Goal: Transaction & Acquisition: Purchase product/service

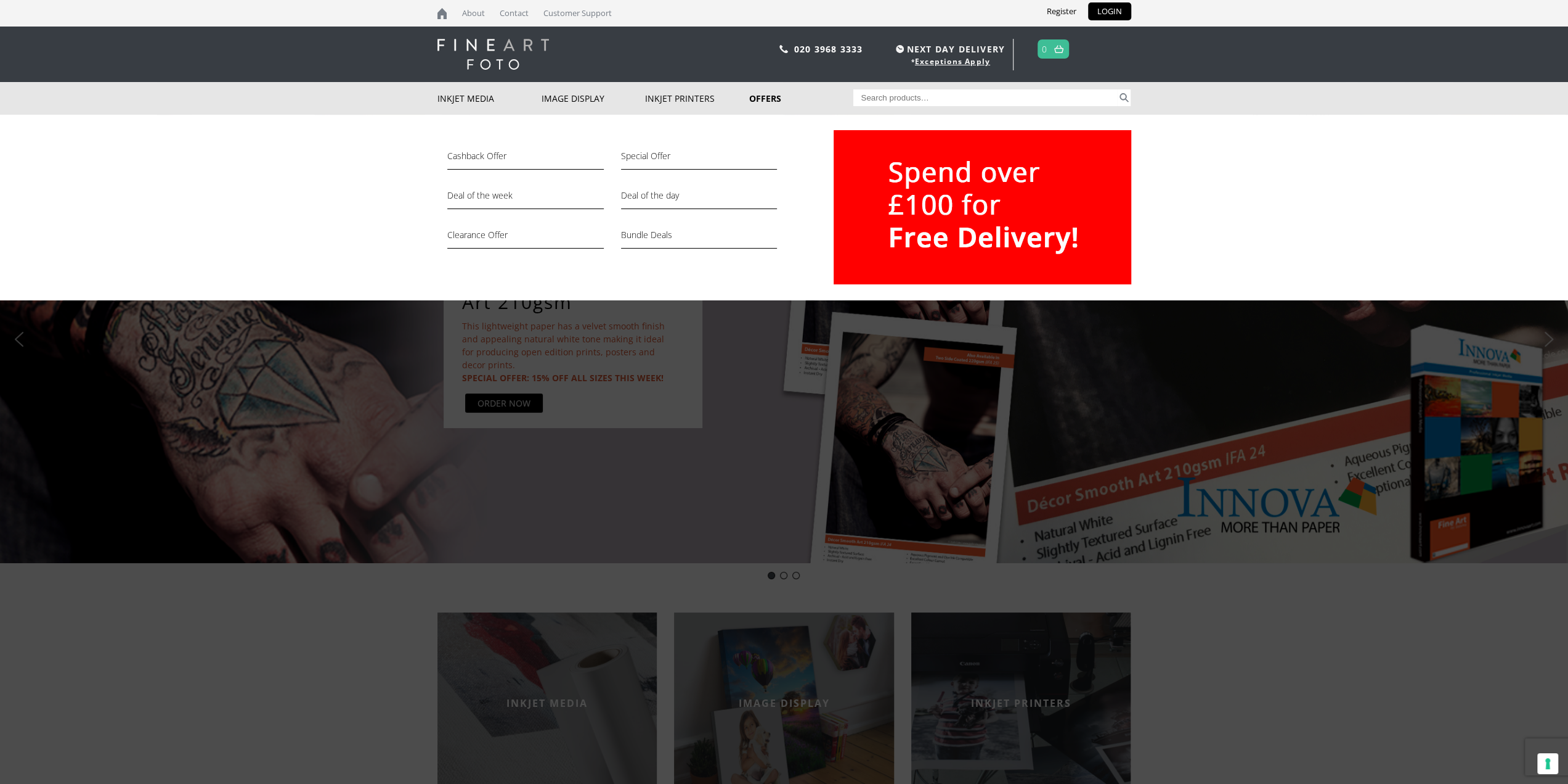
click at [769, 98] on link "Offers" at bounding box center [801, 98] width 104 height 33
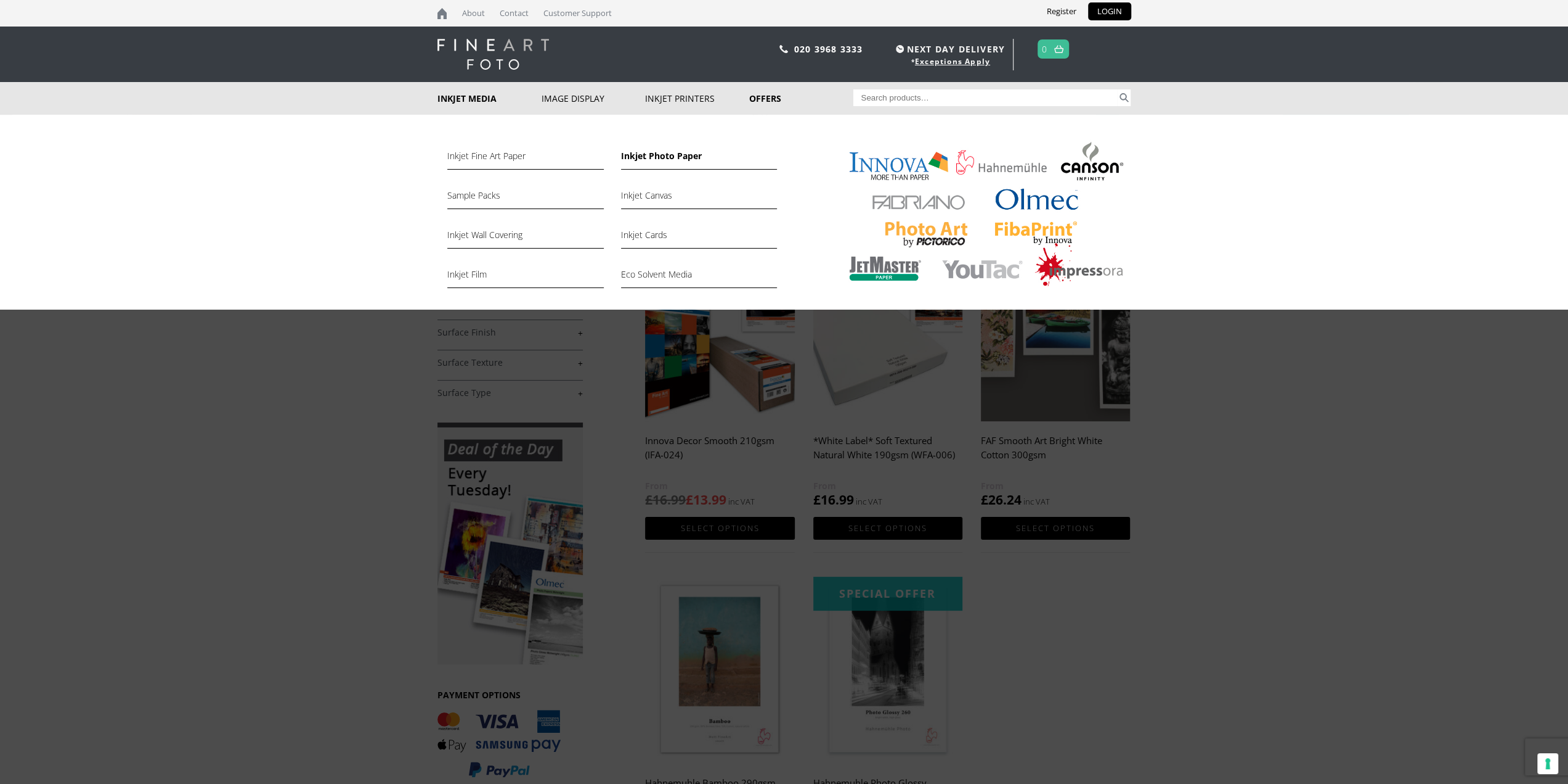
click at [653, 161] on link "Inkjet Photo Paper" at bounding box center [699, 159] width 156 height 21
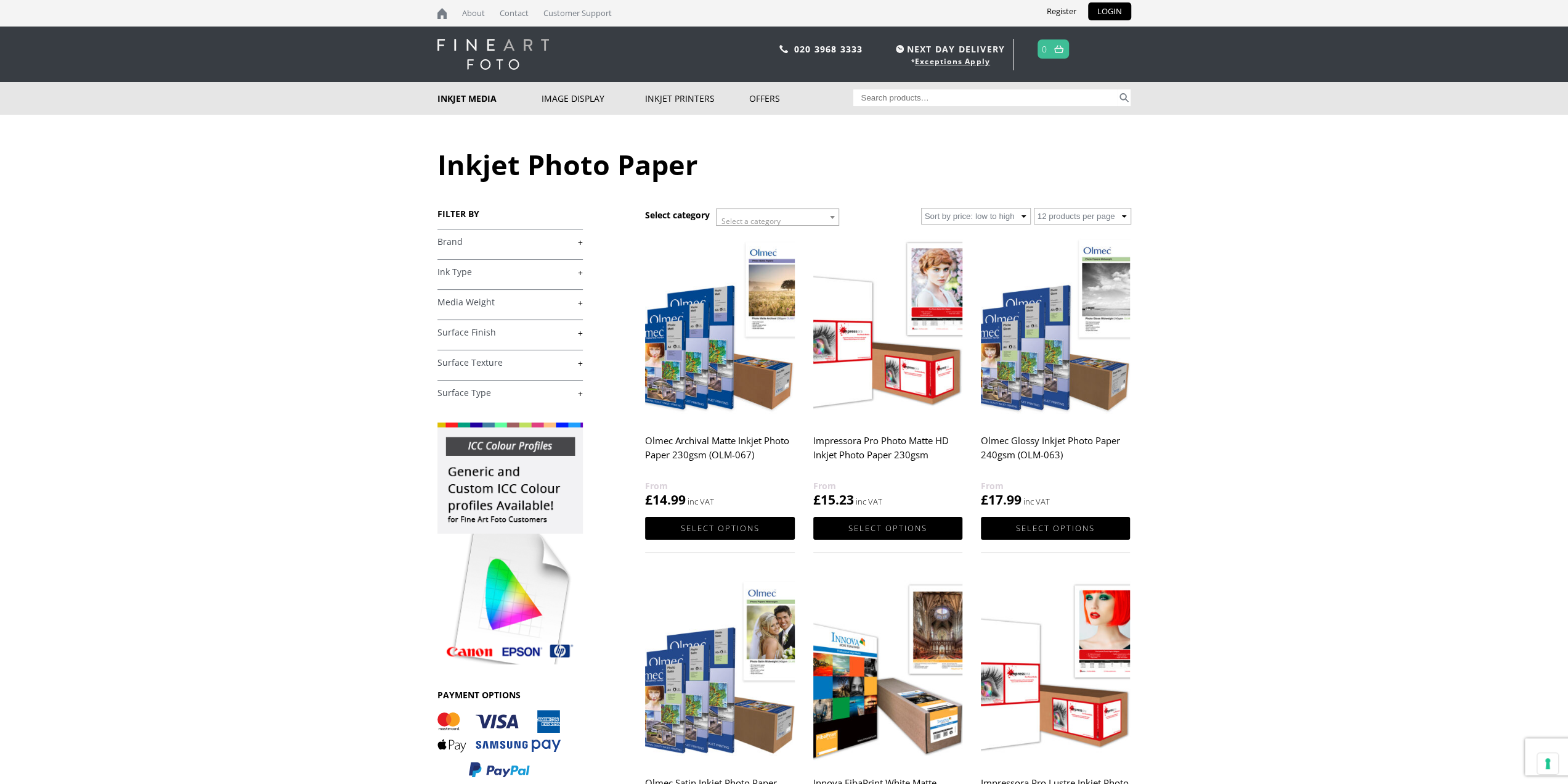
click at [532, 391] on link "+" at bounding box center [510, 392] width 145 height 12
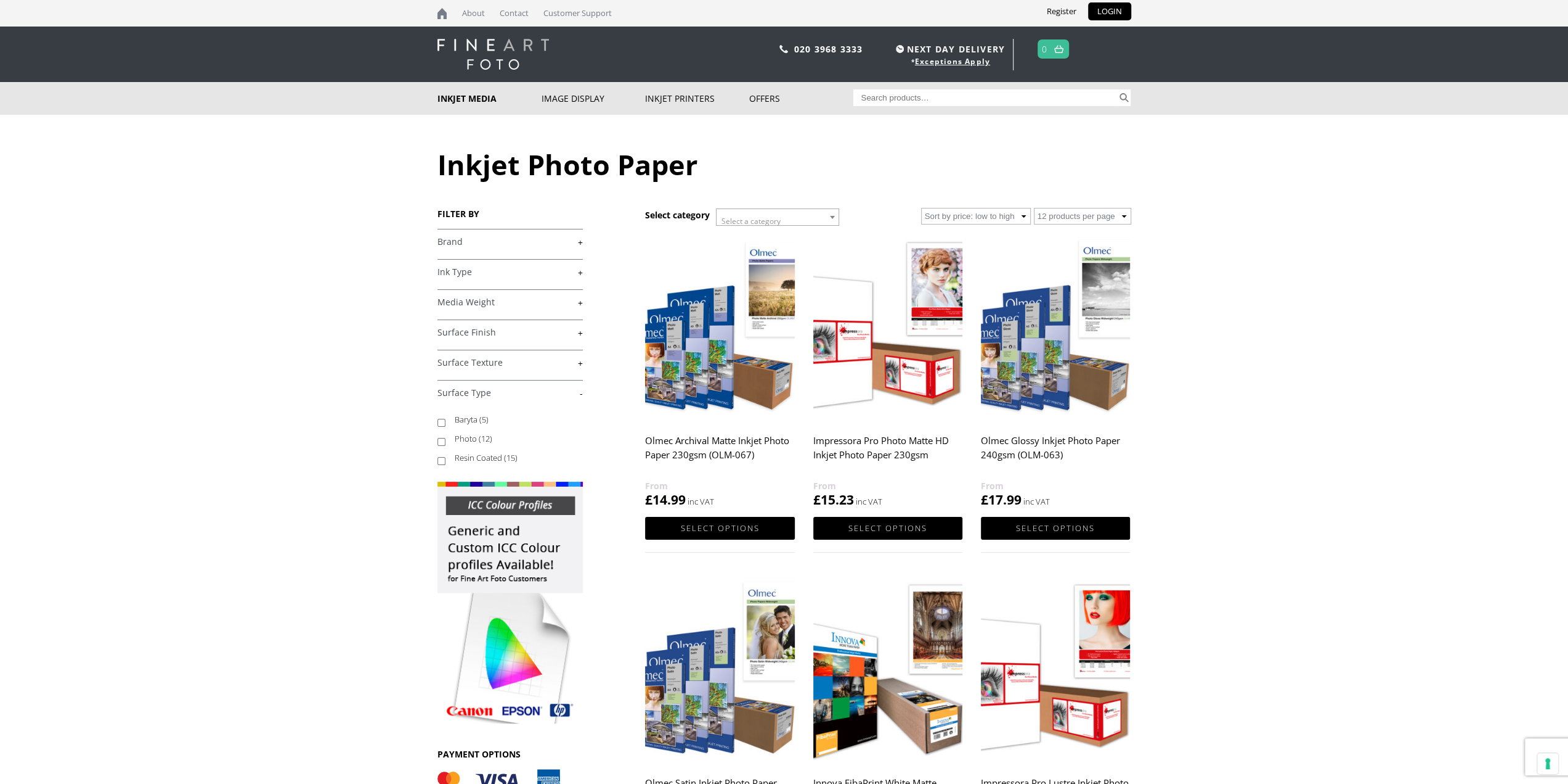
click at [473, 416] on label "Baryta (5)" at bounding box center [513, 420] width 117 height 19
click at [446, 419] on input "Baryta (5)" at bounding box center [442, 423] width 8 height 8
checkbox input "true"
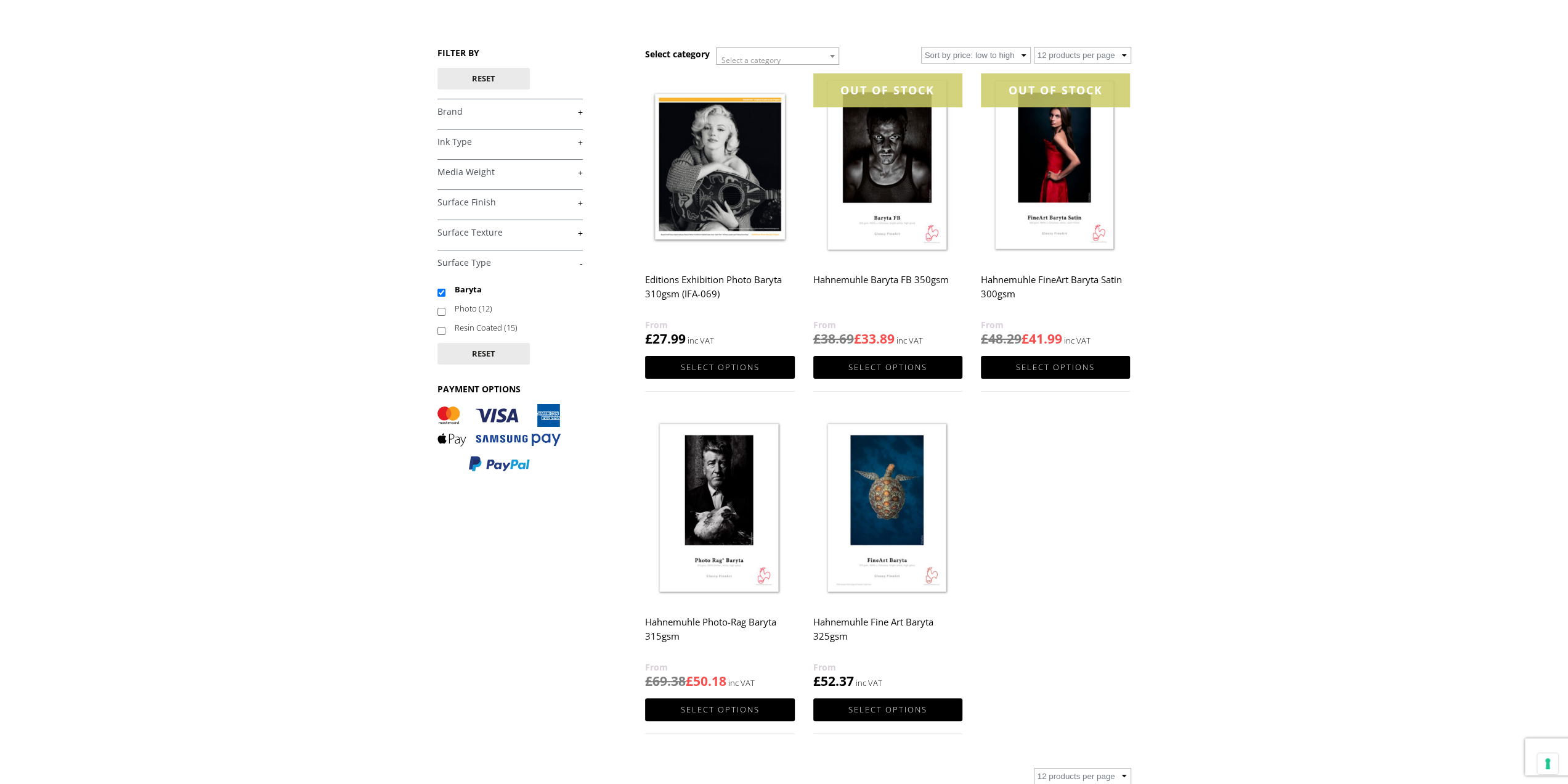
scroll to position [62, 0]
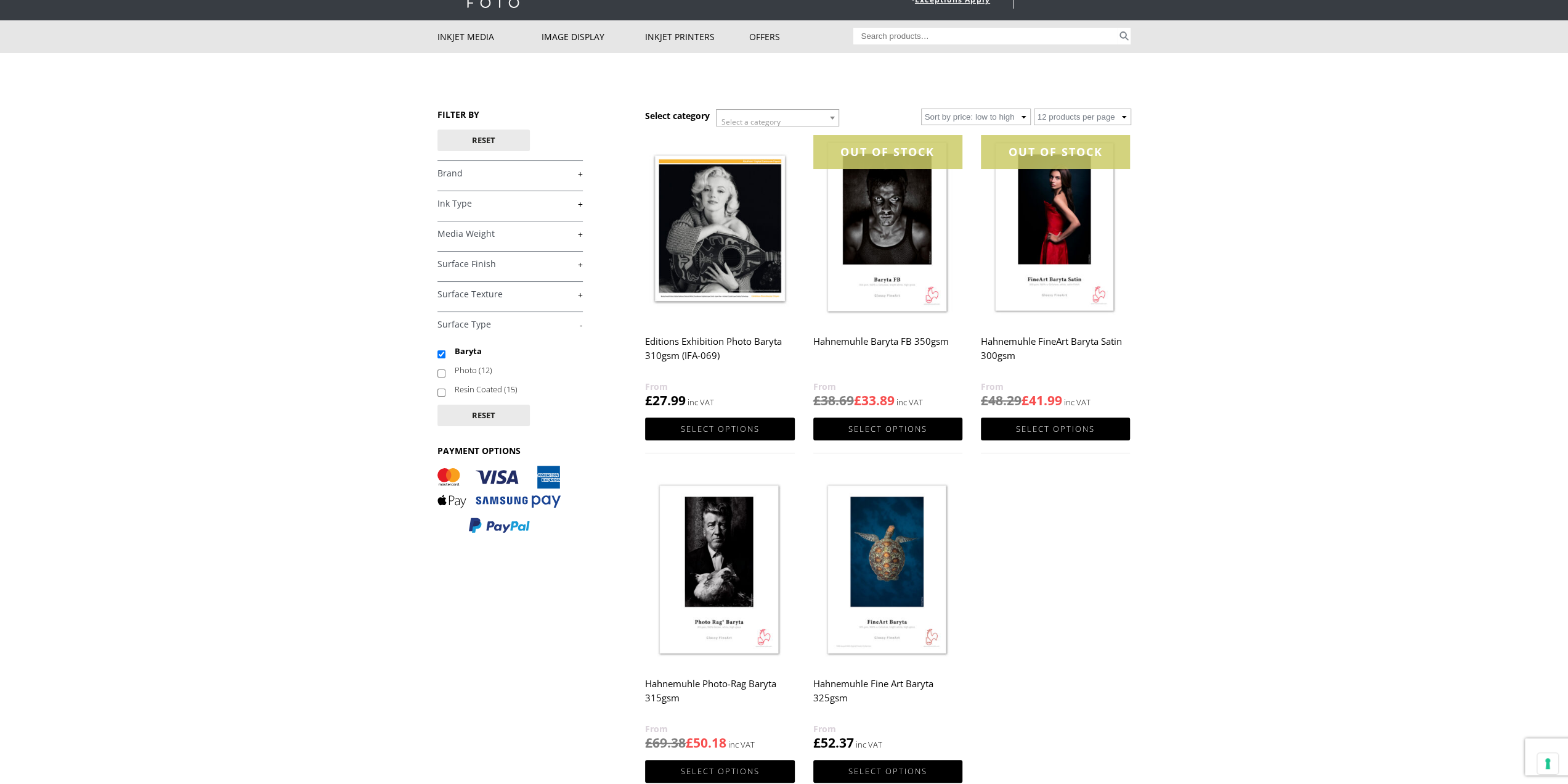
click at [756, 269] on img at bounding box center [720, 229] width 149 height 187
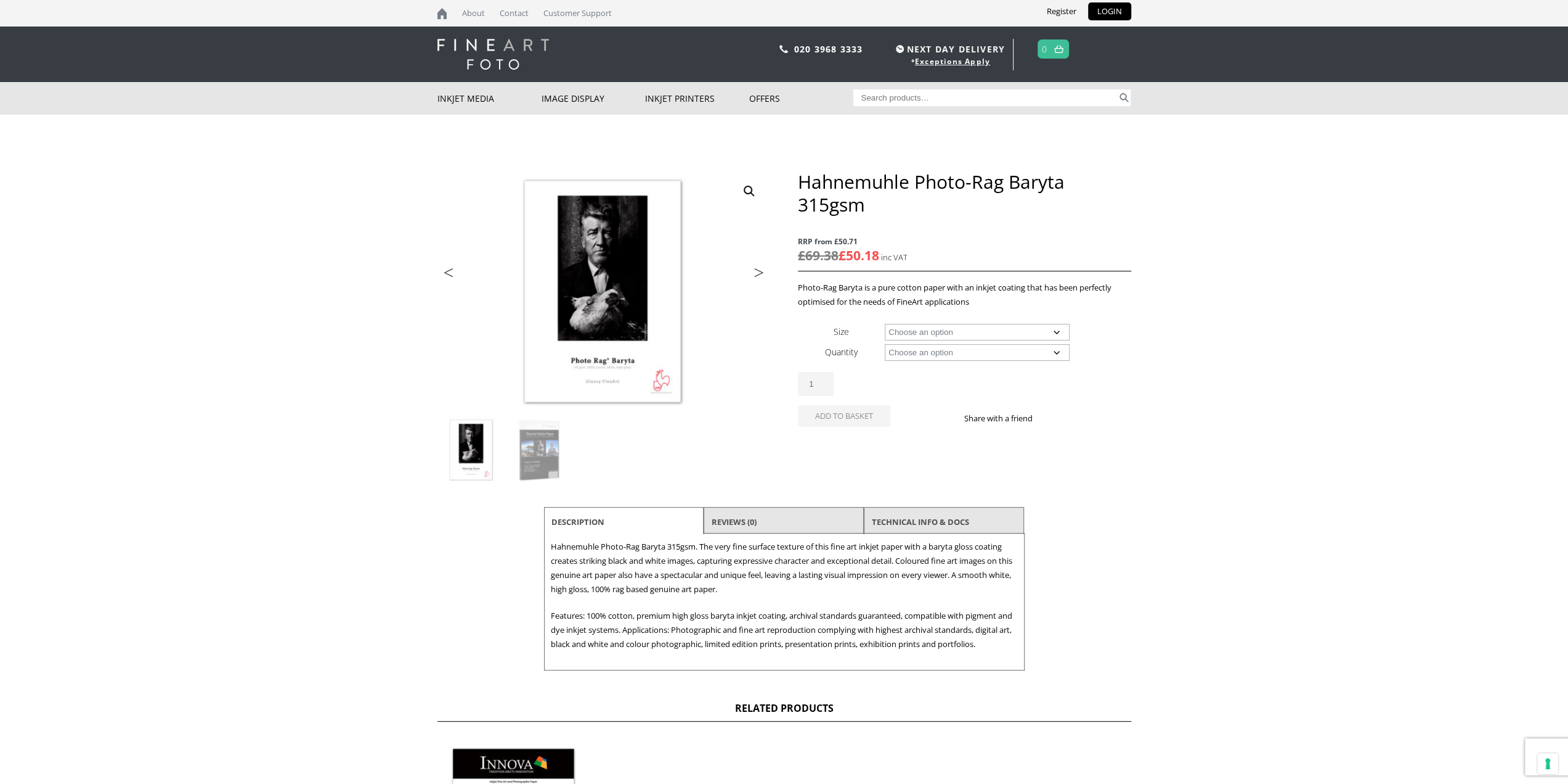
click at [958, 335] on select "Choose an option A4 Sheet A3 Sheet A3+ Sheet A2 Sheet 17" Wide Roll 24" Wide Ro…" at bounding box center [977, 332] width 185 height 17
click at [885, 324] on select "Choose an option A4 Sheet A3 Sheet A3+ Sheet A2 Sheet 17" Wide Roll 24" Wide Ro…" at bounding box center [977, 332] width 185 height 17
select select "a2-sheet"
click at [950, 351] on select "Choose an option 25 Sheets" at bounding box center [977, 352] width 185 height 17
select select "25-sheets"
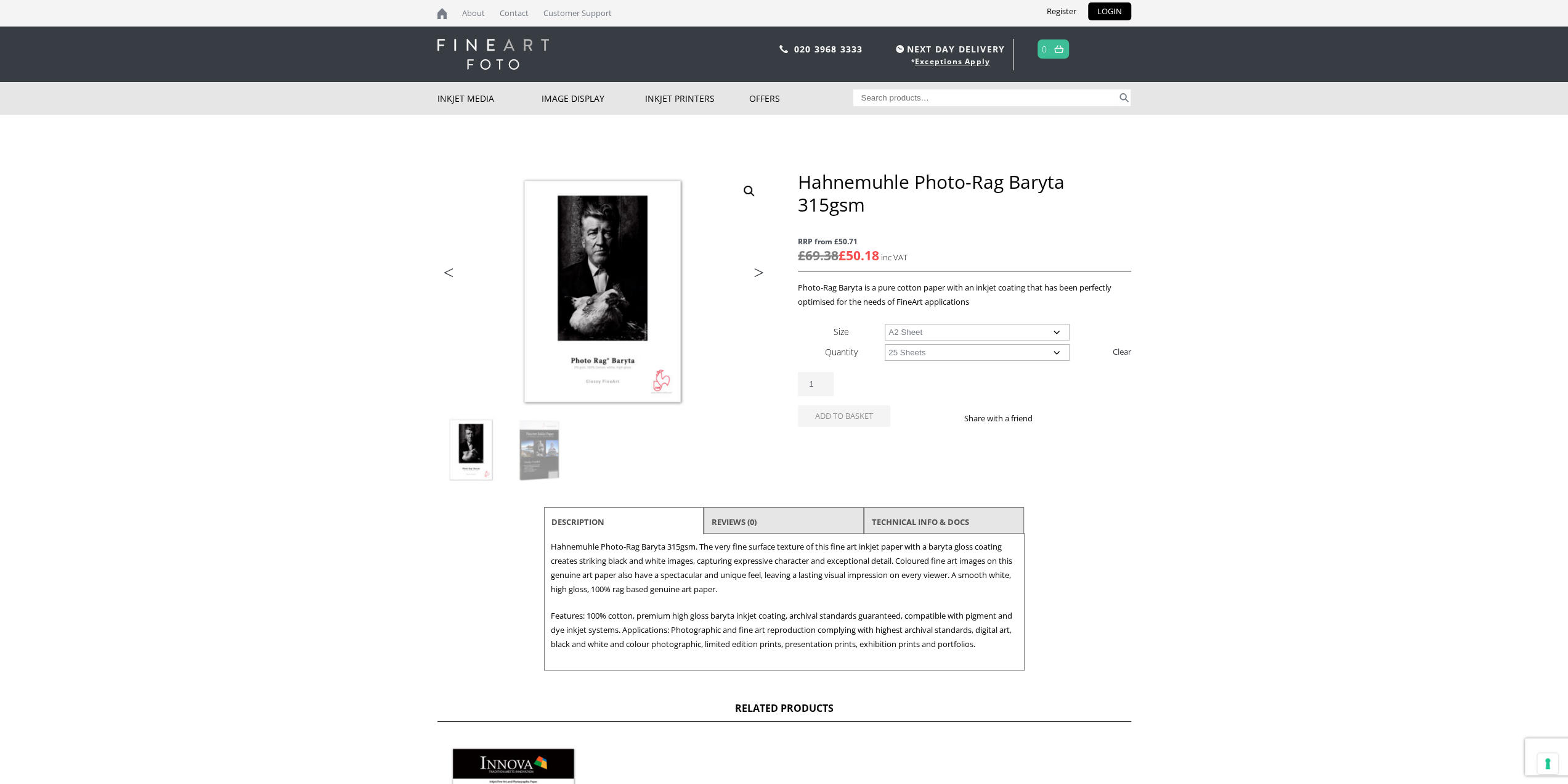
click at [885, 344] on select "Choose an option 25 Sheets" at bounding box center [977, 352] width 185 height 17
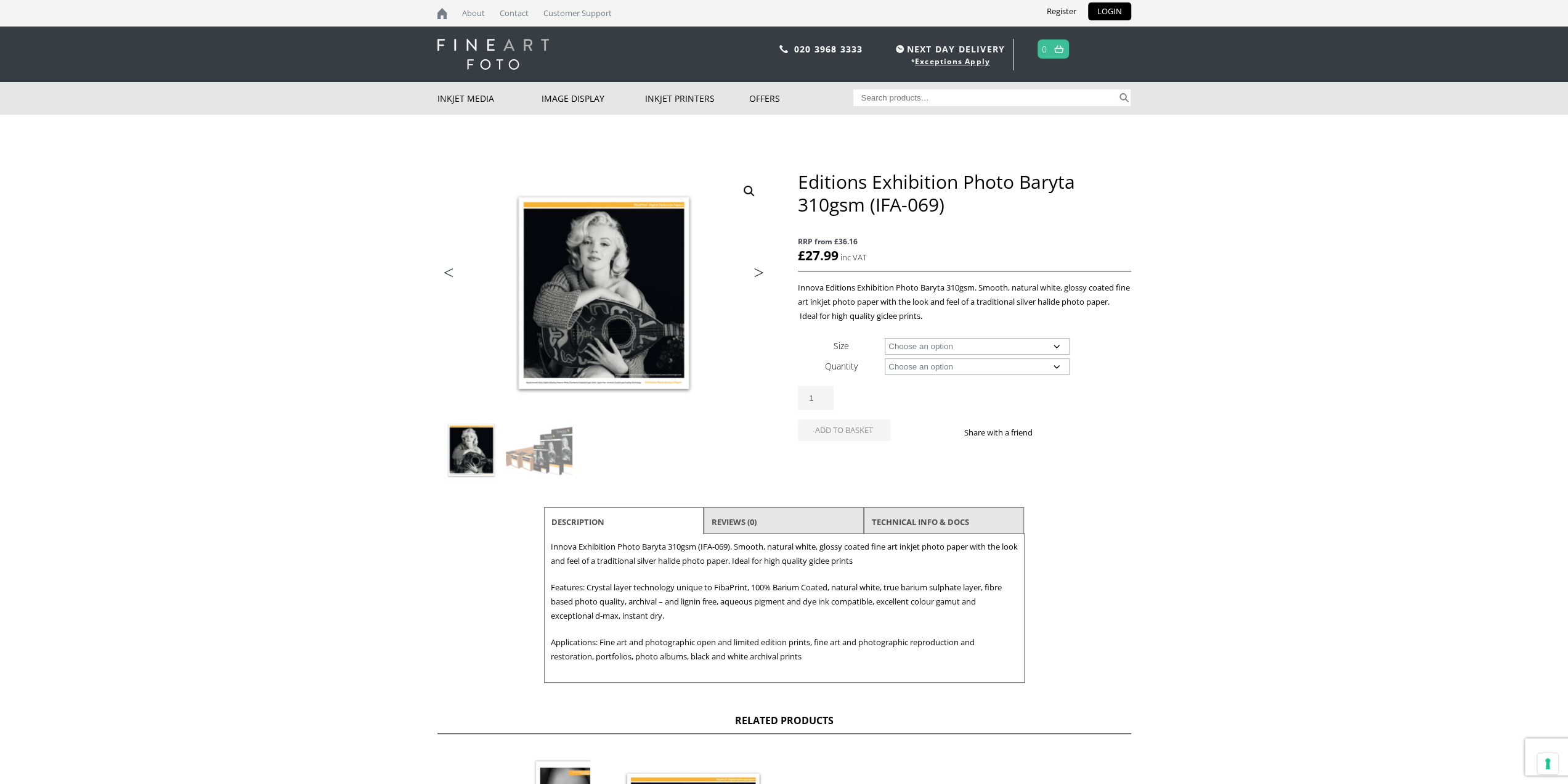
click at [983, 346] on select "Choose an option A4 Sheet A3 Sheet A3+ Sheet A2 Sheet 17" Wide Roll 24" Wide Ro…" at bounding box center [977, 346] width 185 height 17
click at [885, 338] on select "Choose an option A4 Sheet A3 Sheet A3+ Sheet A2 Sheet 17" Wide Roll 24" Wide Ro…" at bounding box center [977, 346] width 185 height 17
select select "a2-sheet"
click at [976, 368] on select "Choose an option 25 Sheets" at bounding box center [977, 366] width 185 height 17
select select "25-sheets"
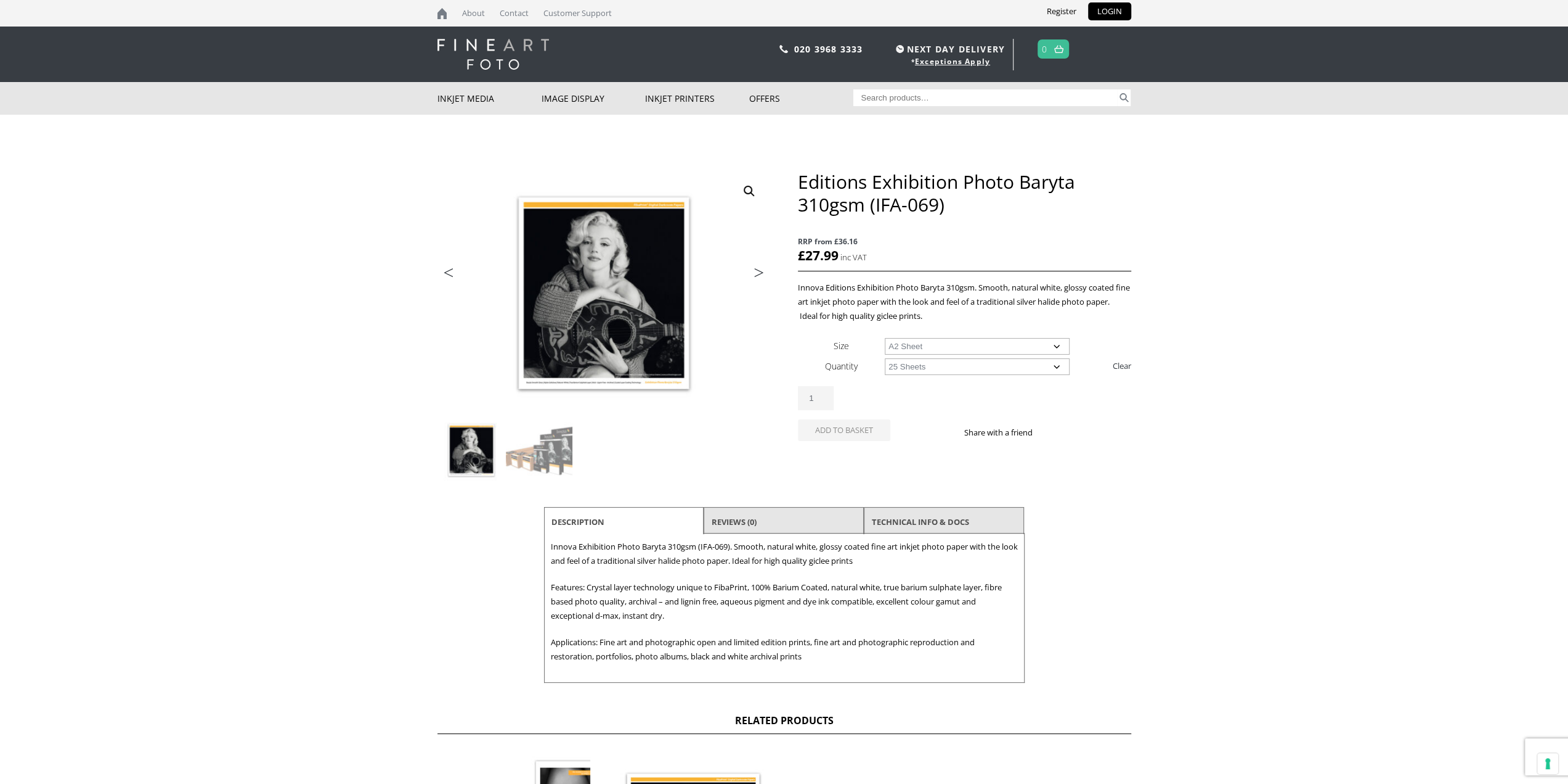
click at [885, 358] on select "Choose an option 25 Sheets" at bounding box center [977, 366] width 185 height 17
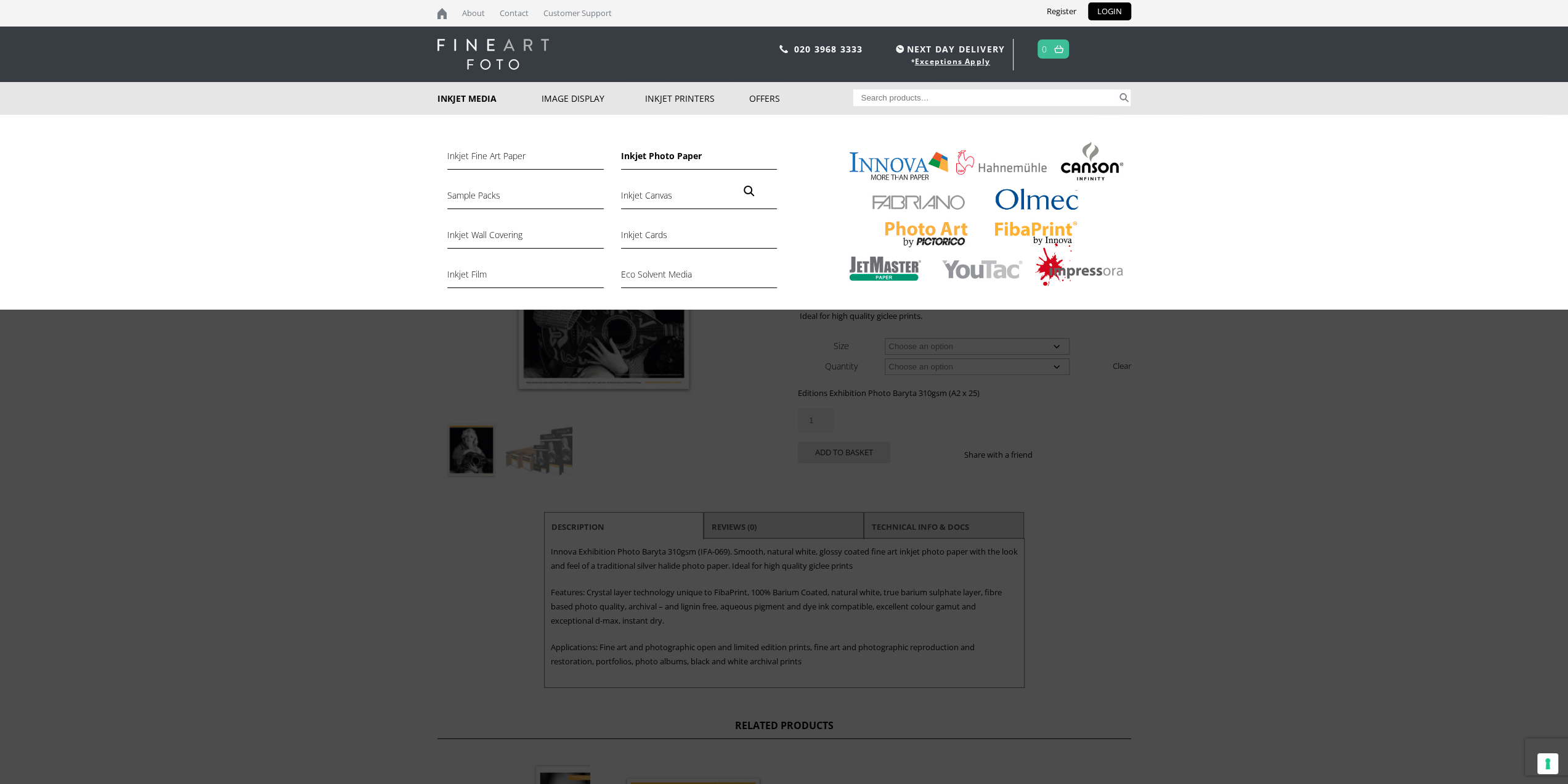
click at [647, 153] on link "Inkjet Photo Paper" at bounding box center [699, 159] width 156 height 21
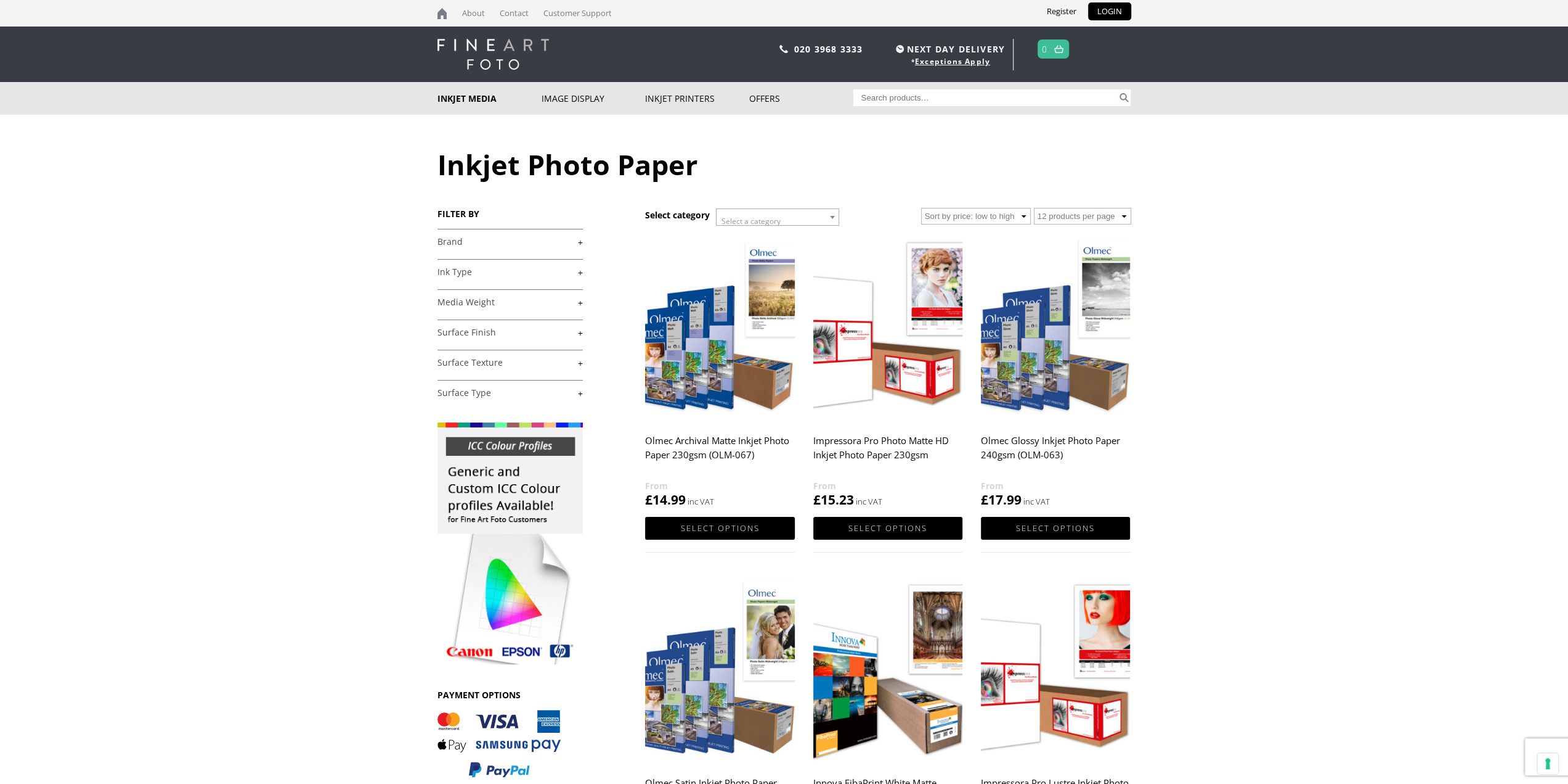
click at [494, 389] on link "+" at bounding box center [510, 392] width 145 height 12
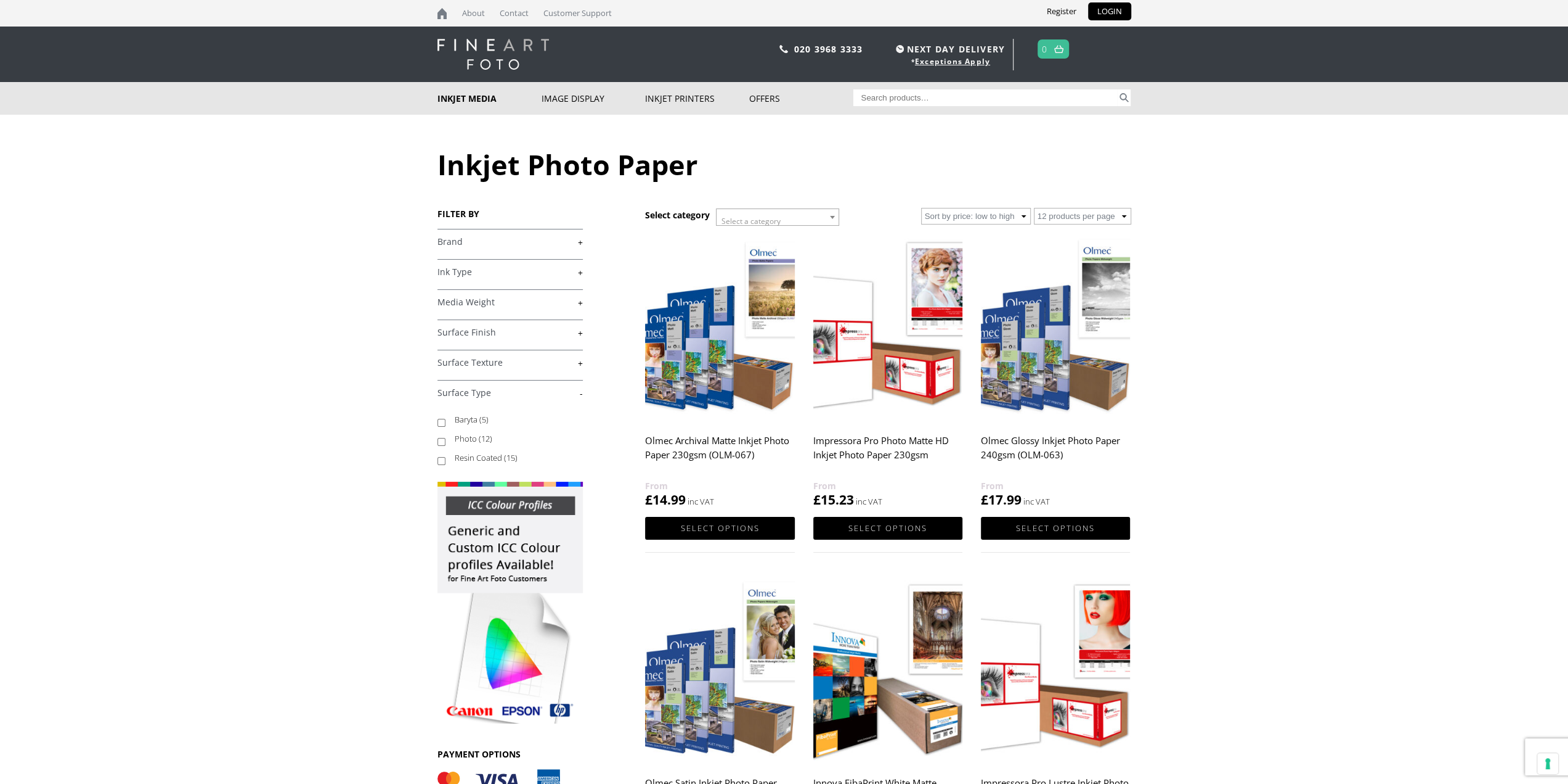
click at [462, 433] on label "Photo (12)" at bounding box center [513, 439] width 117 height 19
click at [446, 438] on input "Photo (12)" at bounding box center [442, 442] width 8 height 8
checkbox input "true"
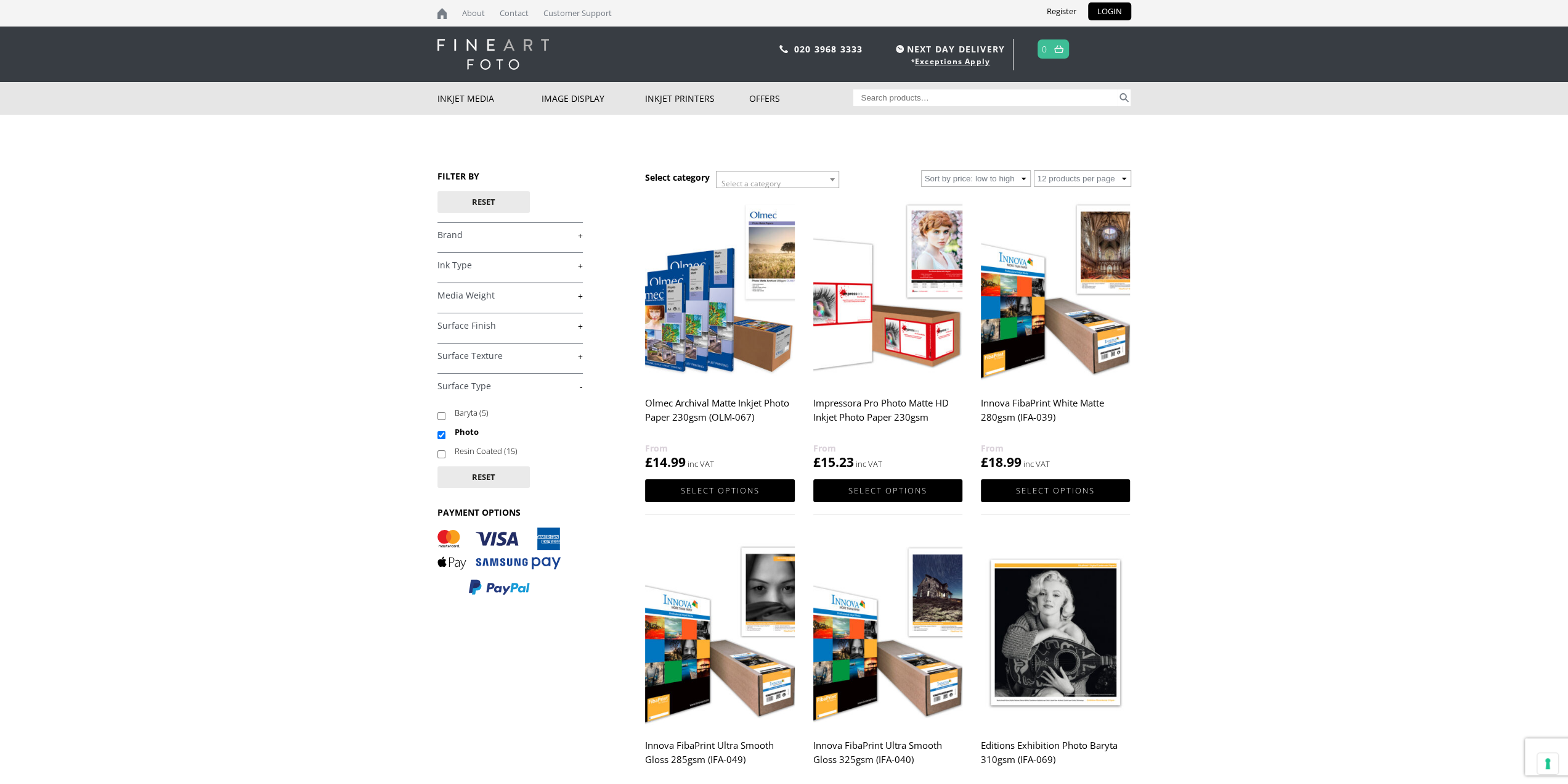
click at [559, 239] on link "+" at bounding box center [510, 235] width 145 height 12
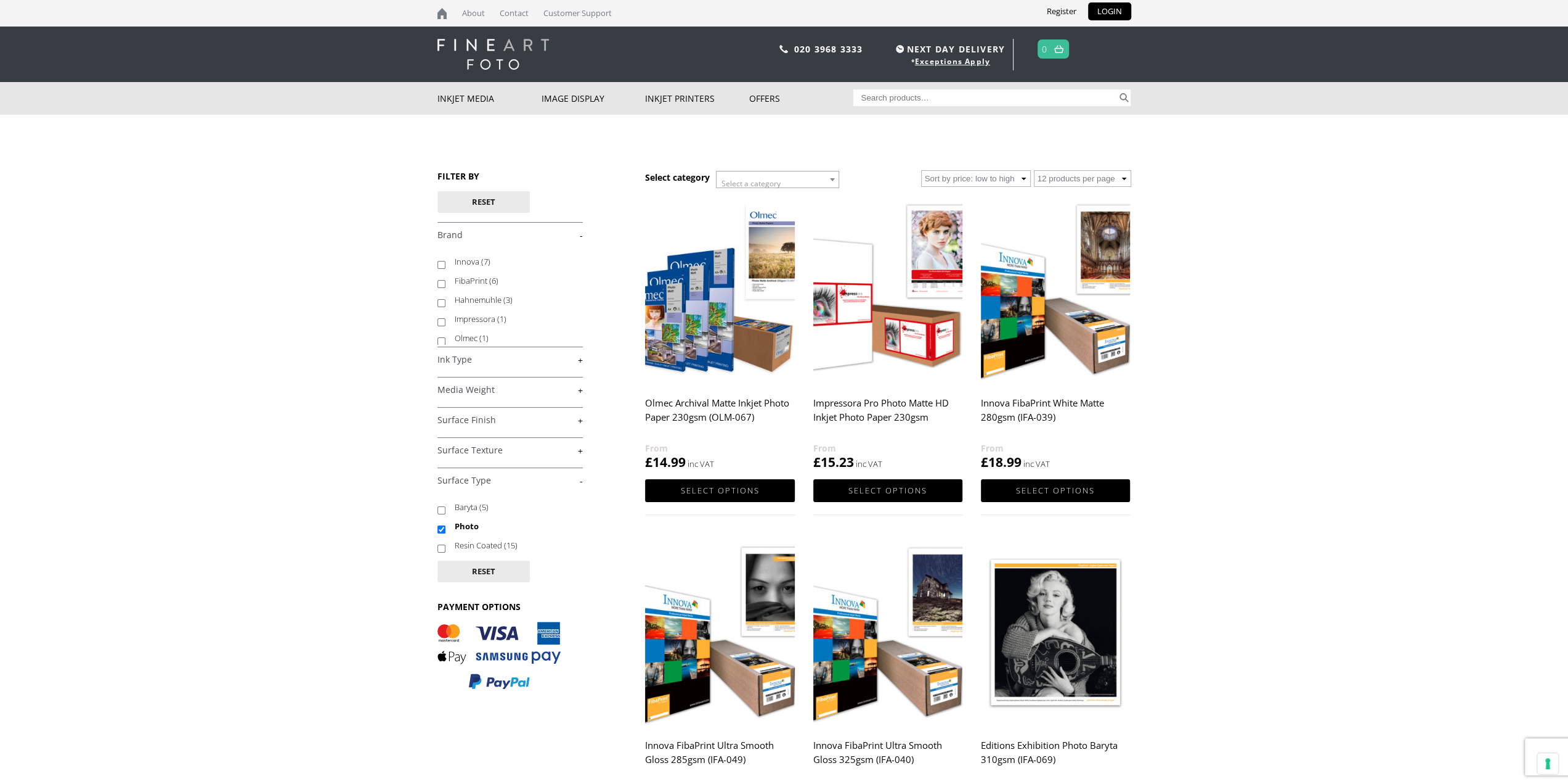
click at [470, 261] on label "Innova (7)" at bounding box center [513, 262] width 117 height 19
click at [446, 261] on input "Innova (7)" at bounding box center [442, 265] width 8 height 8
checkbox input "true"
click at [468, 279] on label "FibaPrint (6)" at bounding box center [513, 281] width 117 height 19
click at [446, 280] on input "FibaPrint (6)" at bounding box center [442, 284] width 8 height 8
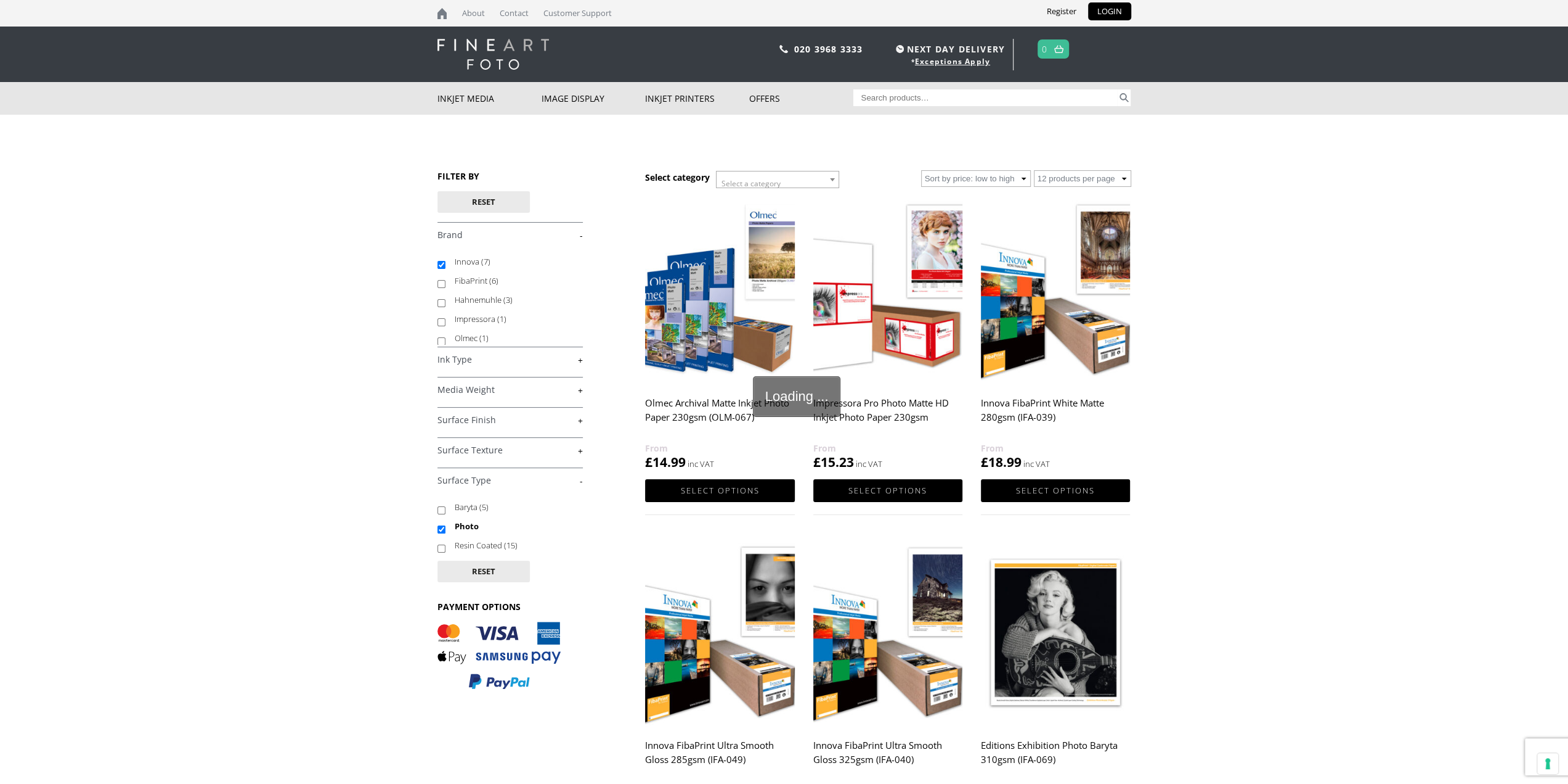
checkbox input "true"
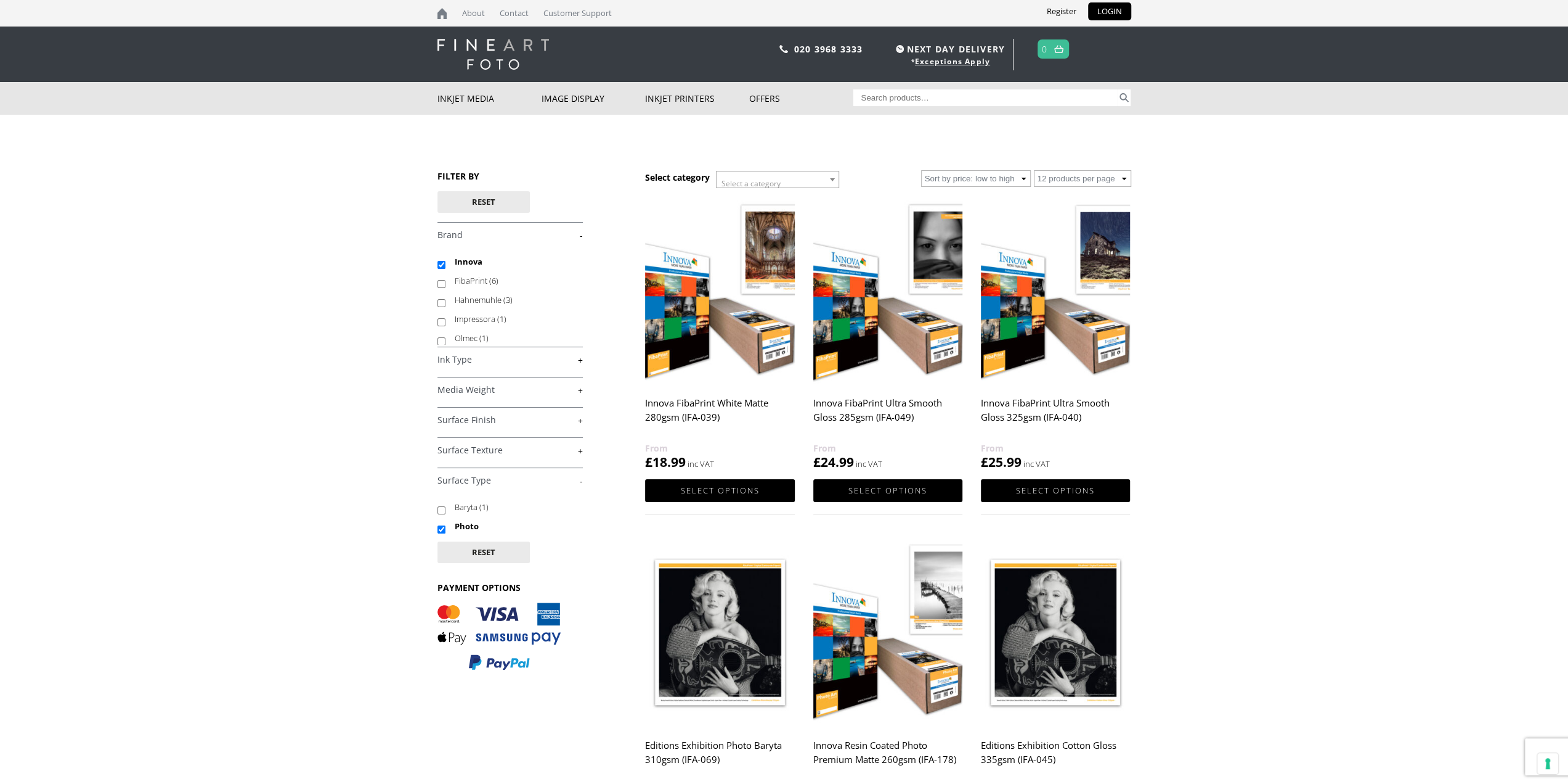
click at [438, 282] on input "FibaPrint (6)" at bounding box center [442, 284] width 8 height 8
checkbox input "true"
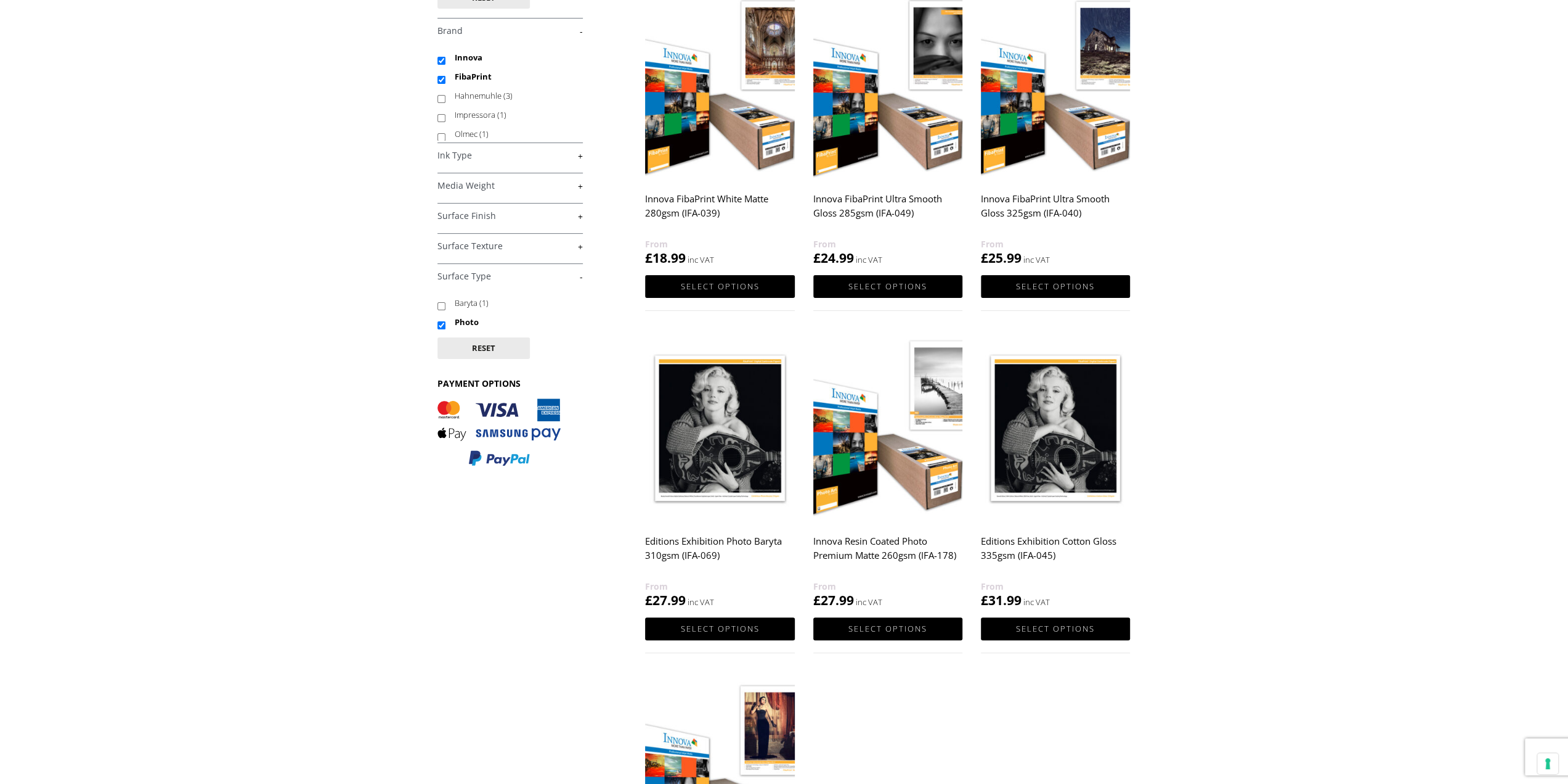
scroll to position [185, 0]
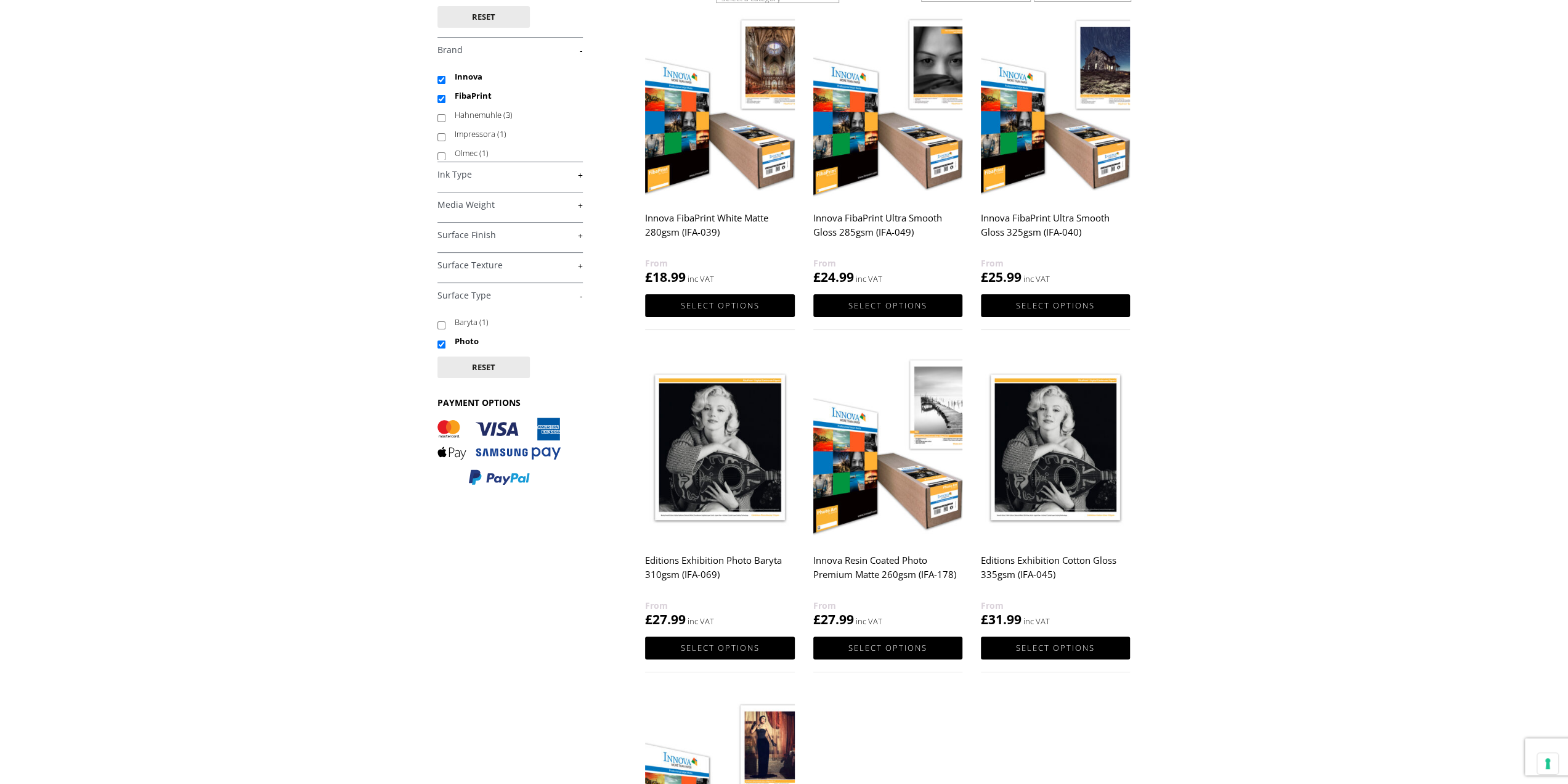
click at [551, 265] on link "+" at bounding box center [510, 265] width 145 height 12
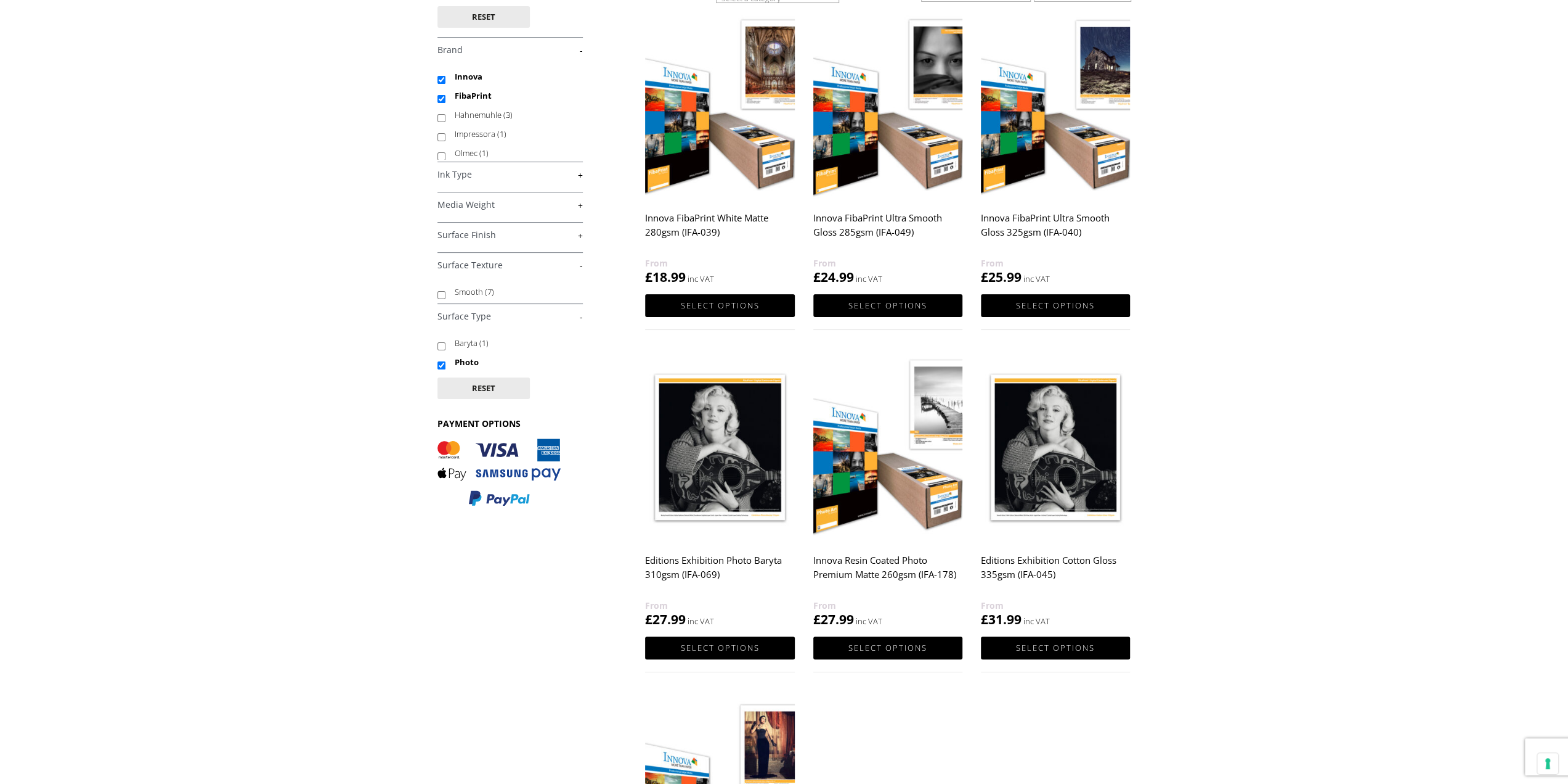
click at [560, 233] on link "+" at bounding box center [510, 235] width 145 height 12
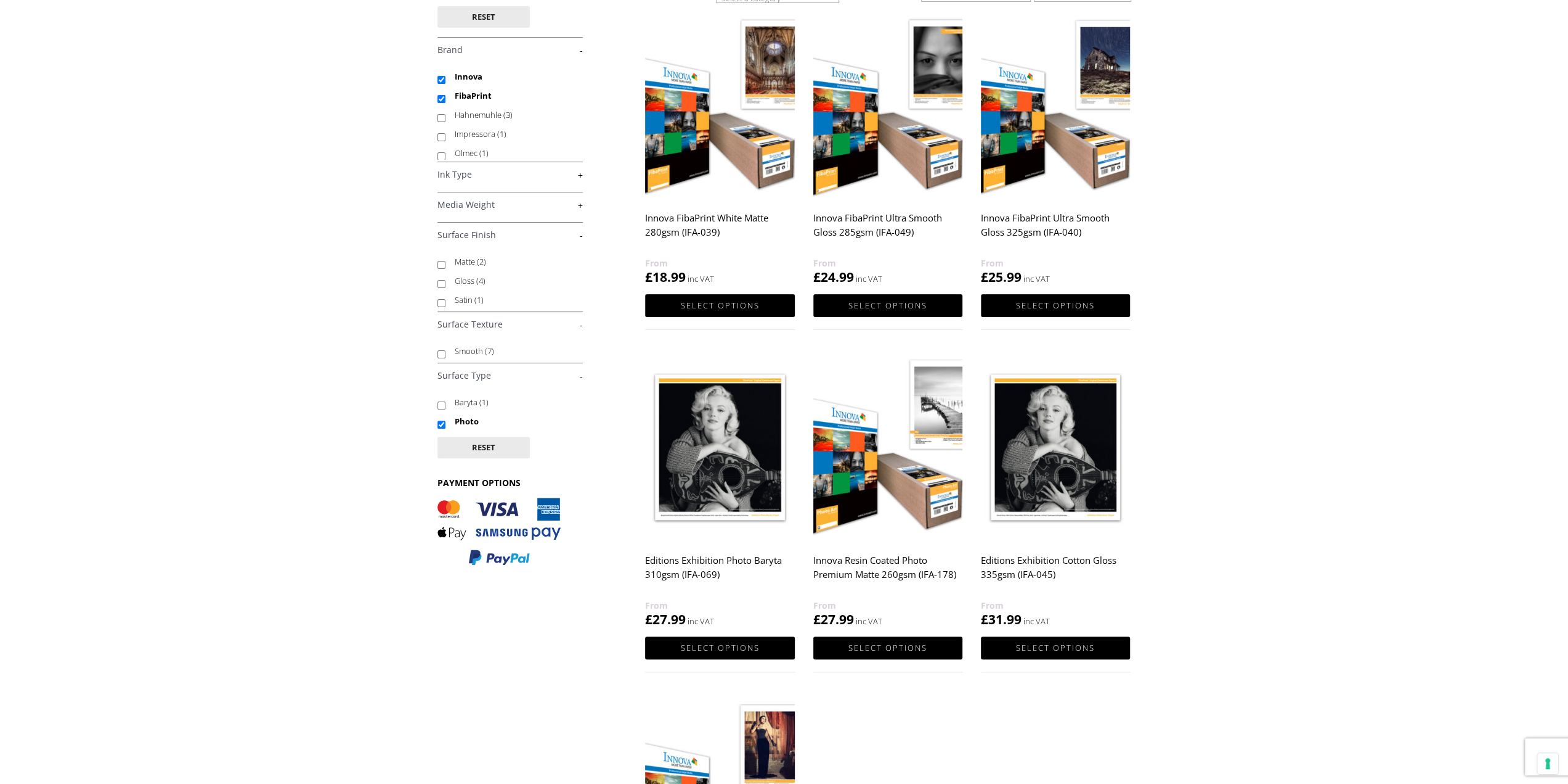
scroll to position [123, 0]
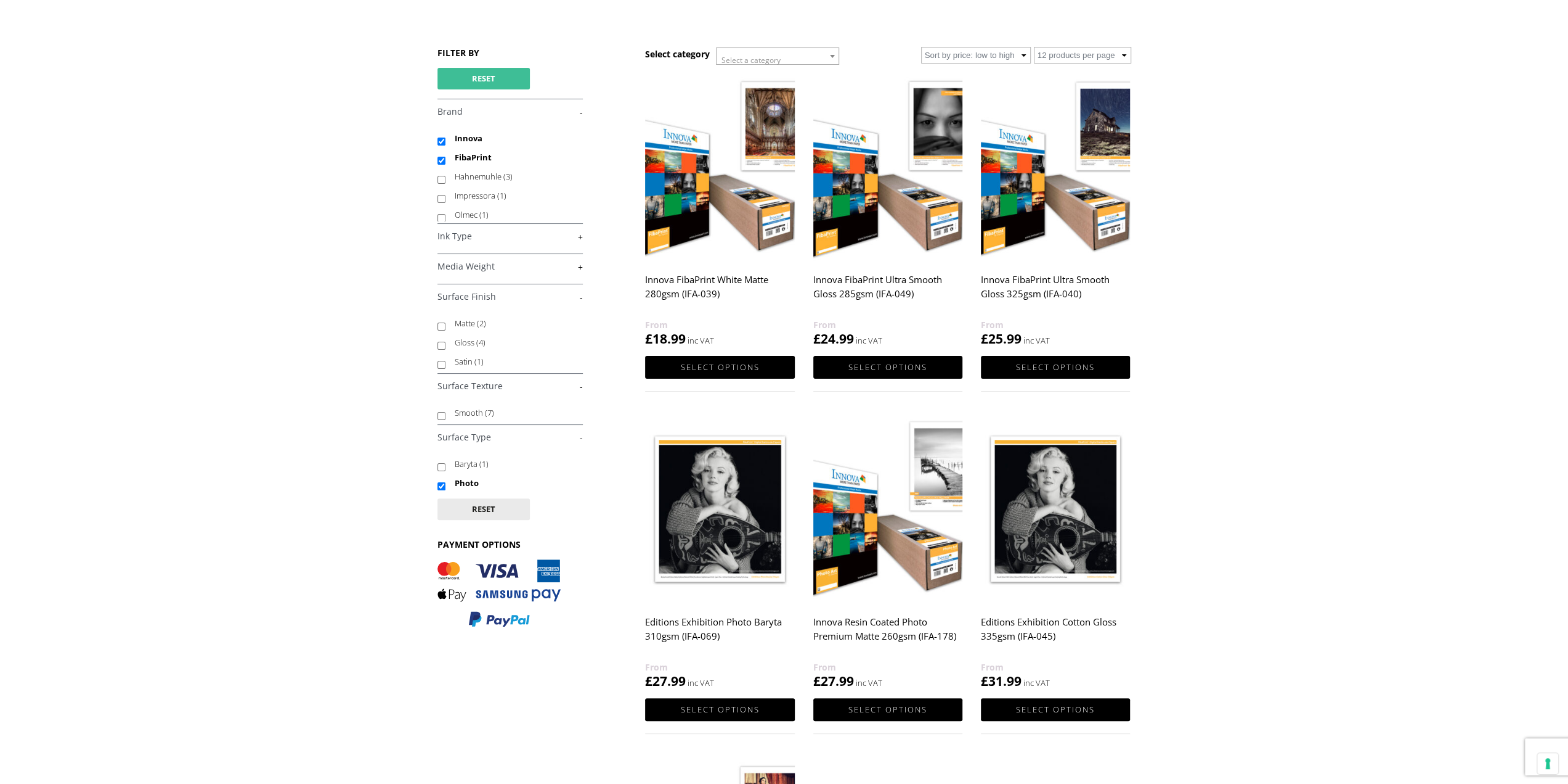
click at [502, 81] on button "Reset" at bounding box center [484, 78] width 93 height 22
click at [492, 78] on button "Reset" at bounding box center [484, 78] width 93 height 22
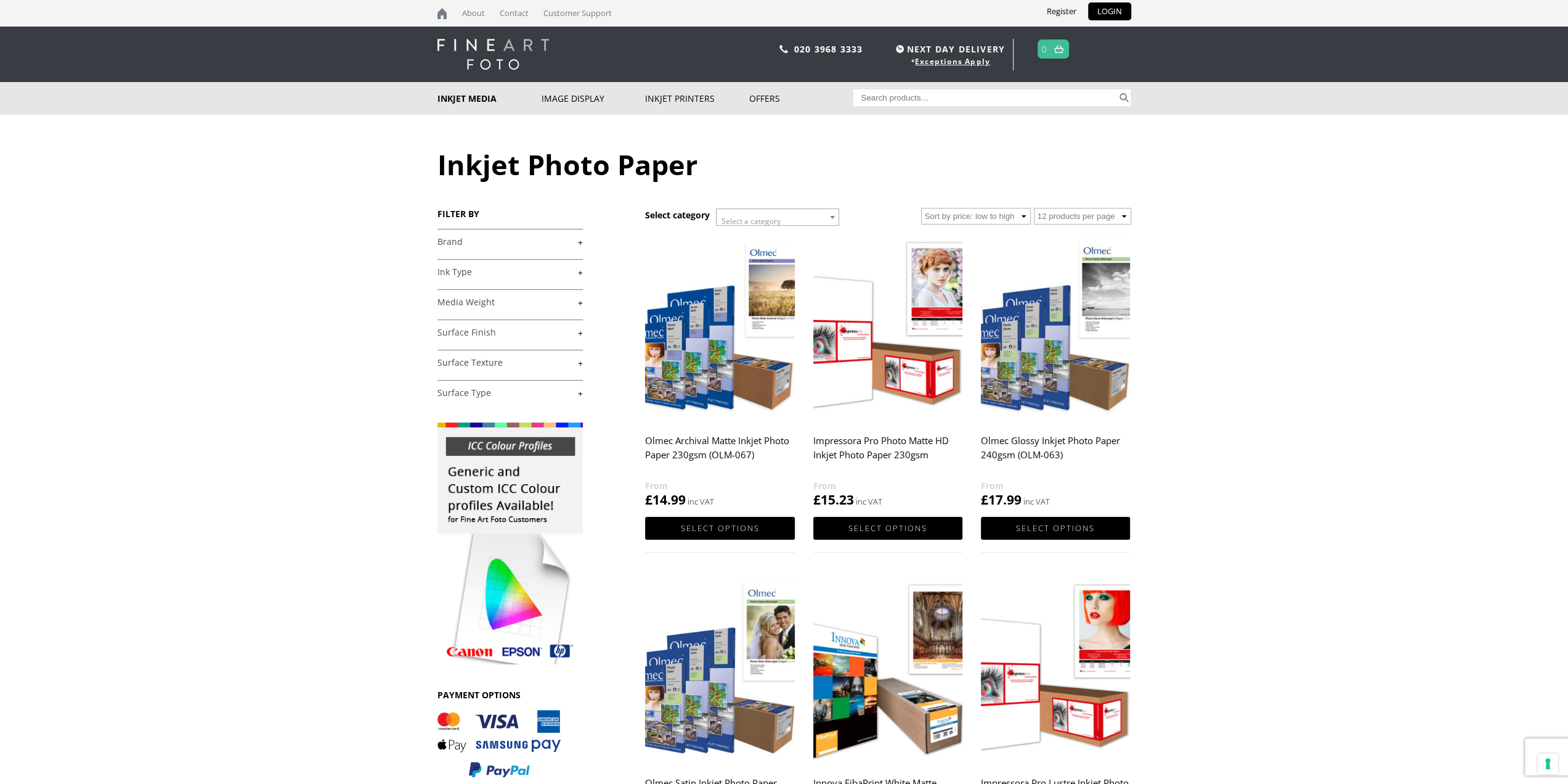
scroll to position [62, 0]
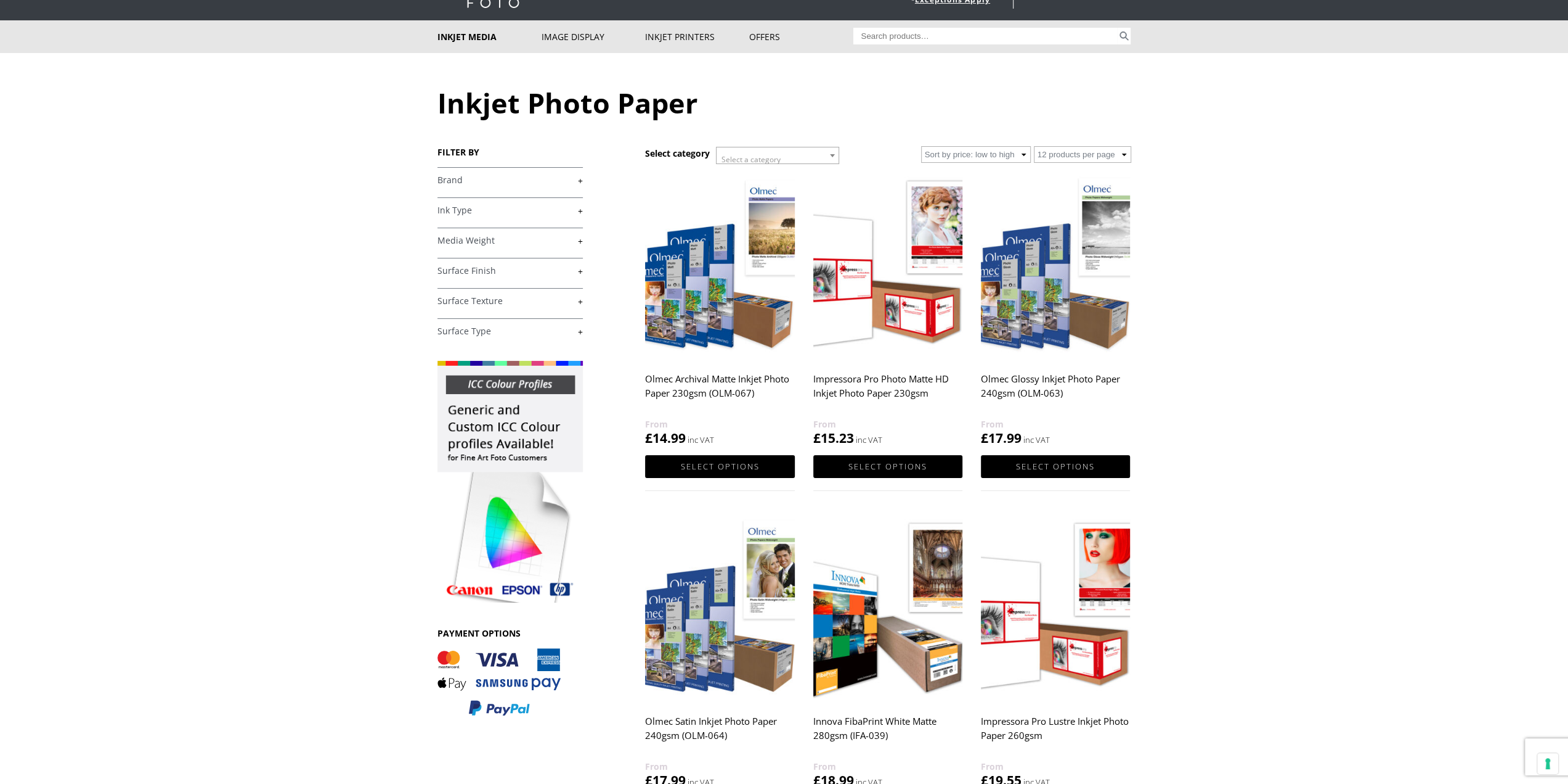
click at [556, 210] on link "+" at bounding box center [510, 210] width 145 height 12
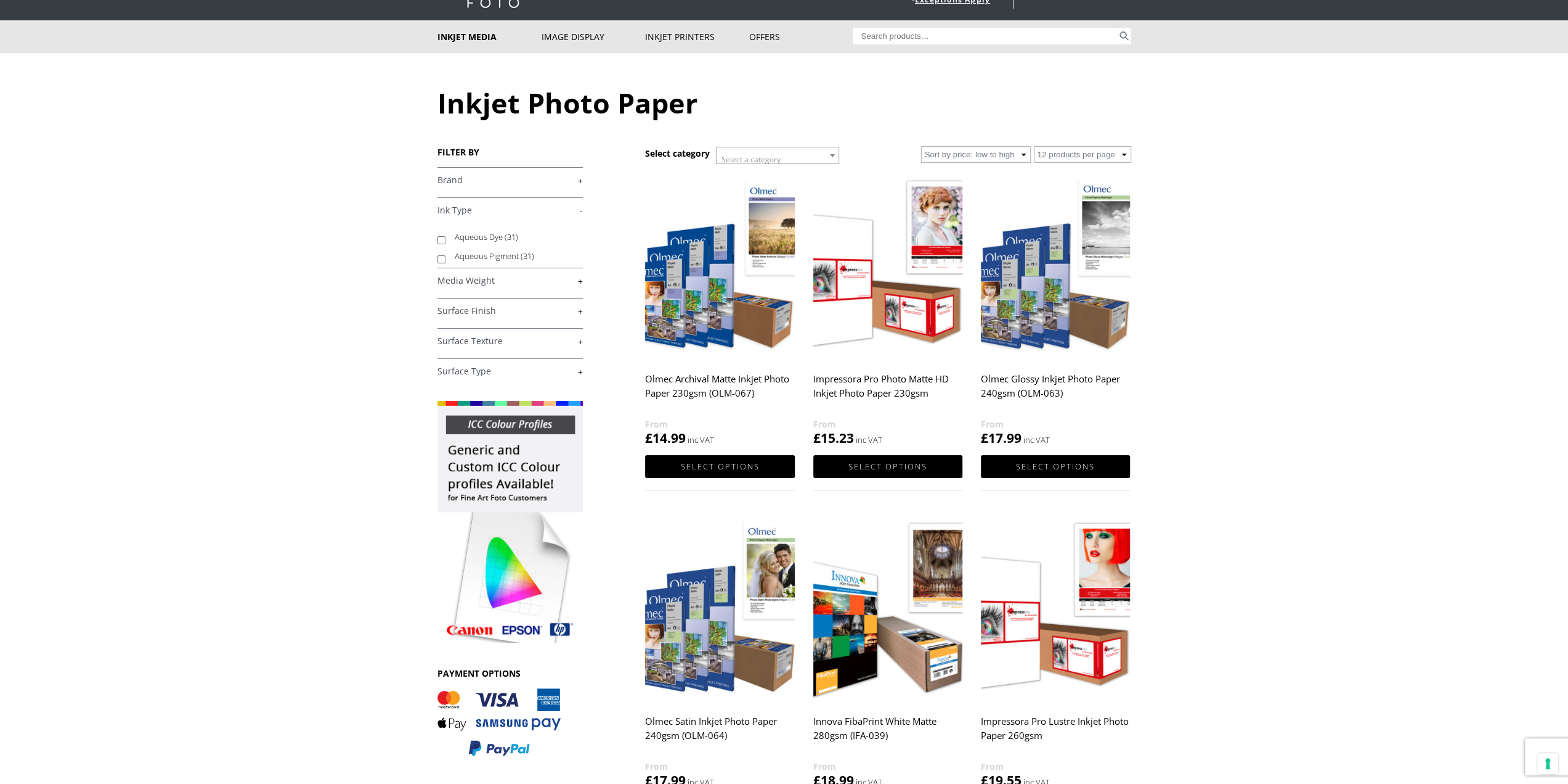
click at [496, 257] on label "Aqueous Pigment (31)" at bounding box center [513, 257] width 117 height 19
click at [446, 257] on input "Aqueous Pigment (31)" at bounding box center [442, 259] width 8 height 8
checkbox input "true"
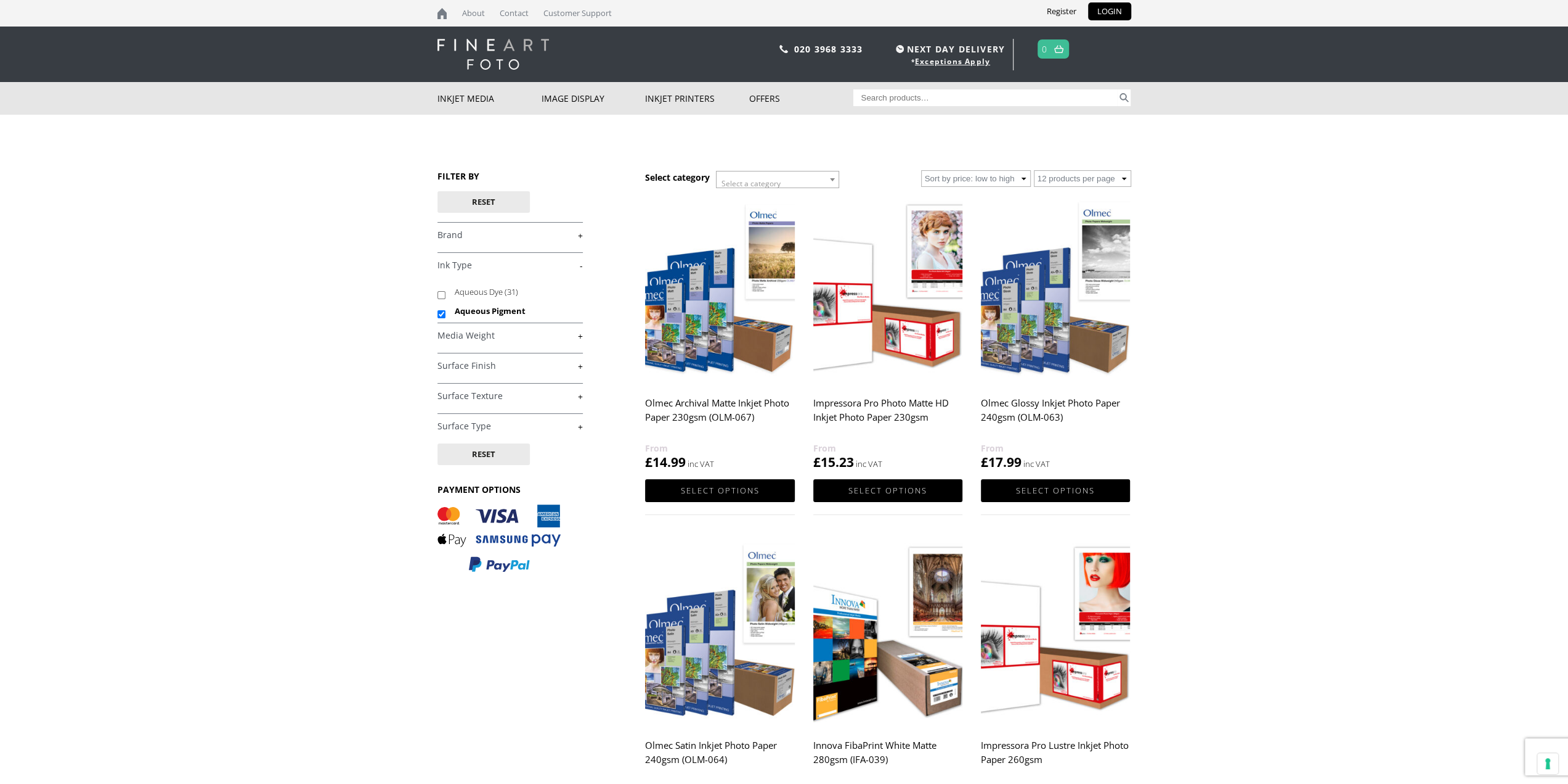
click at [541, 368] on link "+" at bounding box center [510, 366] width 145 height 12
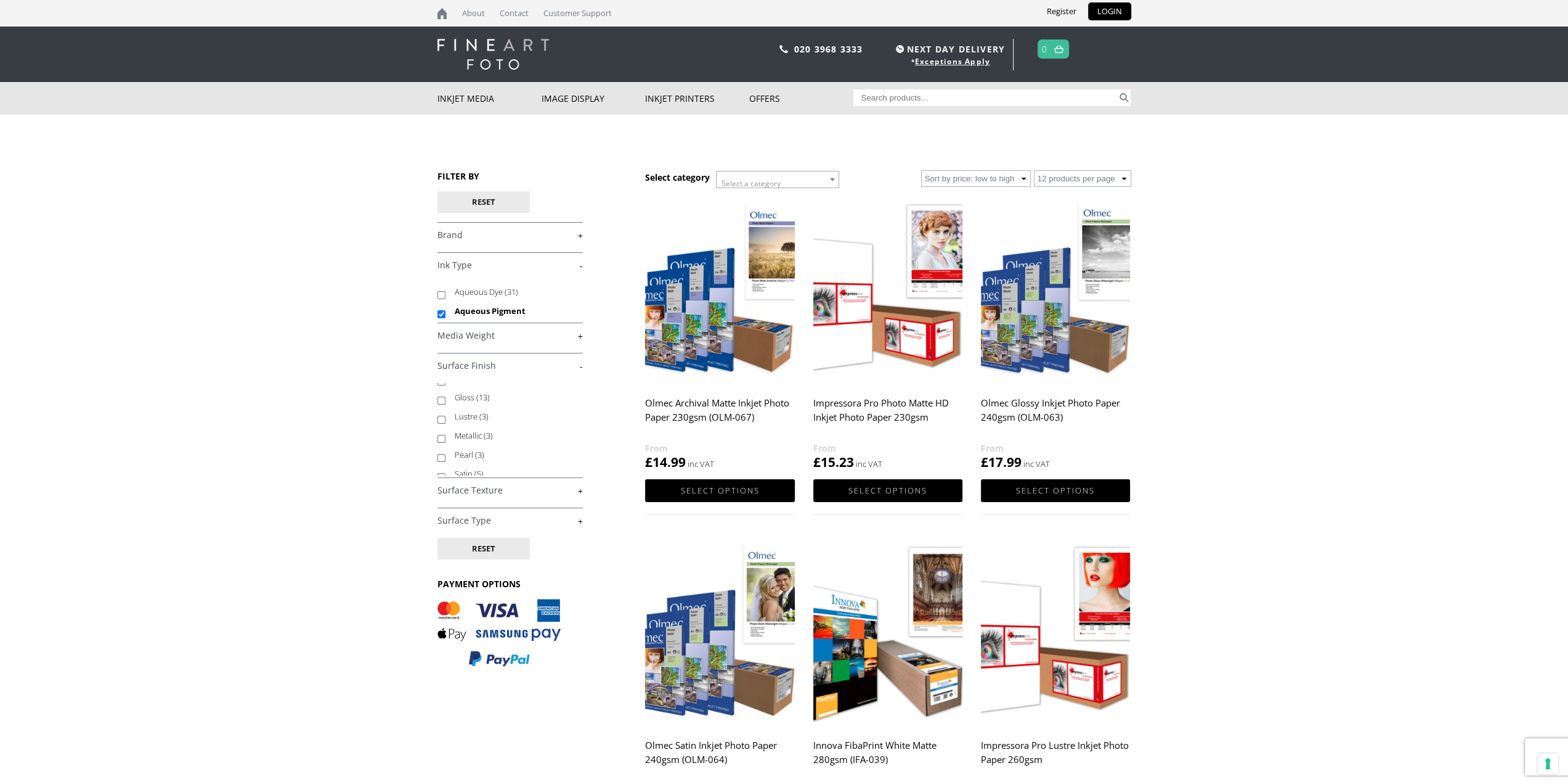
scroll to position [22, 0]
click at [570, 495] on h4 "Surface Texture +" at bounding box center [510, 489] width 145 height 25
click at [573, 488] on link "+" at bounding box center [510, 490] width 145 height 12
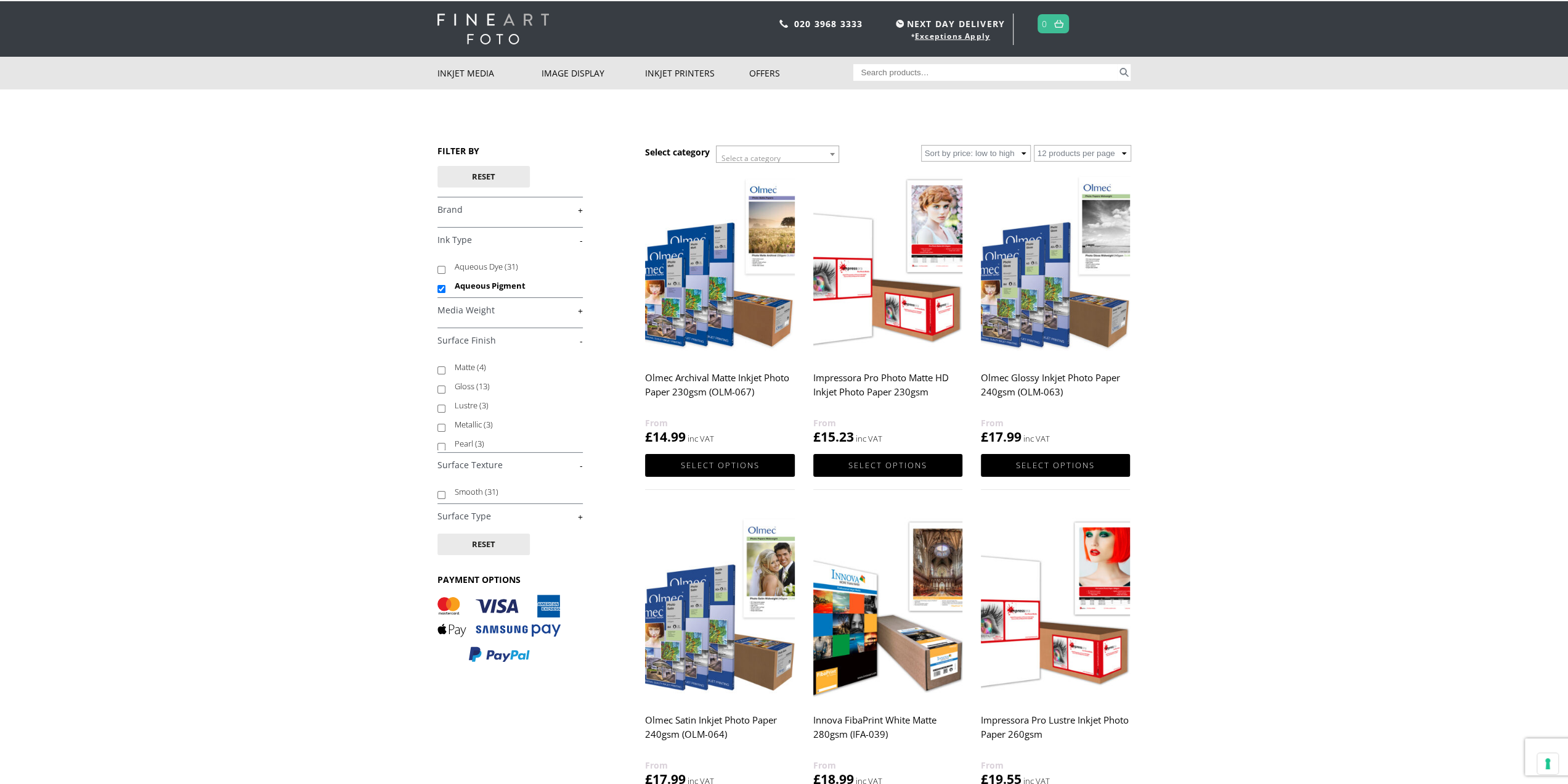
scroll to position [0, 0]
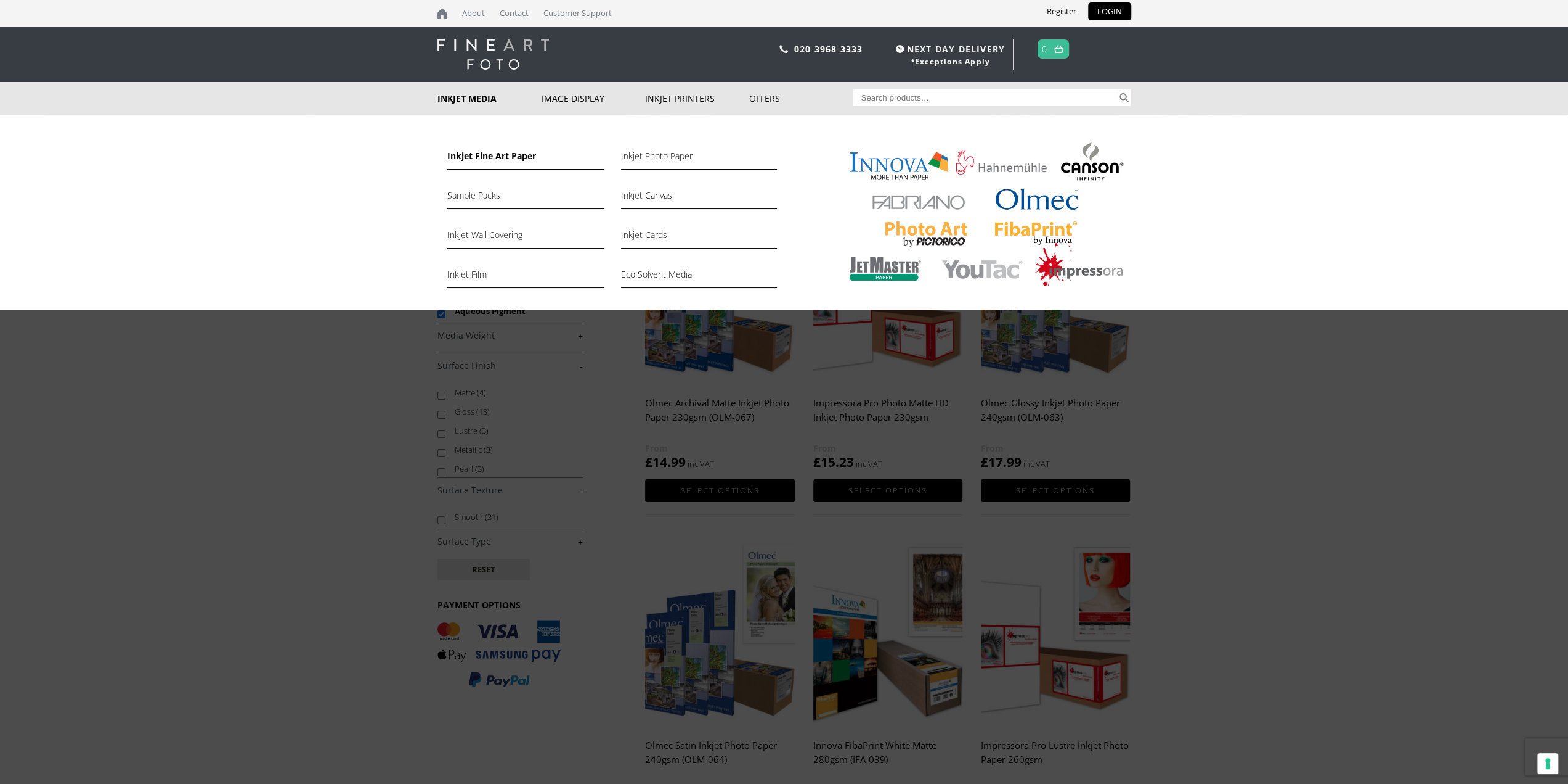
click at [485, 154] on link "Inkjet Fine Art Paper" at bounding box center [525, 159] width 156 height 21
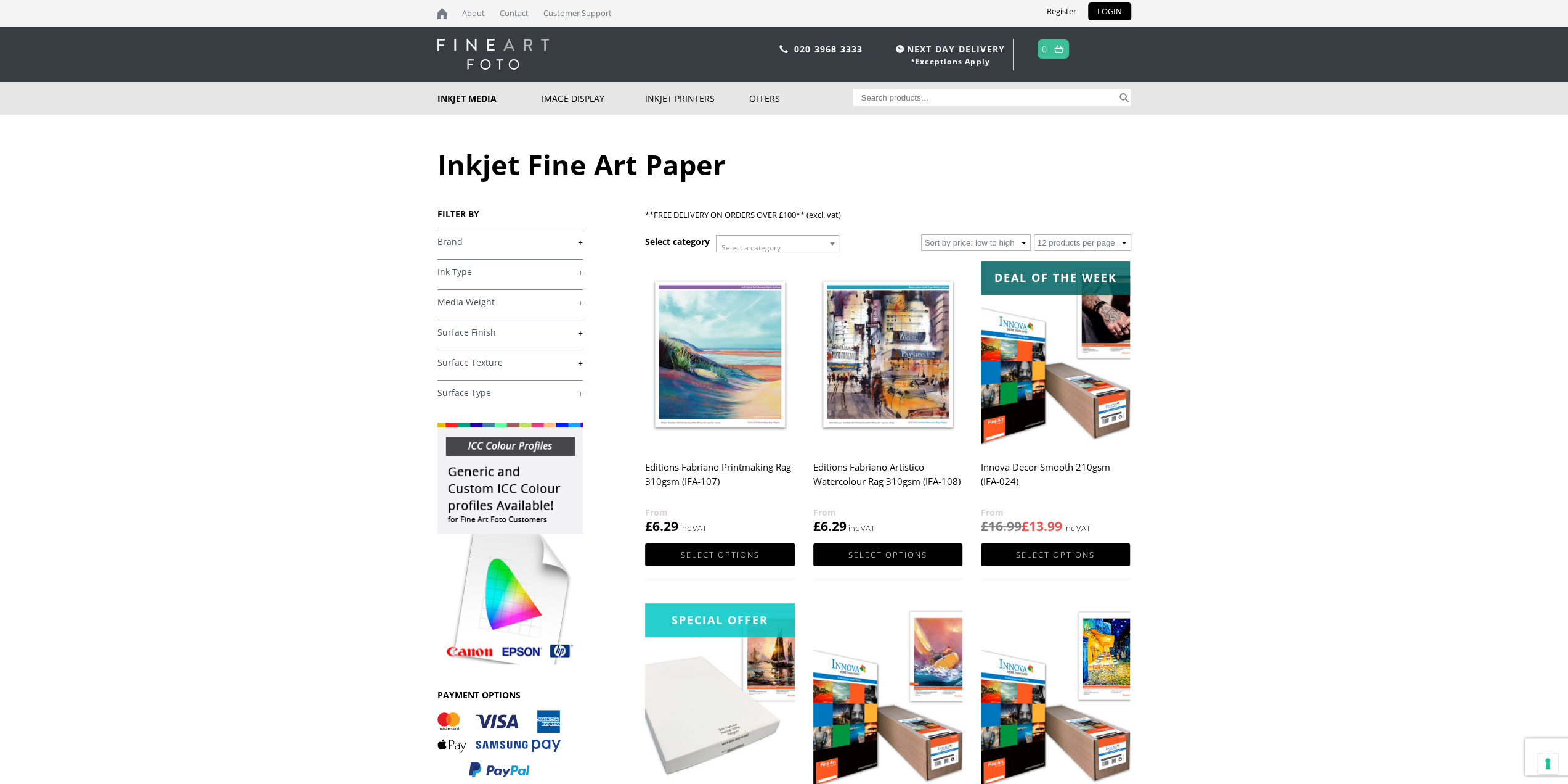
click at [523, 365] on link "+" at bounding box center [510, 363] width 145 height 12
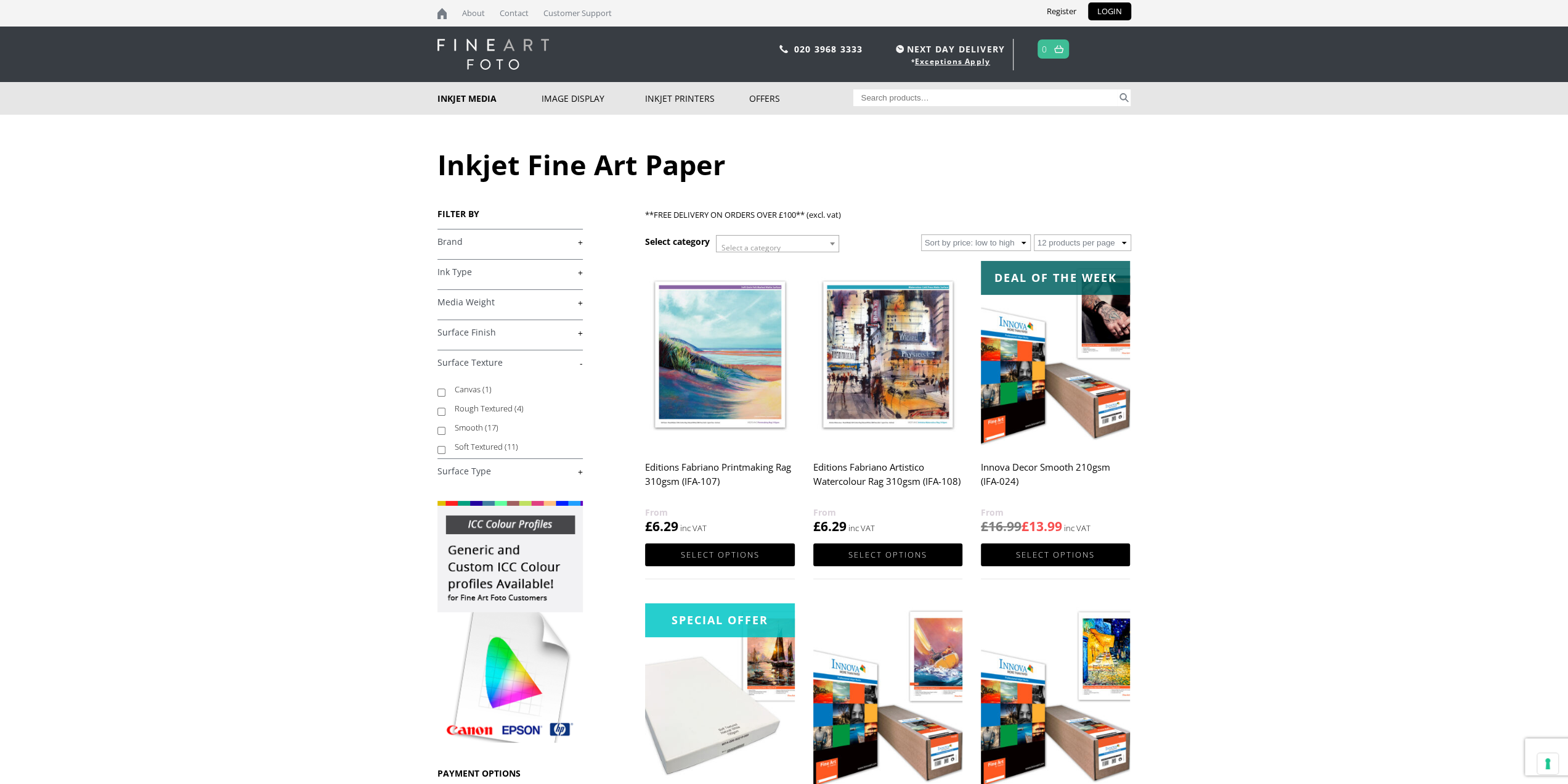
click at [521, 336] on link "+" at bounding box center [510, 332] width 145 height 12
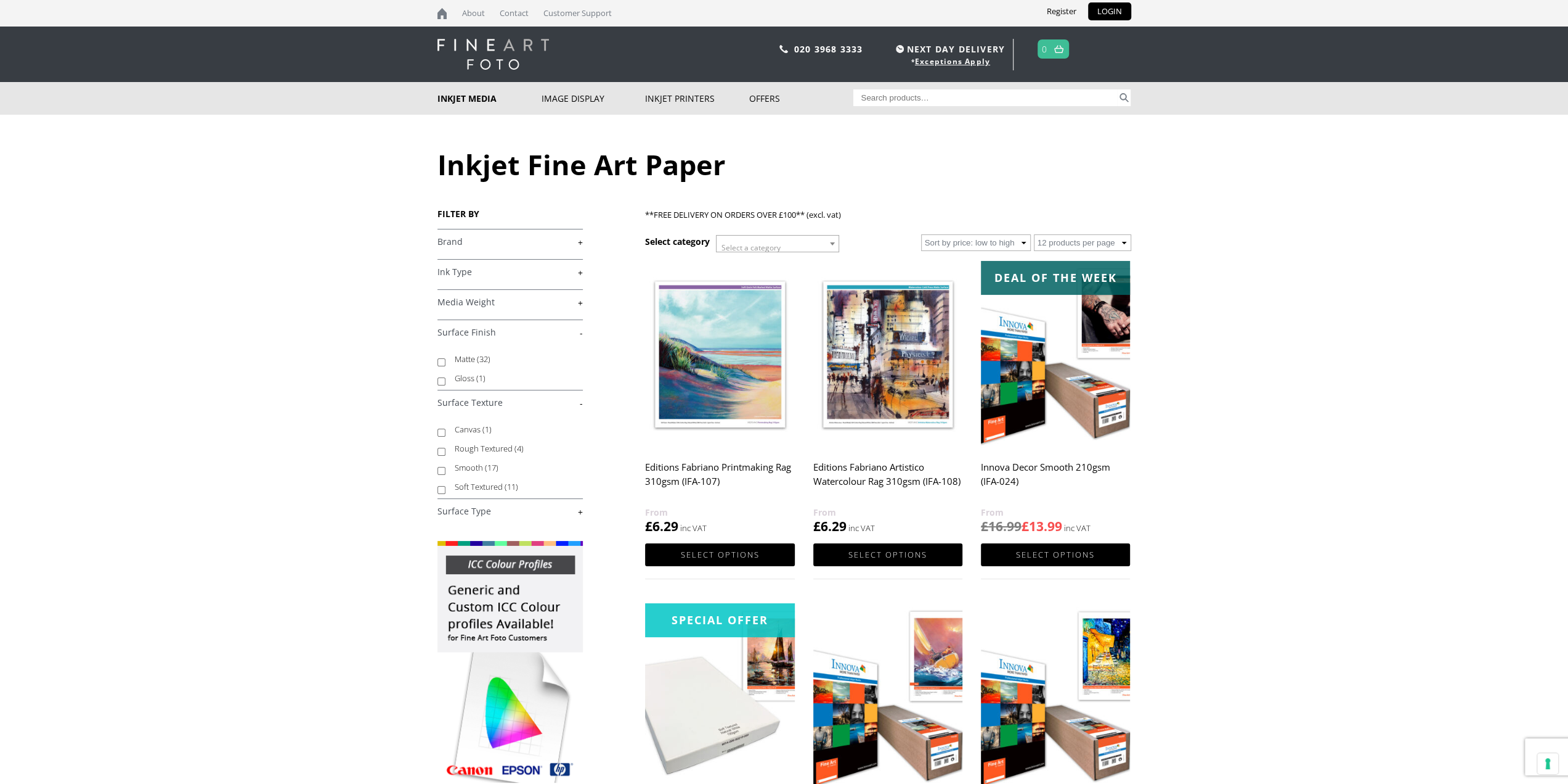
click at [441, 383] on input "Gloss (1)" at bounding box center [442, 381] width 8 height 8
checkbox input "true"
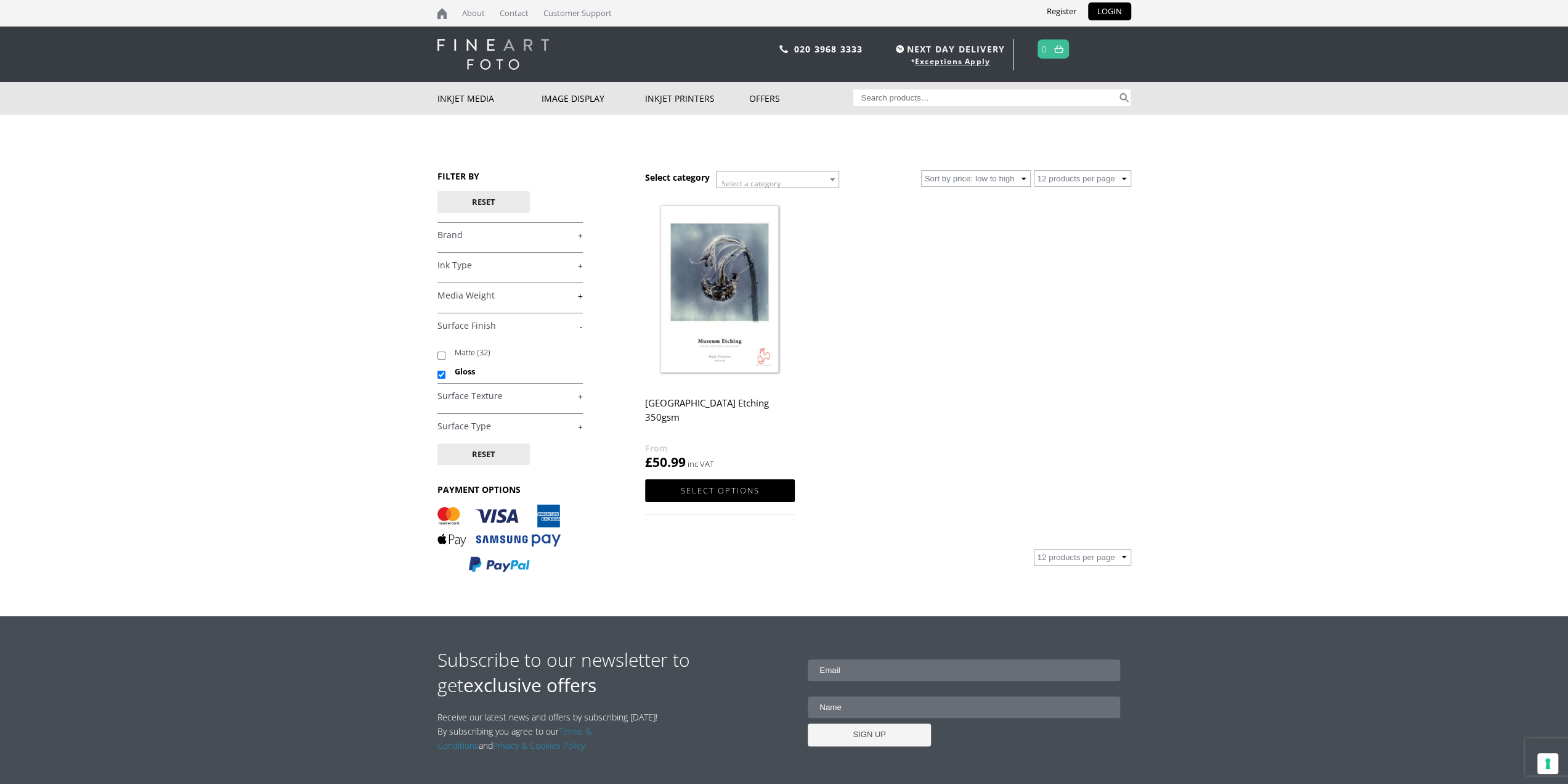
click at [715, 339] on img at bounding box center [720, 290] width 149 height 187
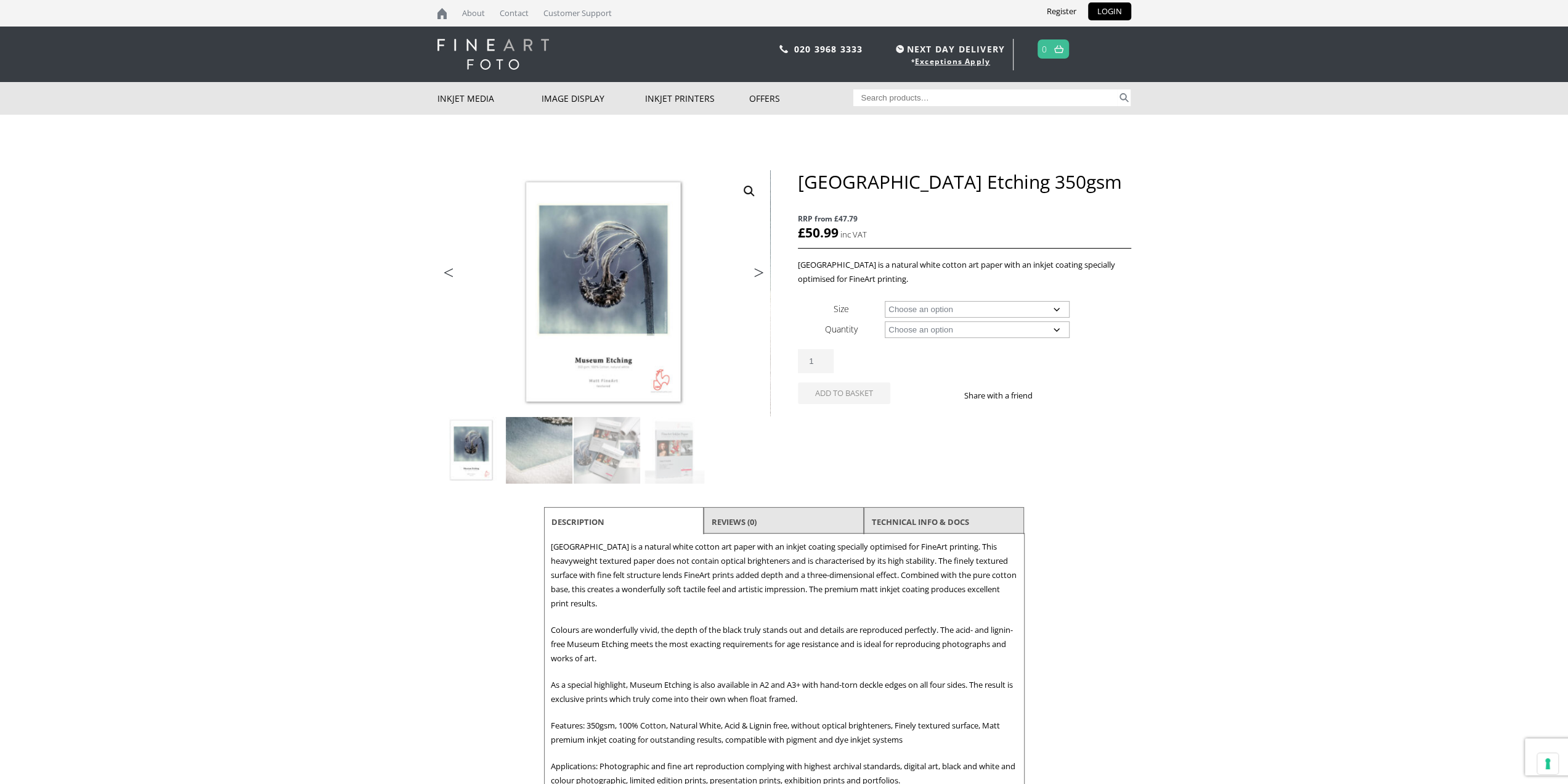
click at [545, 444] on img at bounding box center [538, 450] width 66 height 66
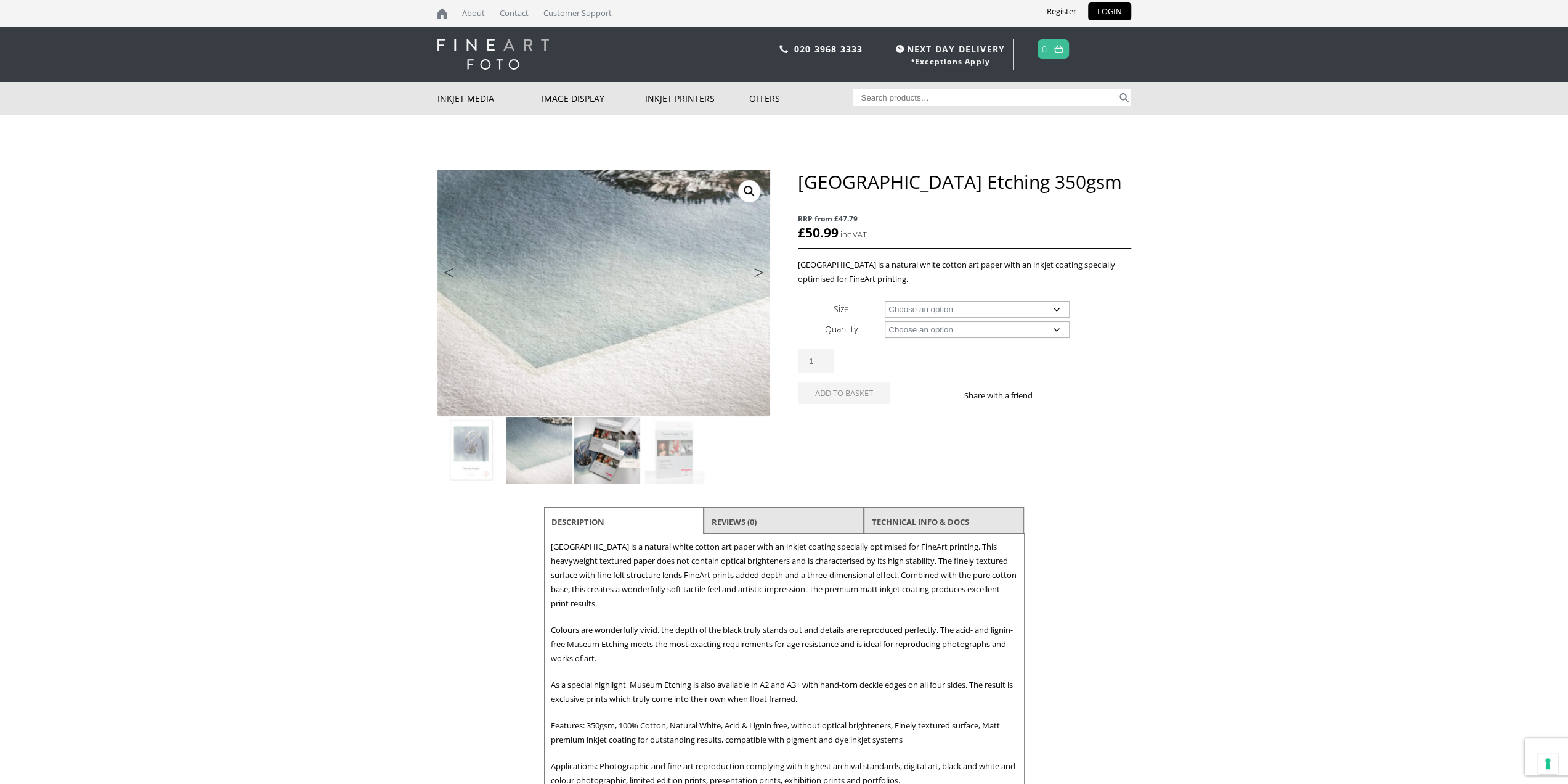
click at [600, 444] on img at bounding box center [606, 450] width 66 height 66
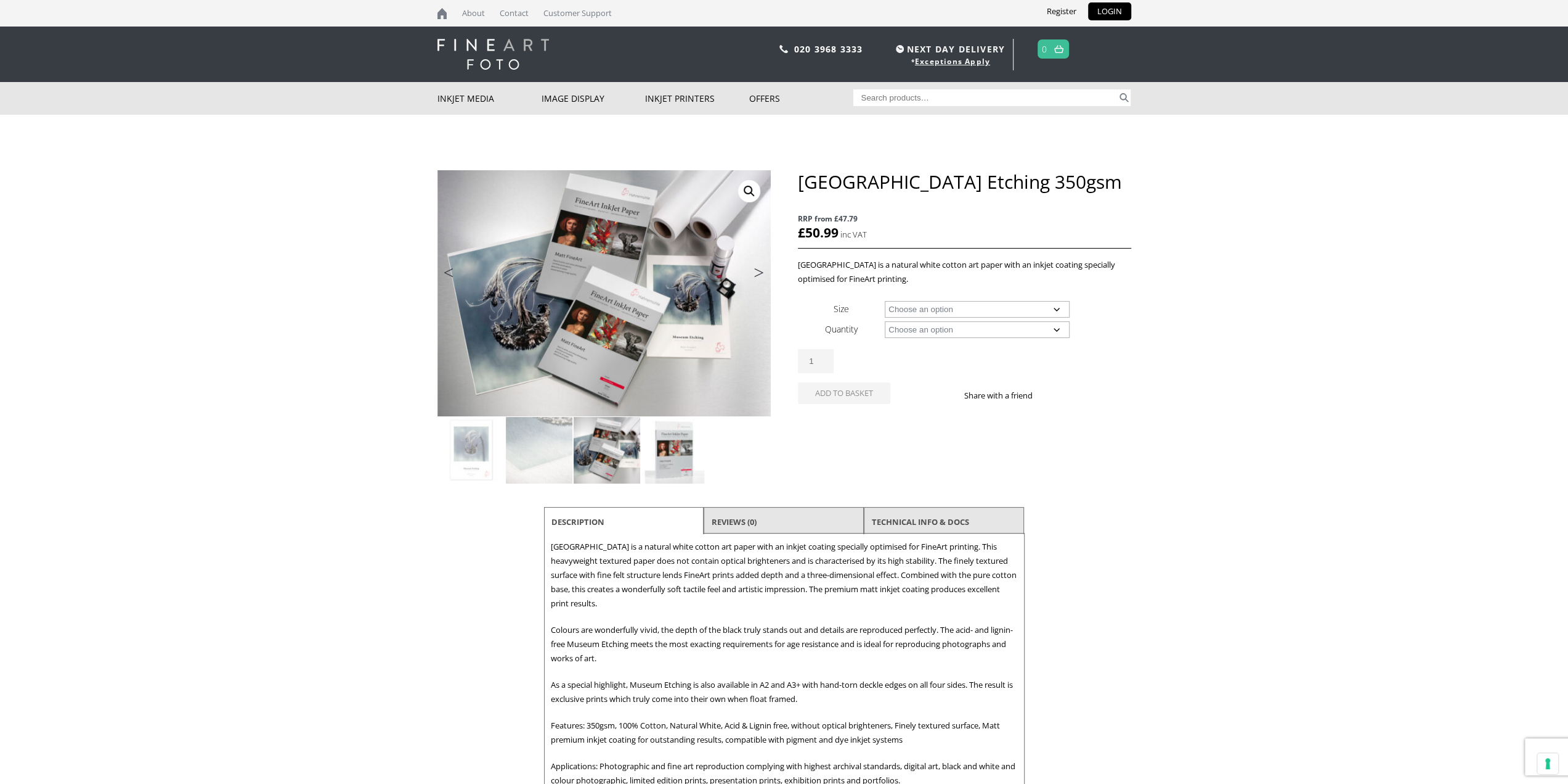
click at [676, 456] on img at bounding box center [674, 450] width 66 height 66
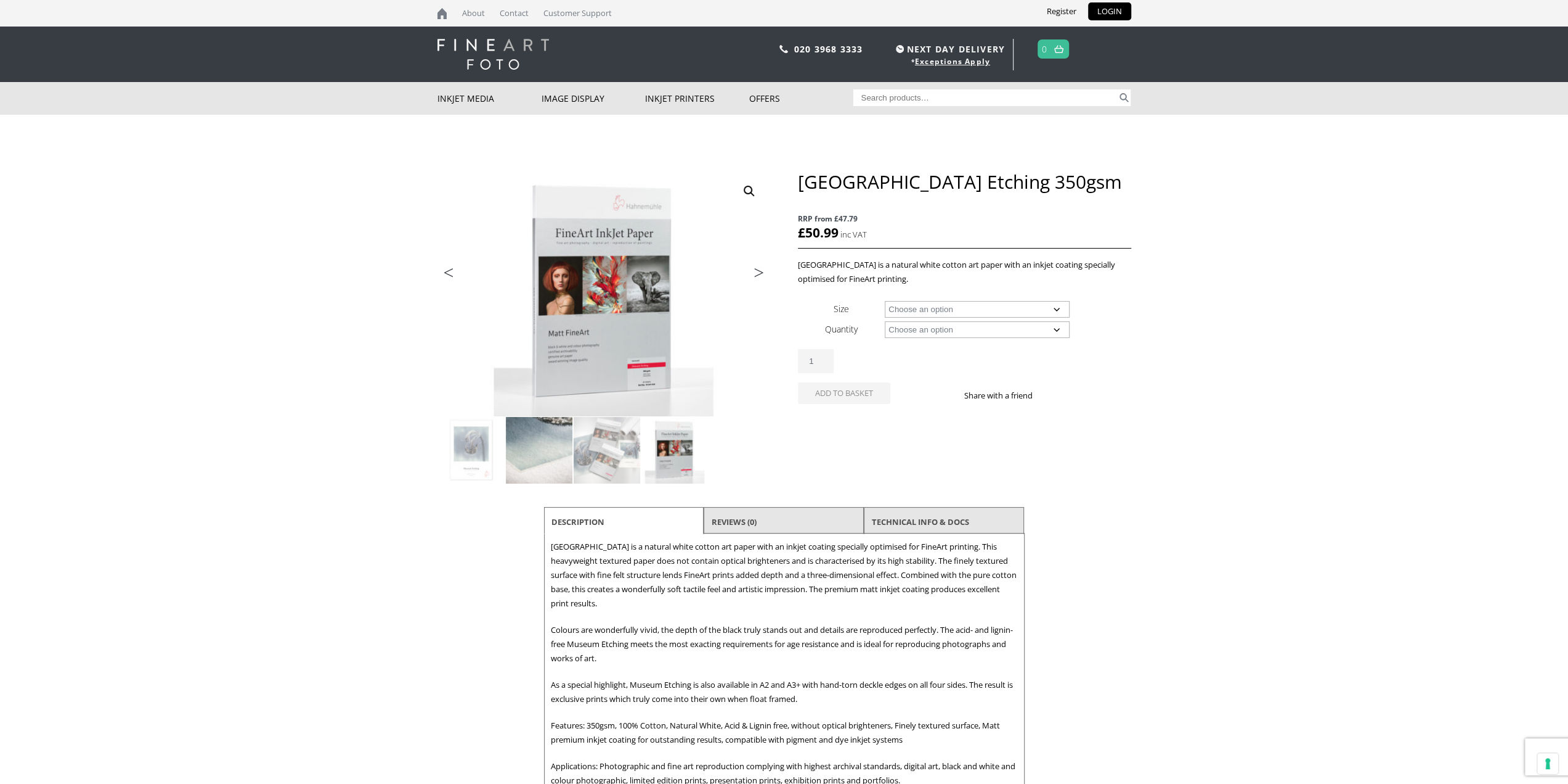
click at [545, 458] on img at bounding box center [538, 450] width 66 height 66
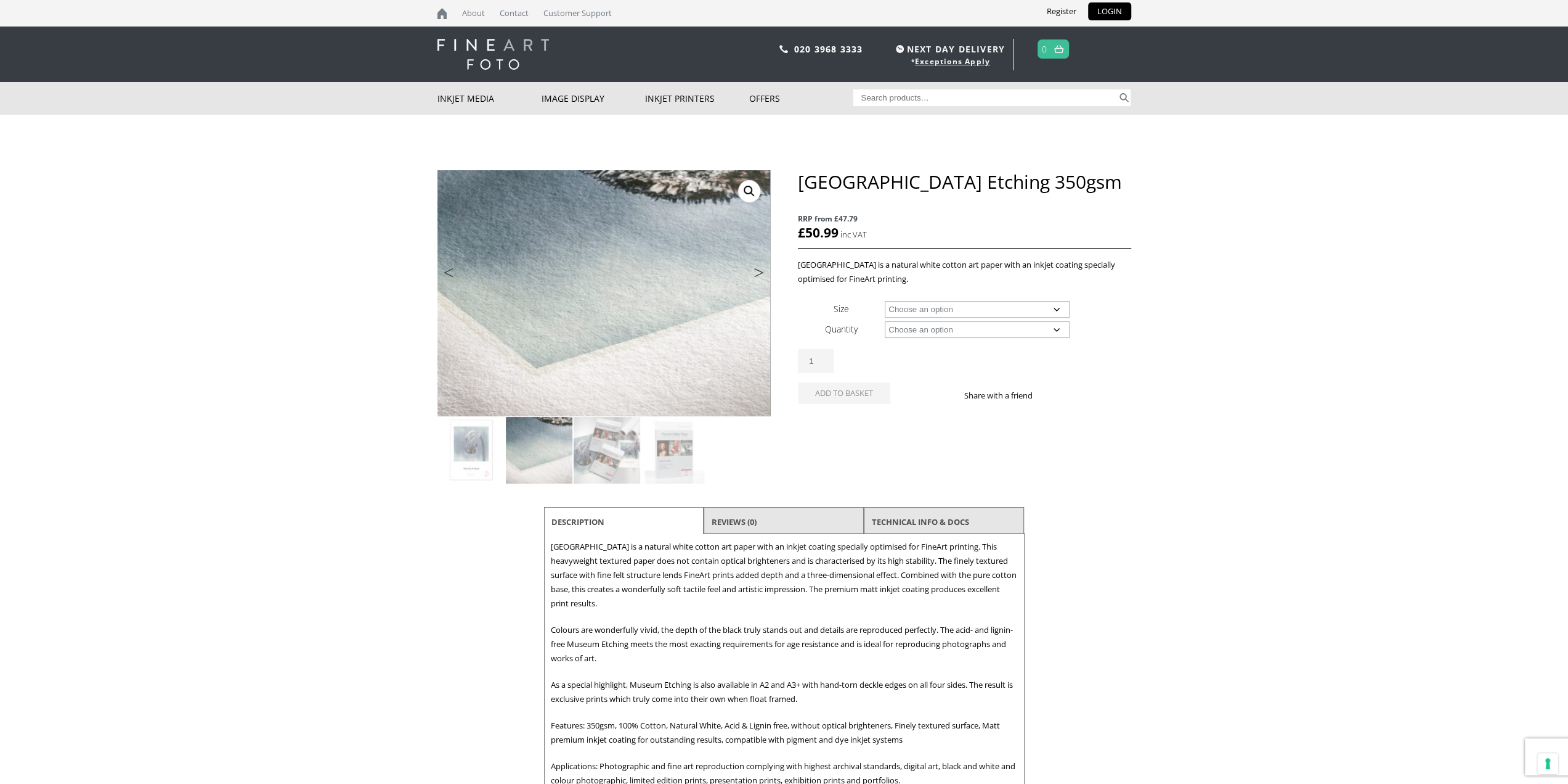
click at [980, 308] on select "Choose an option A4 Sheet A3 Sheet A3+ Sheet A2 Sheet 17" Wide Roll 24" Wide Ro…" at bounding box center [977, 308] width 185 height 17
click at [885, 300] on select "Choose an option A4 Sheet A3 Sheet A3+ Sheet A2 Sheet 17" Wide Roll 24" Wide Ro…" at bounding box center [977, 308] width 185 height 17
select select "a2-sheet"
click at [954, 330] on select "Choose an option 25 Sheets" at bounding box center [977, 329] width 185 height 17
select select "25-sheets"
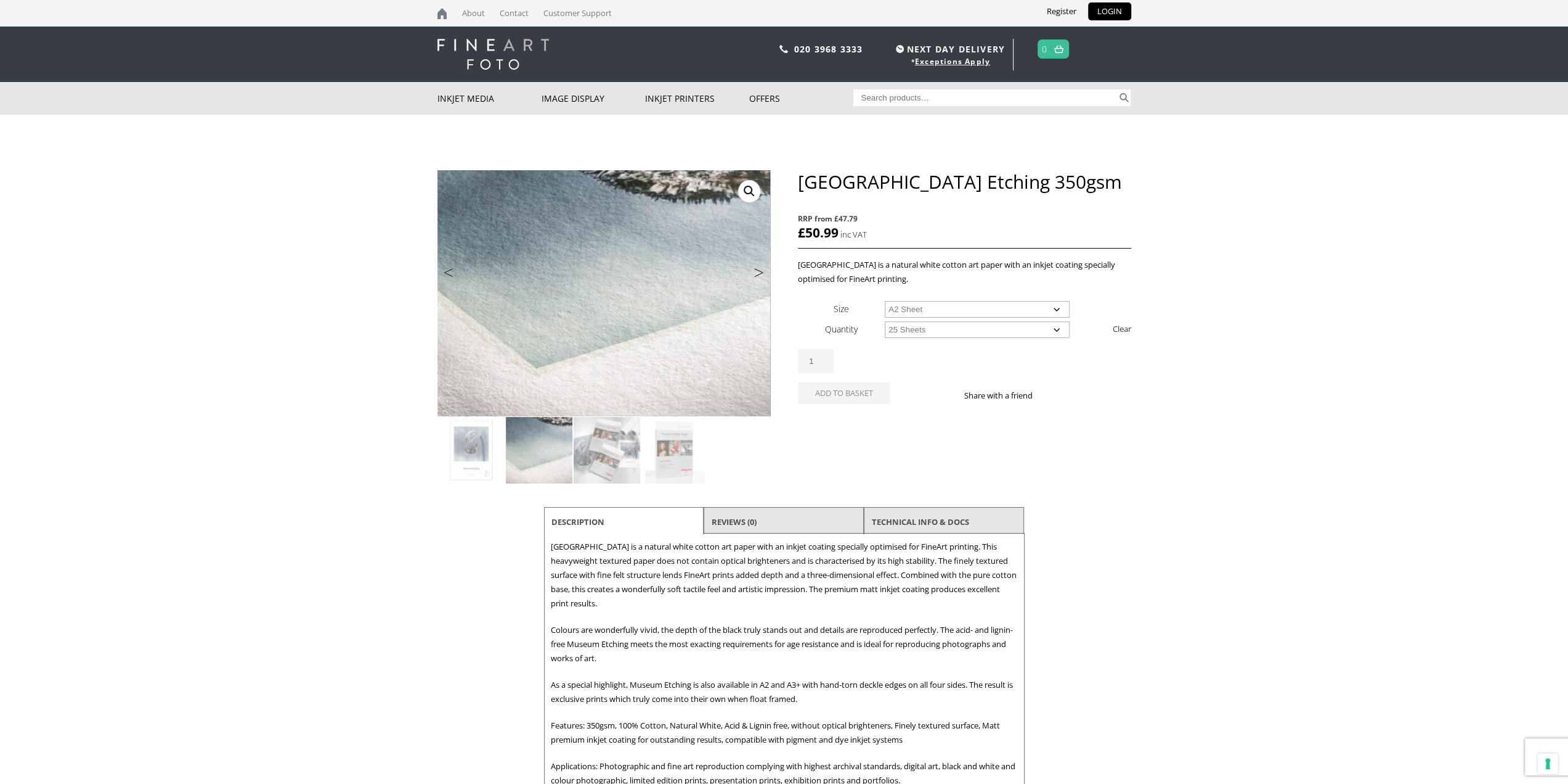
click at [885, 321] on select "Choose an option 25 Sheets" at bounding box center [977, 329] width 185 height 17
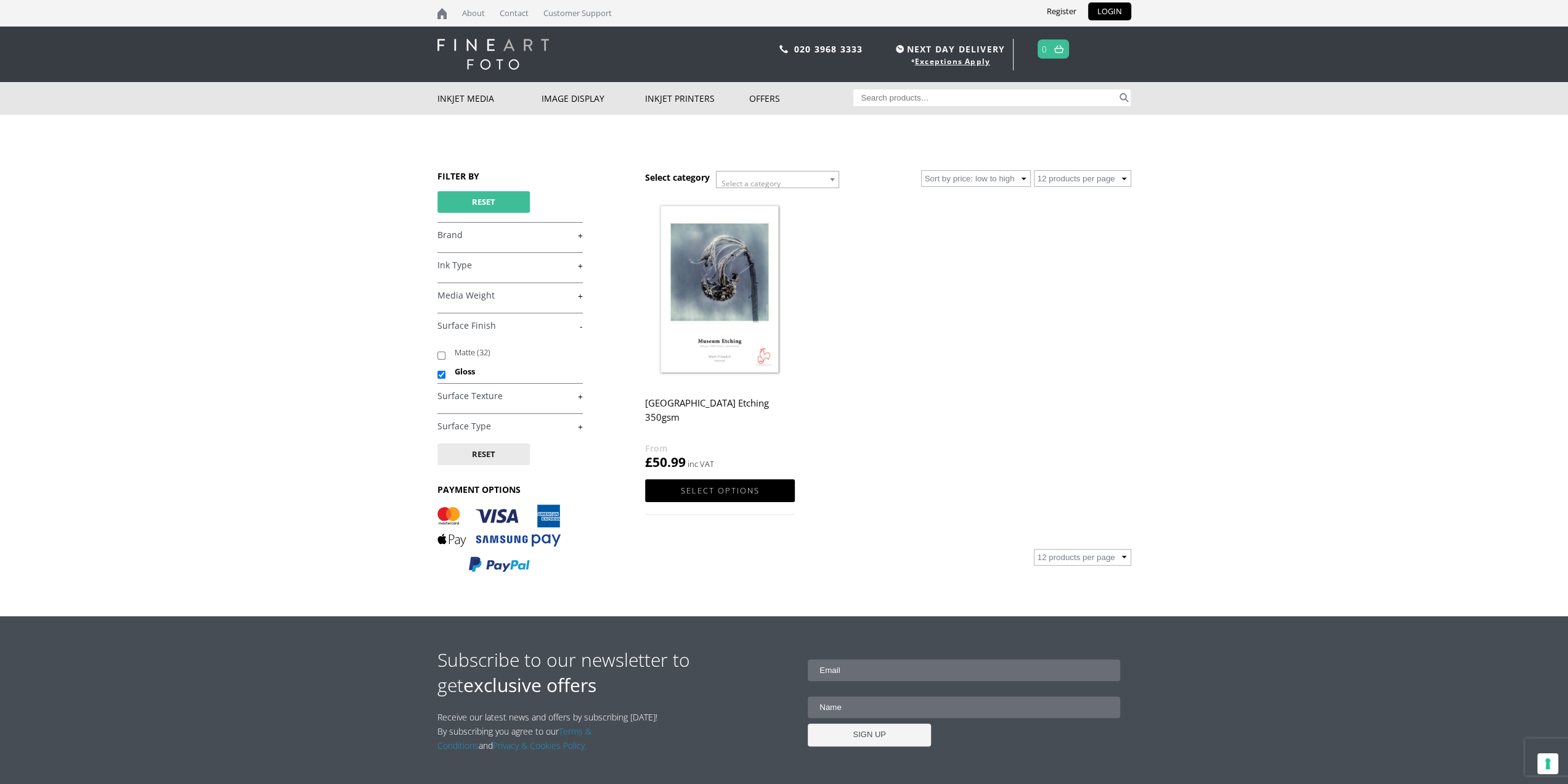
click at [465, 205] on button "Reset" at bounding box center [484, 201] width 93 height 22
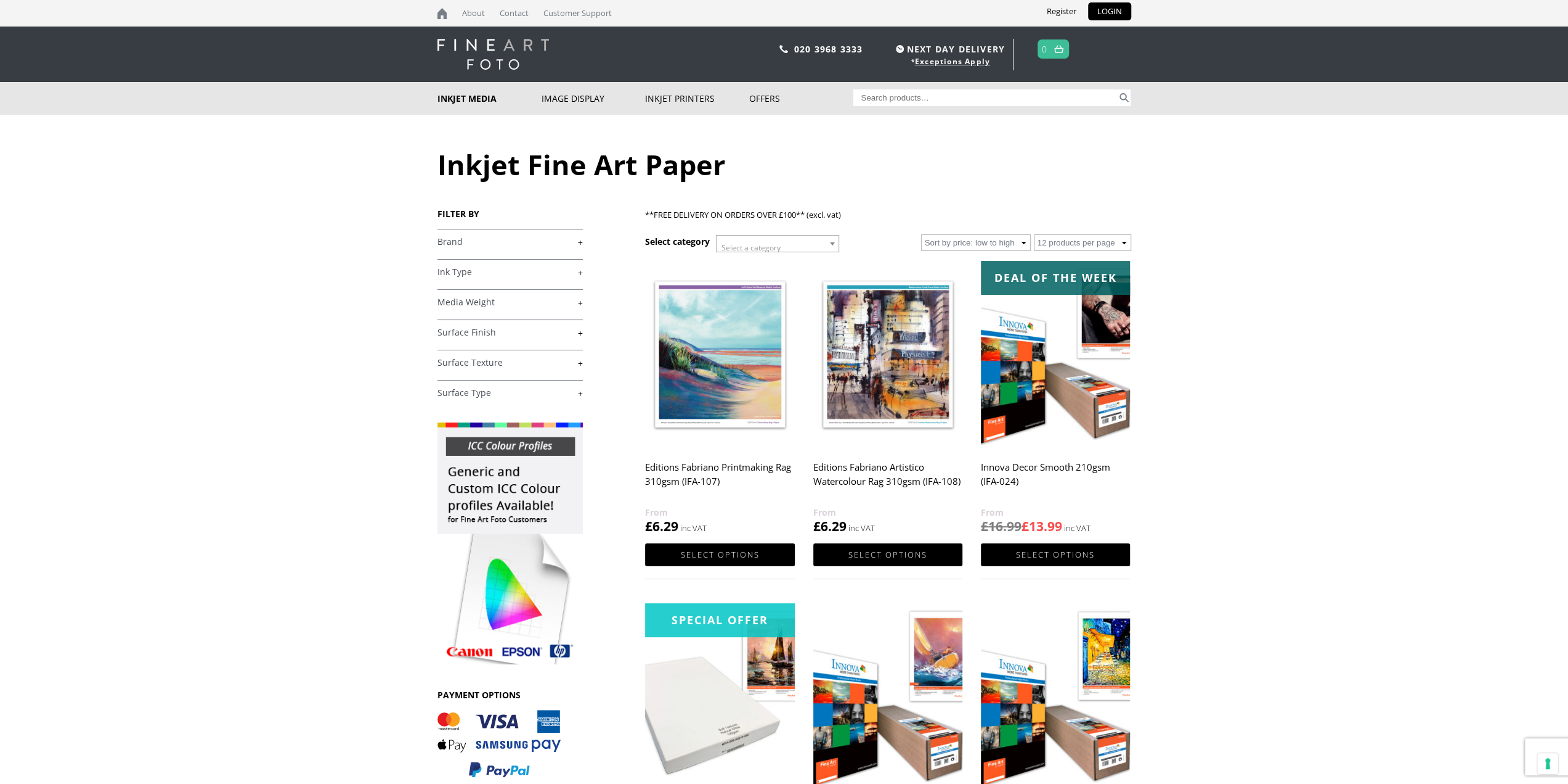
click at [519, 333] on link "+" at bounding box center [510, 332] width 145 height 12
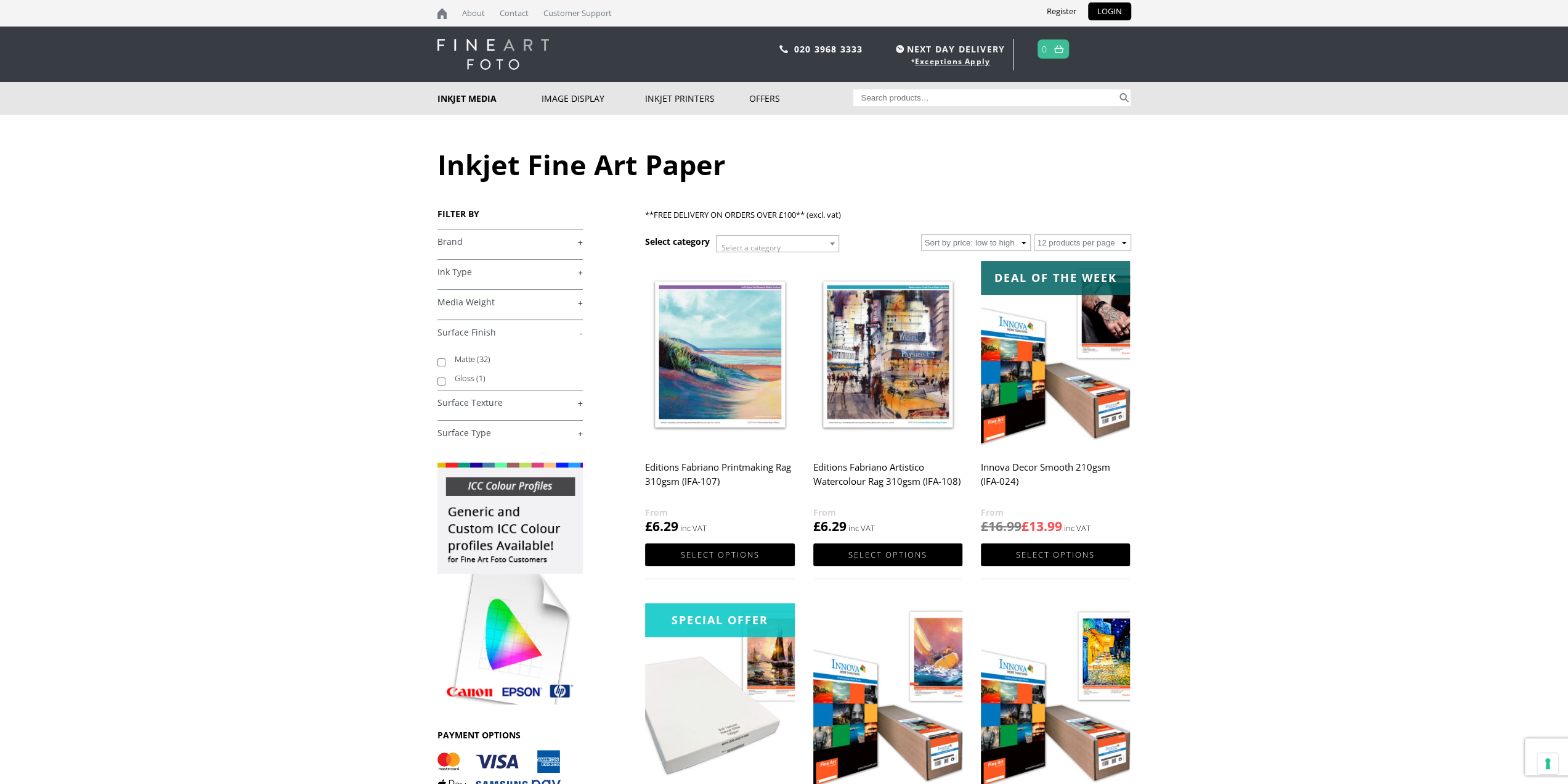
click at [526, 404] on link "+" at bounding box center [510, 403] width 145 height 12
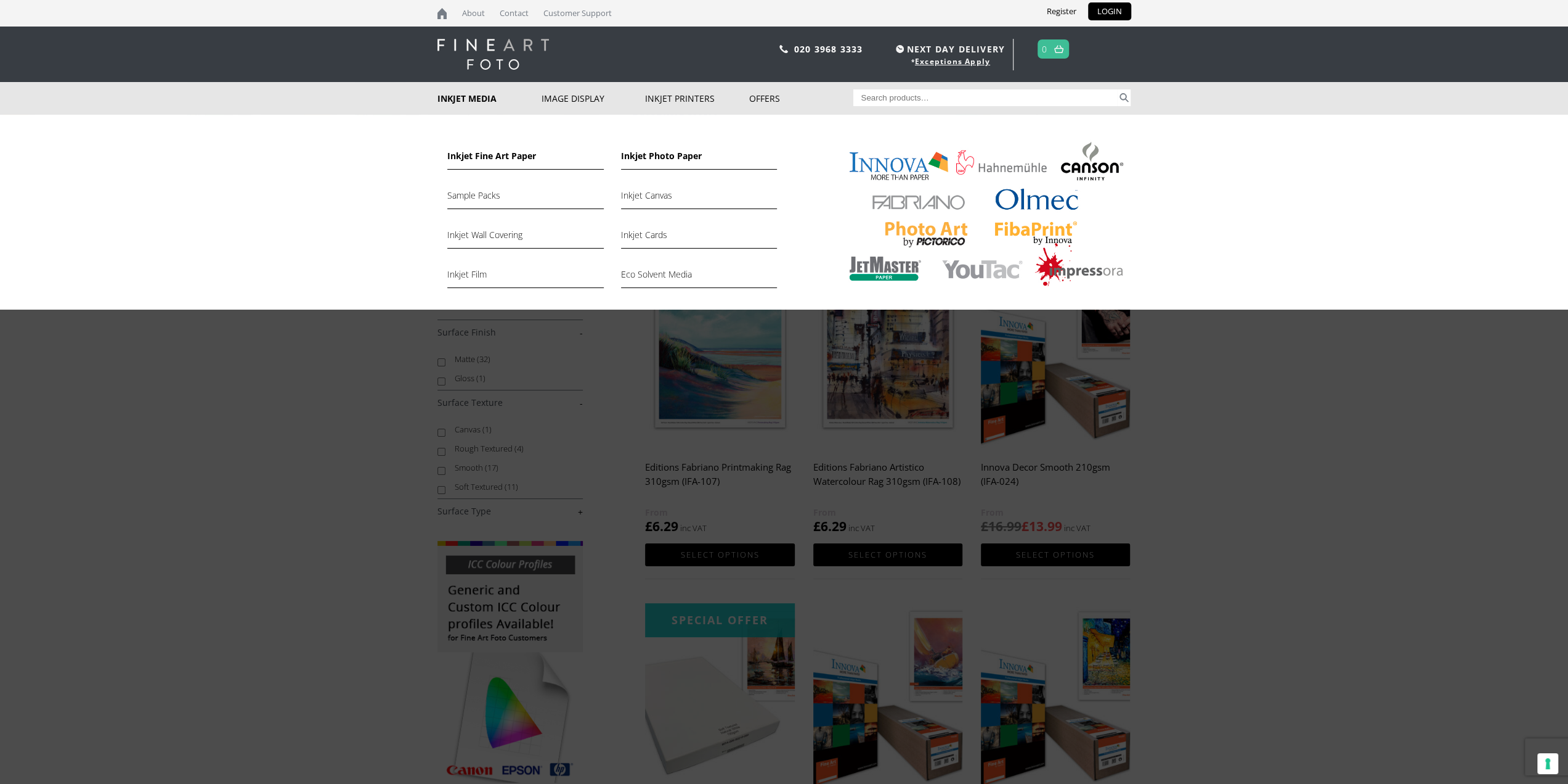
click at [654, 156] on link "Inkjet Photo Paper" at bounding box center [699, 159] width 156 height 21
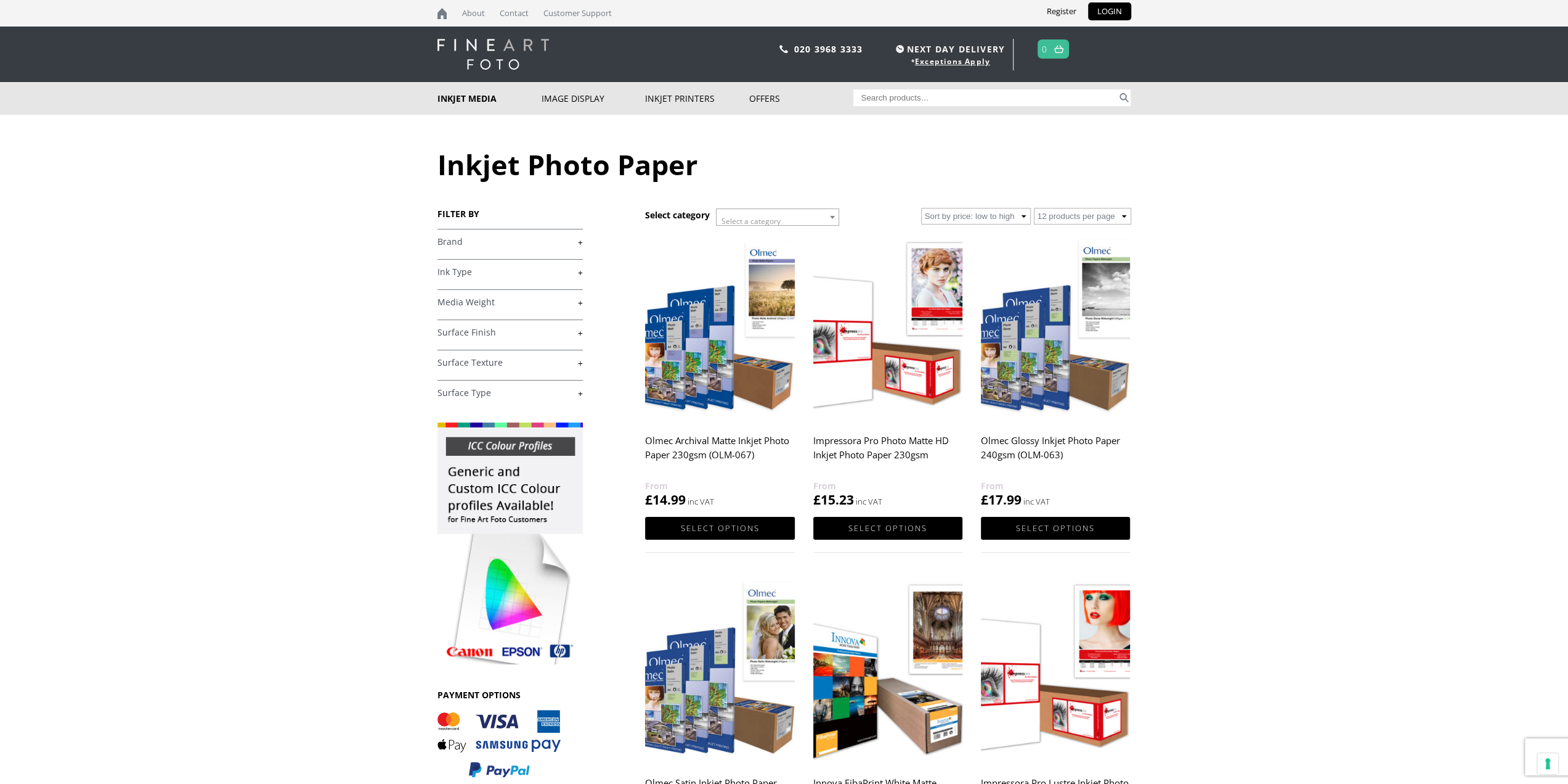
click at [561, 336] on link "+" at bounding box center [510, 332] width 145 height 12
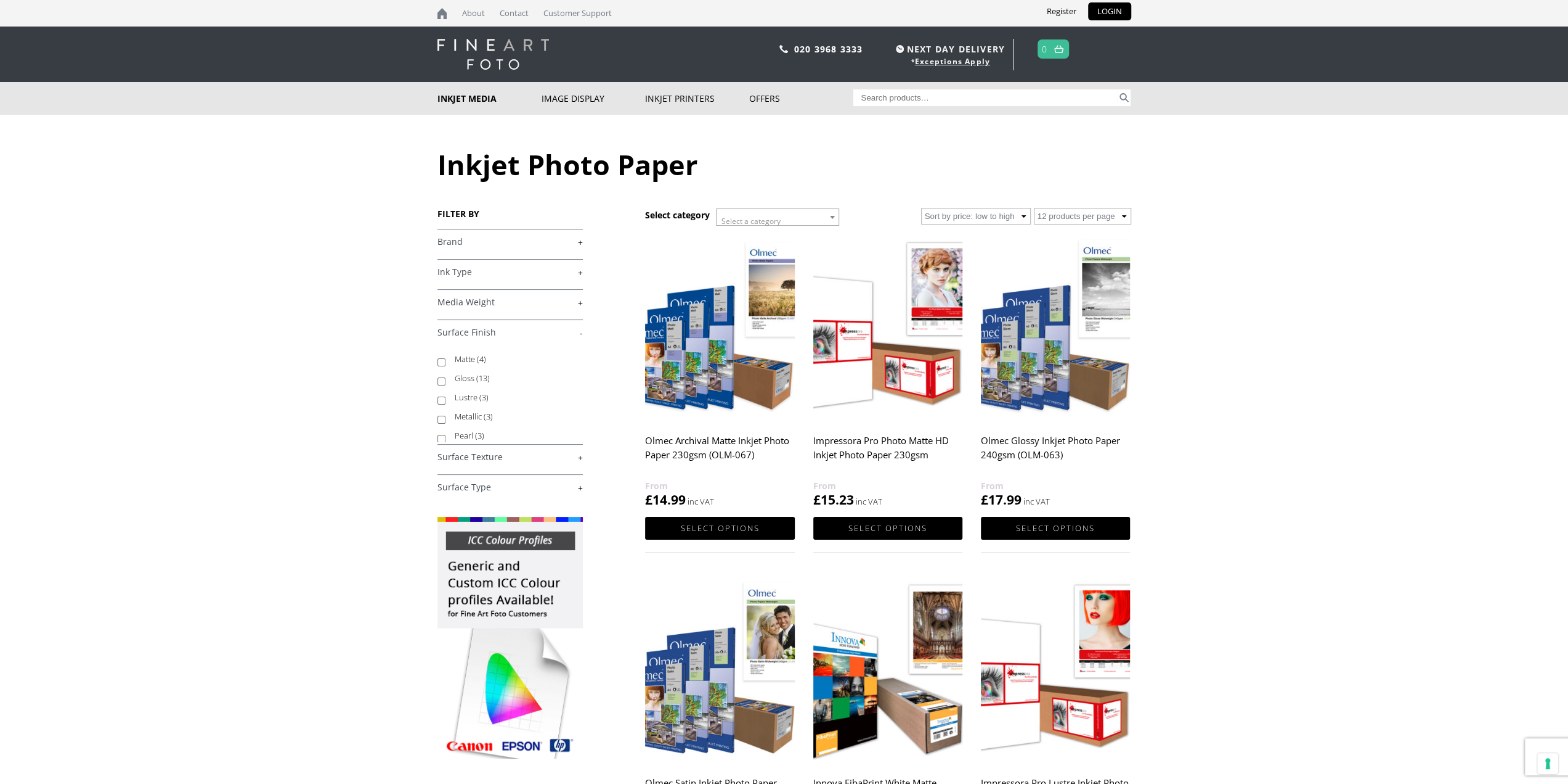
click at [443, 378] on input "Gloss (13)" at bounding box center [442, 381] width 8 height 8
checkbox input "true"
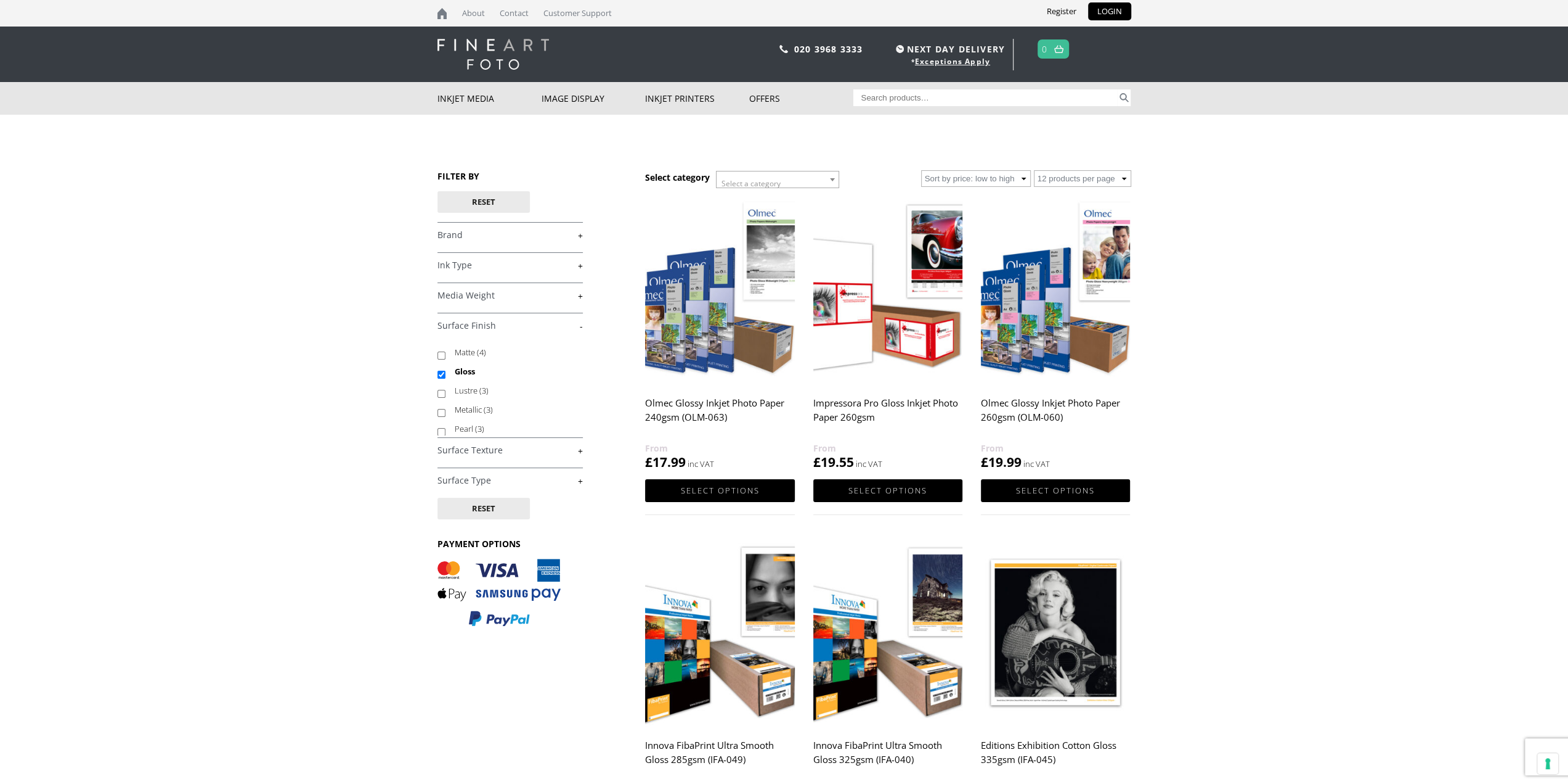
click at [441, 371] on input "Gloss" at bounding box center [442, 375] width 8 height 8
checkbox input "false"
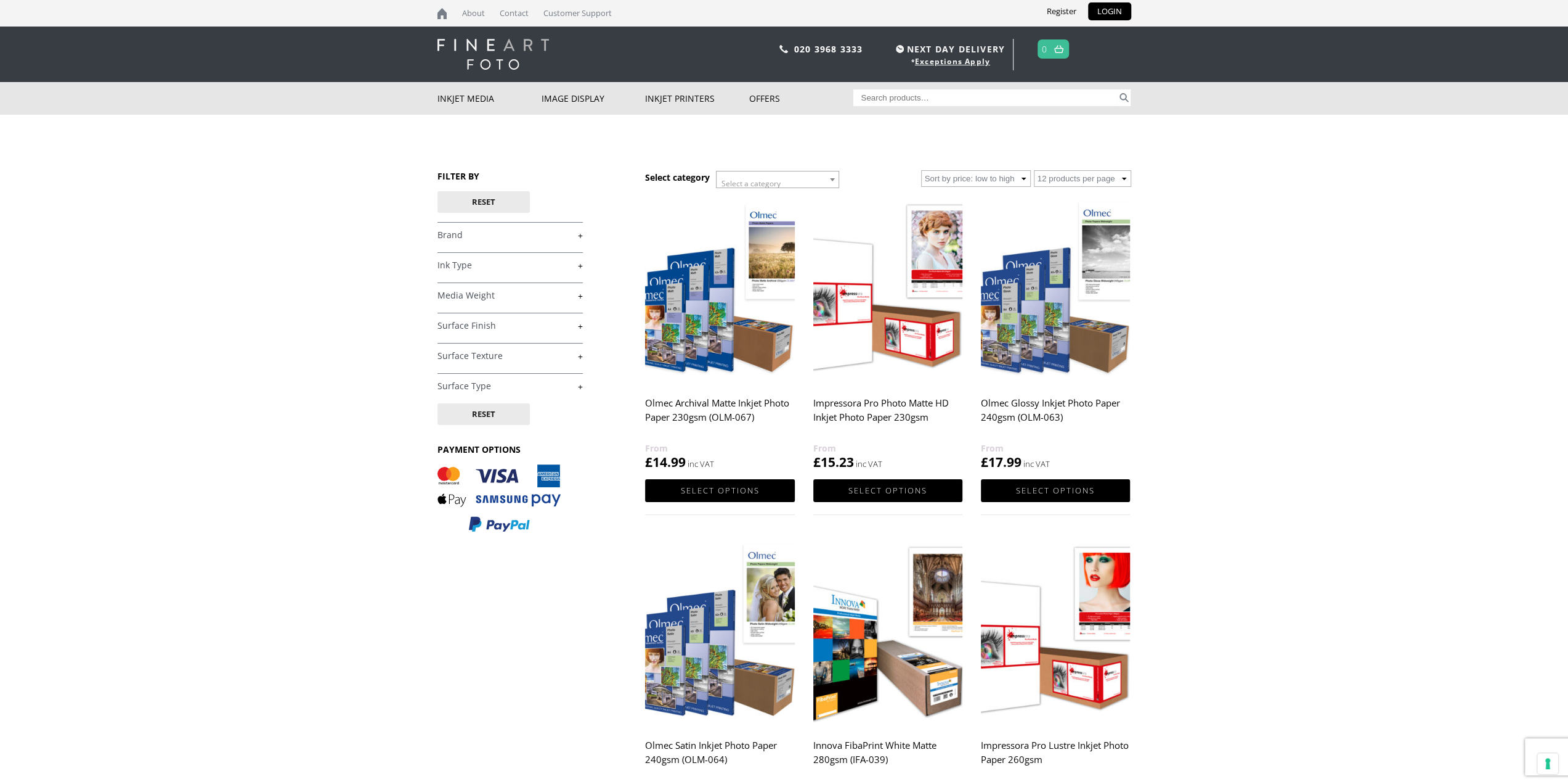
click at [529, 357] on link "+" at bounding box center [510, 356] width 145 height 12
click at [553, 406] on link "+" at bounding box center [510, 407] width 145 height 12
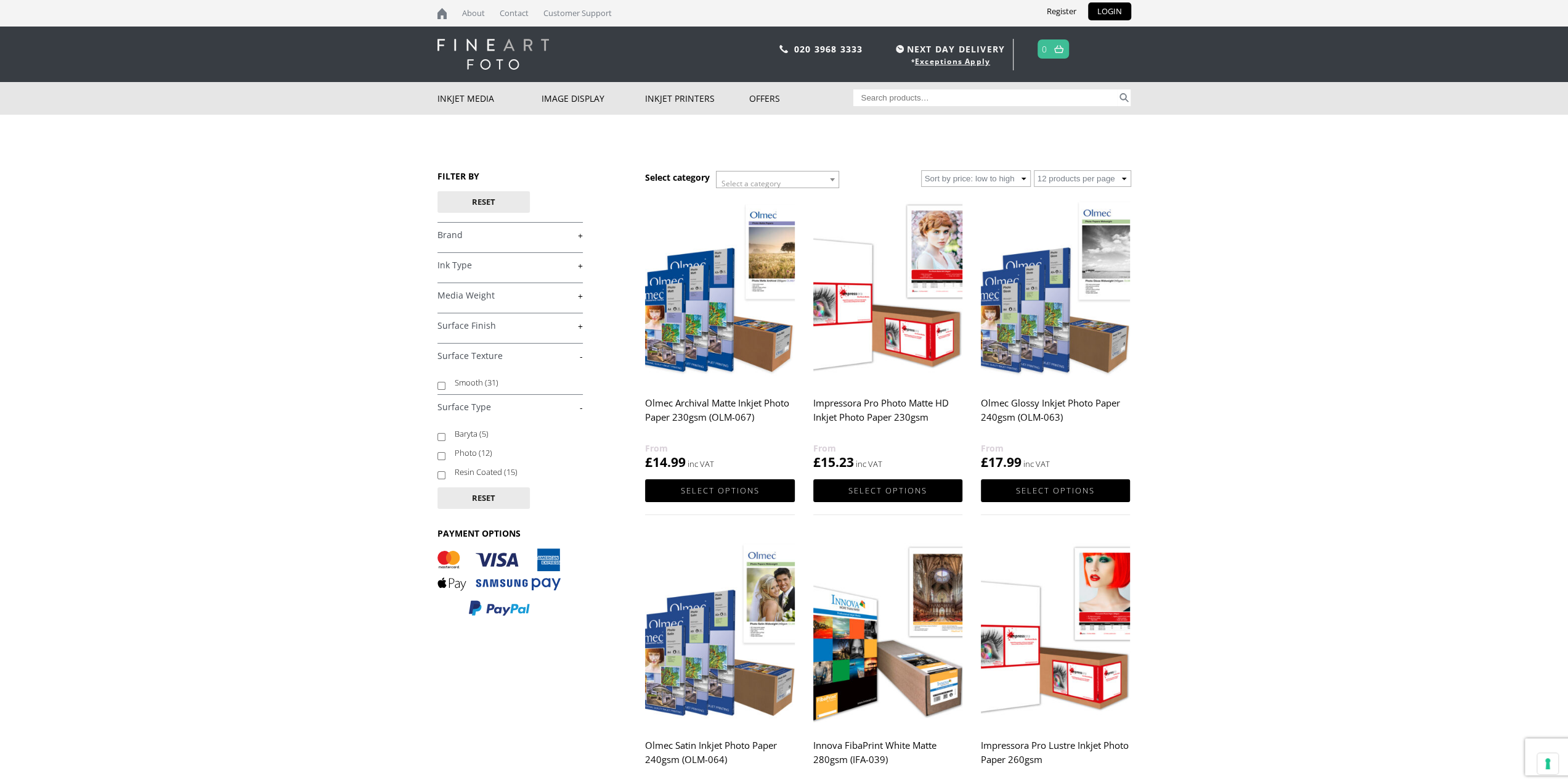
click at [525, 296] on link "+" at bounding box center [510, 296] width 145 height 12
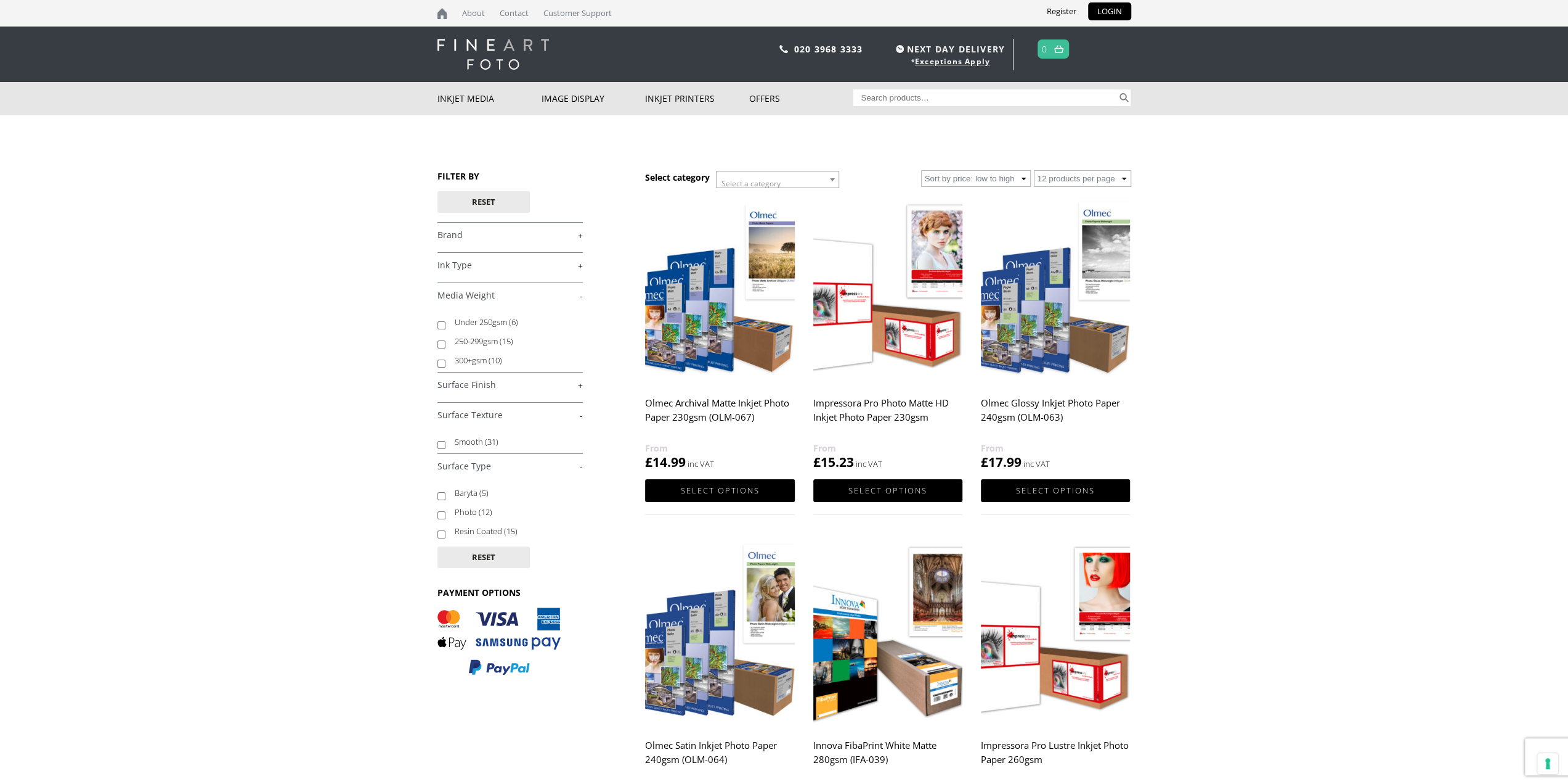
click at [443, 362] on input "300+gsm (10)" at bounding box center [442, 364] width 8 height 8
checkbox input "true"
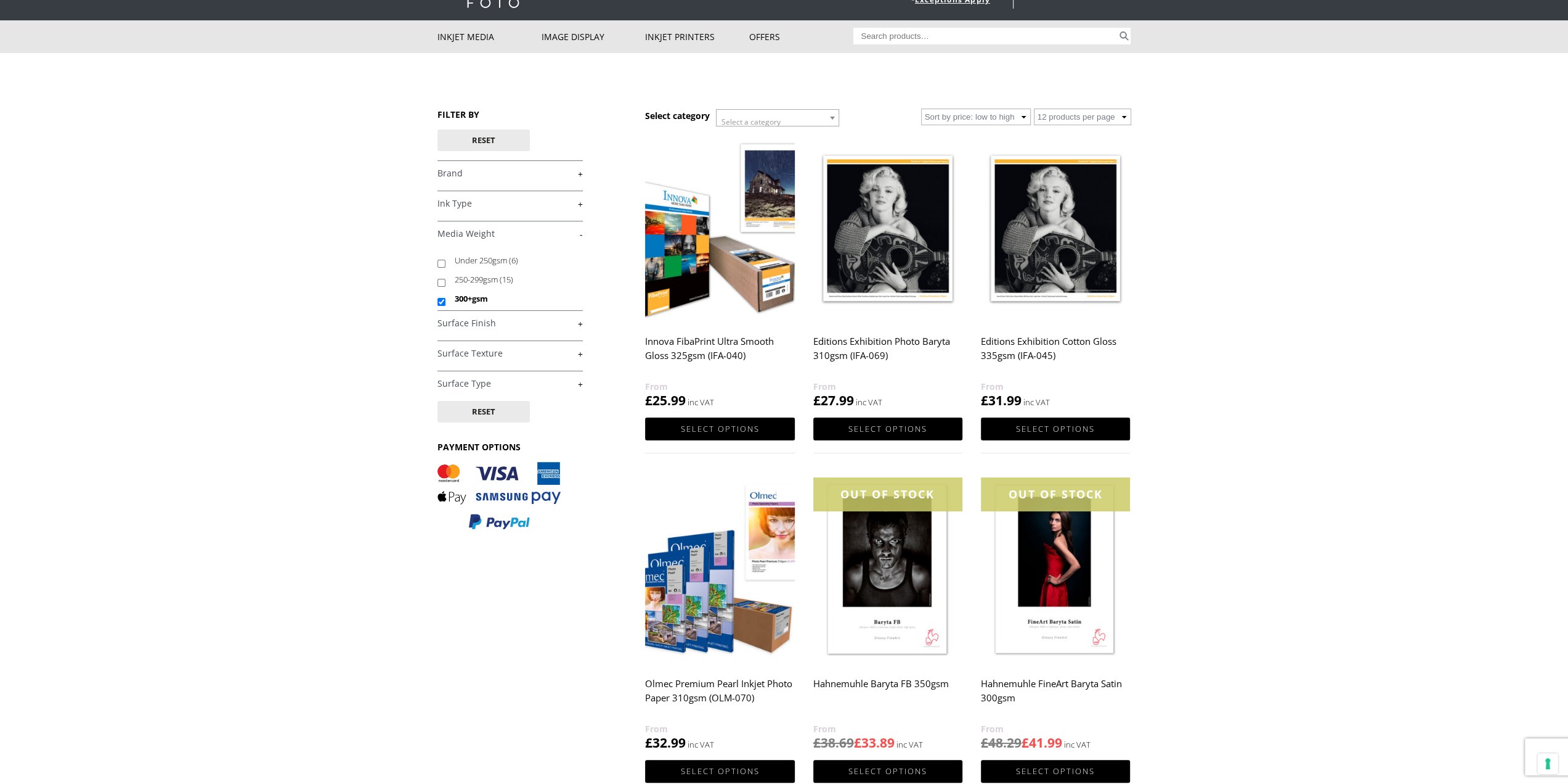
scroll to position [123, 0]
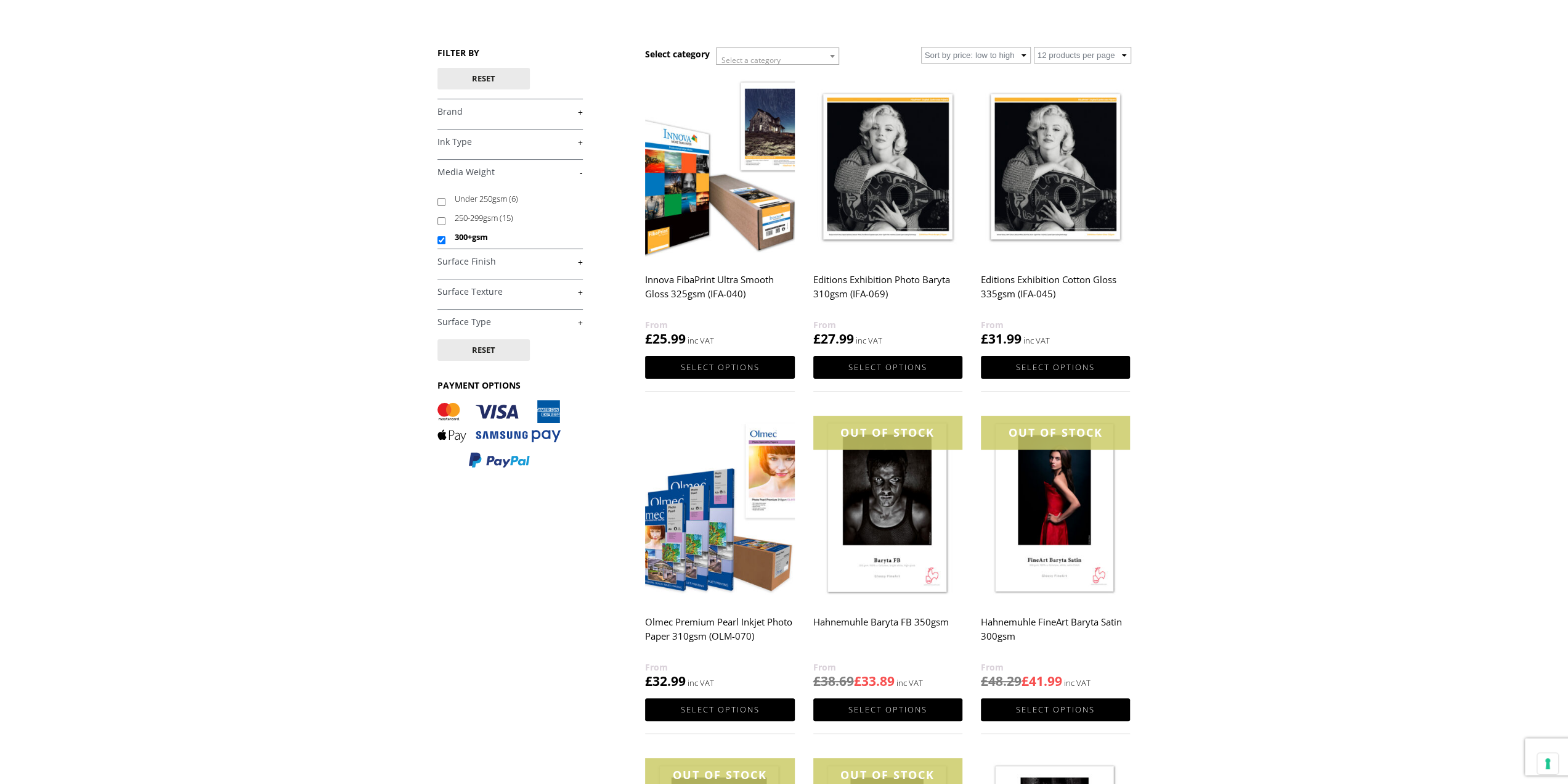
click at [528, 261] on link "+" at bounding box center [510, 261] width 145 height 12
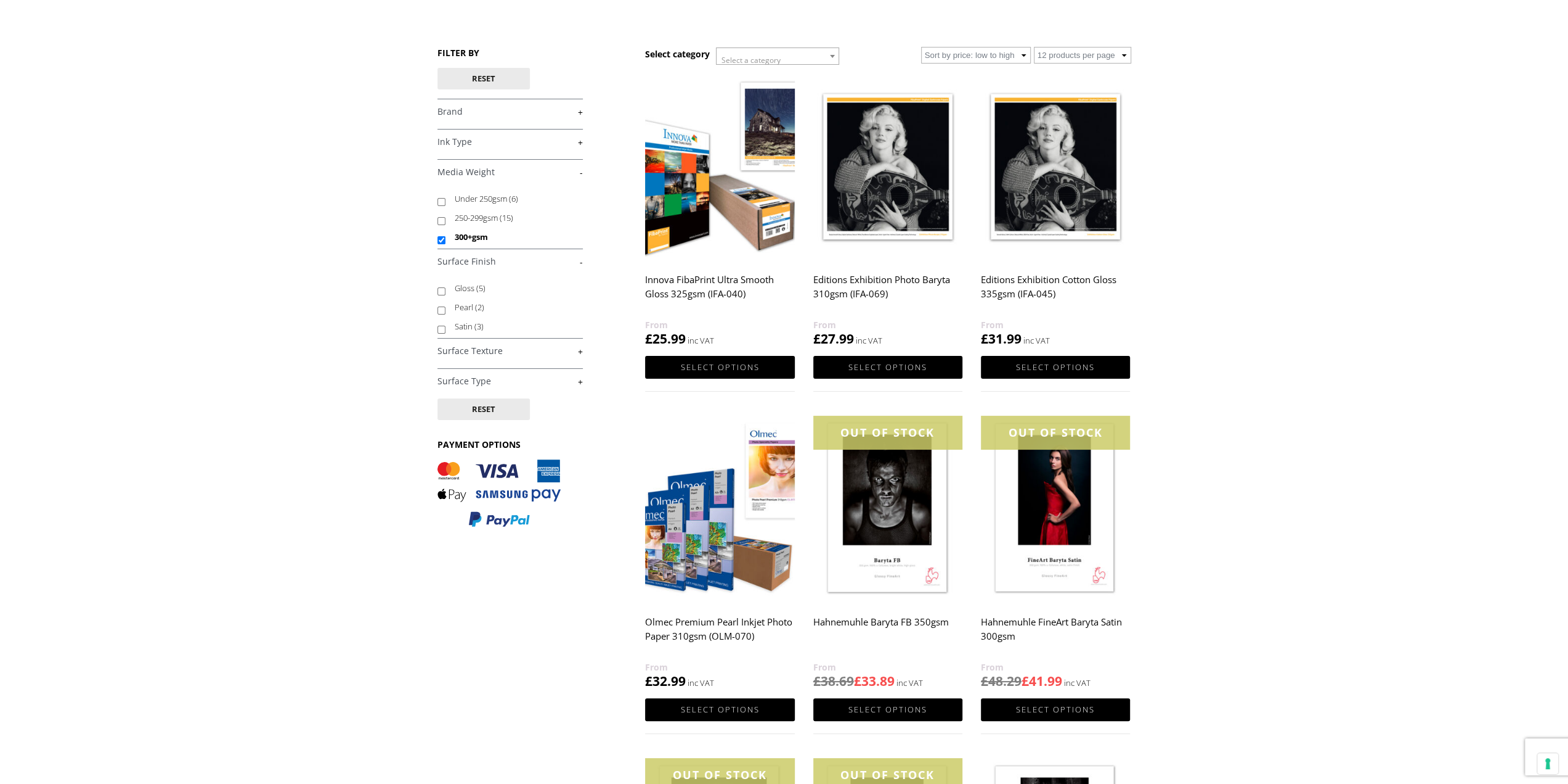
click at [555, 349] on link "+" at bounding box center [510, 351] width 145 height 12
click at [550, 398] on link "+" at bounding box center [510, 402] width 145 height 12
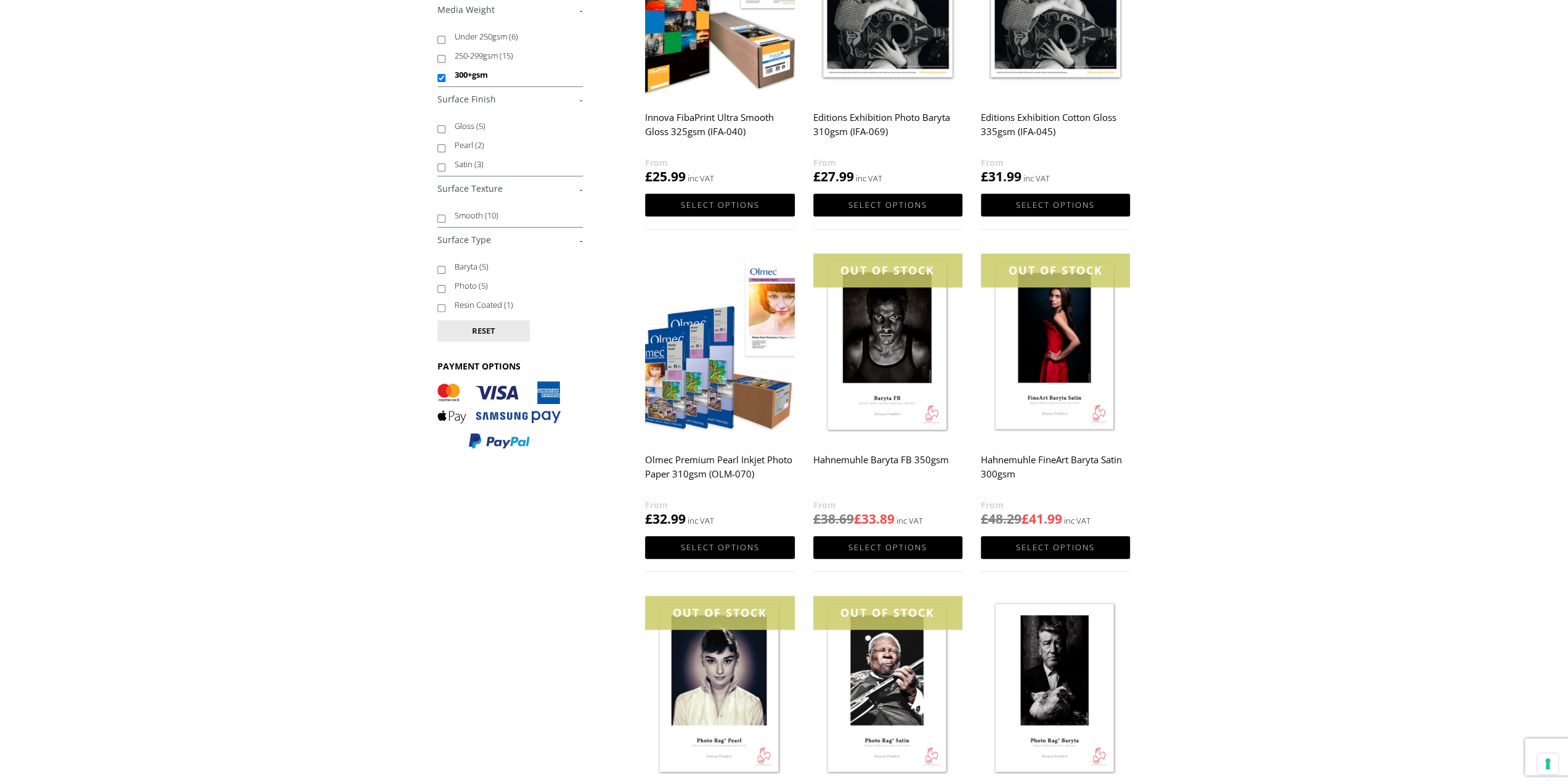
scroll to position [308, 0]
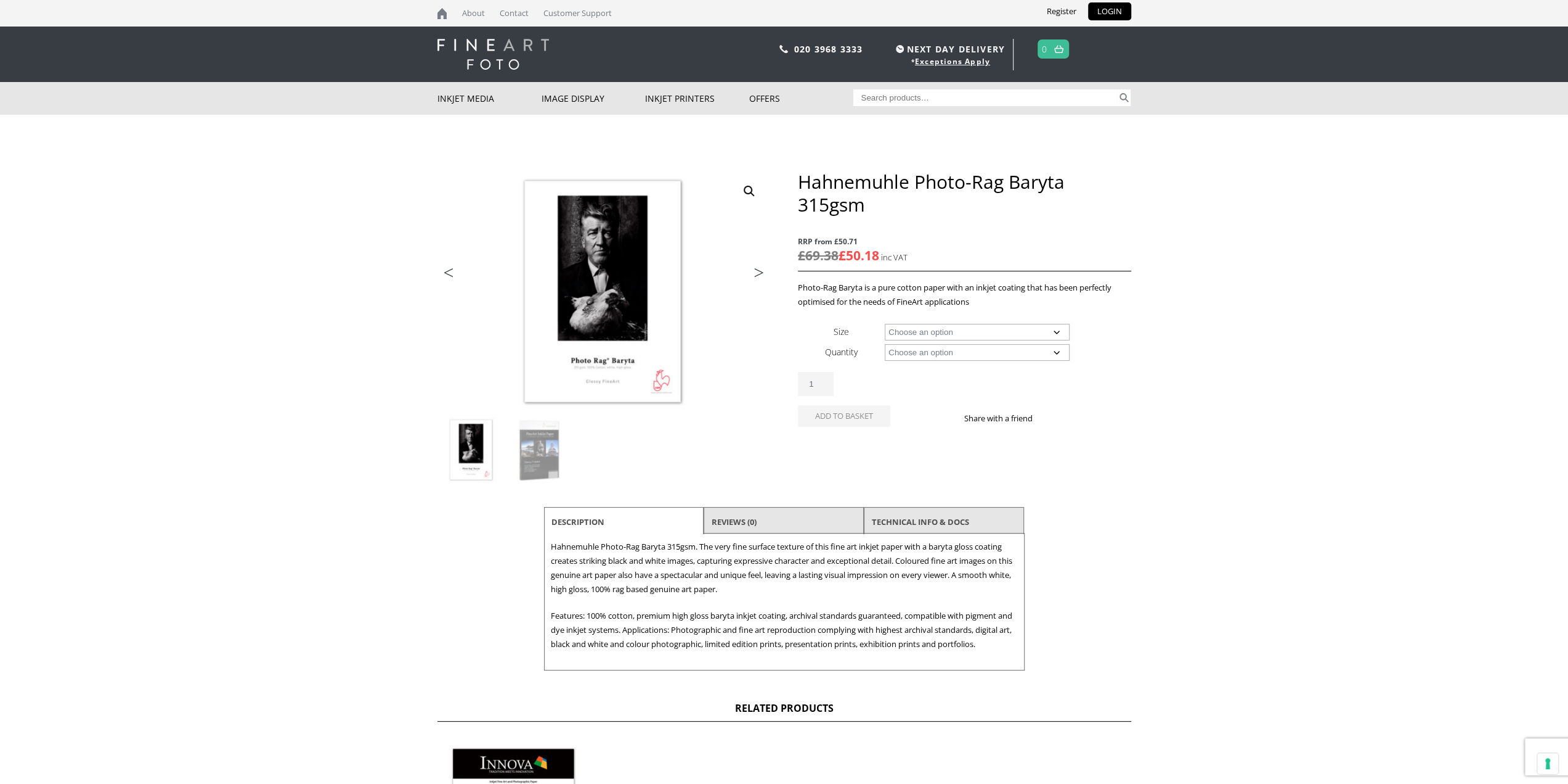
click at [977, 333] on select "Choose an option A4 Sheet A3 Sheet A3+ Sheet A2 Sheet 17" Wide Roll 24" Wide Ro…" at bounding box center [977, 332] width 185 height 17
click at [885, 324] on select "Choose an option A4 Sheet A3 Sheet A3+ Sheet A2 Sheet 17" Wide Roll 24" Wide Ro…" at bounding box center [977, 332] width 185 height 17
select select "a2-sheet"
click at [943, 352] on select "Choose an option 25 Sheets" at bounding box center [977, 352] width 185 height 17
select select "25-sheets"
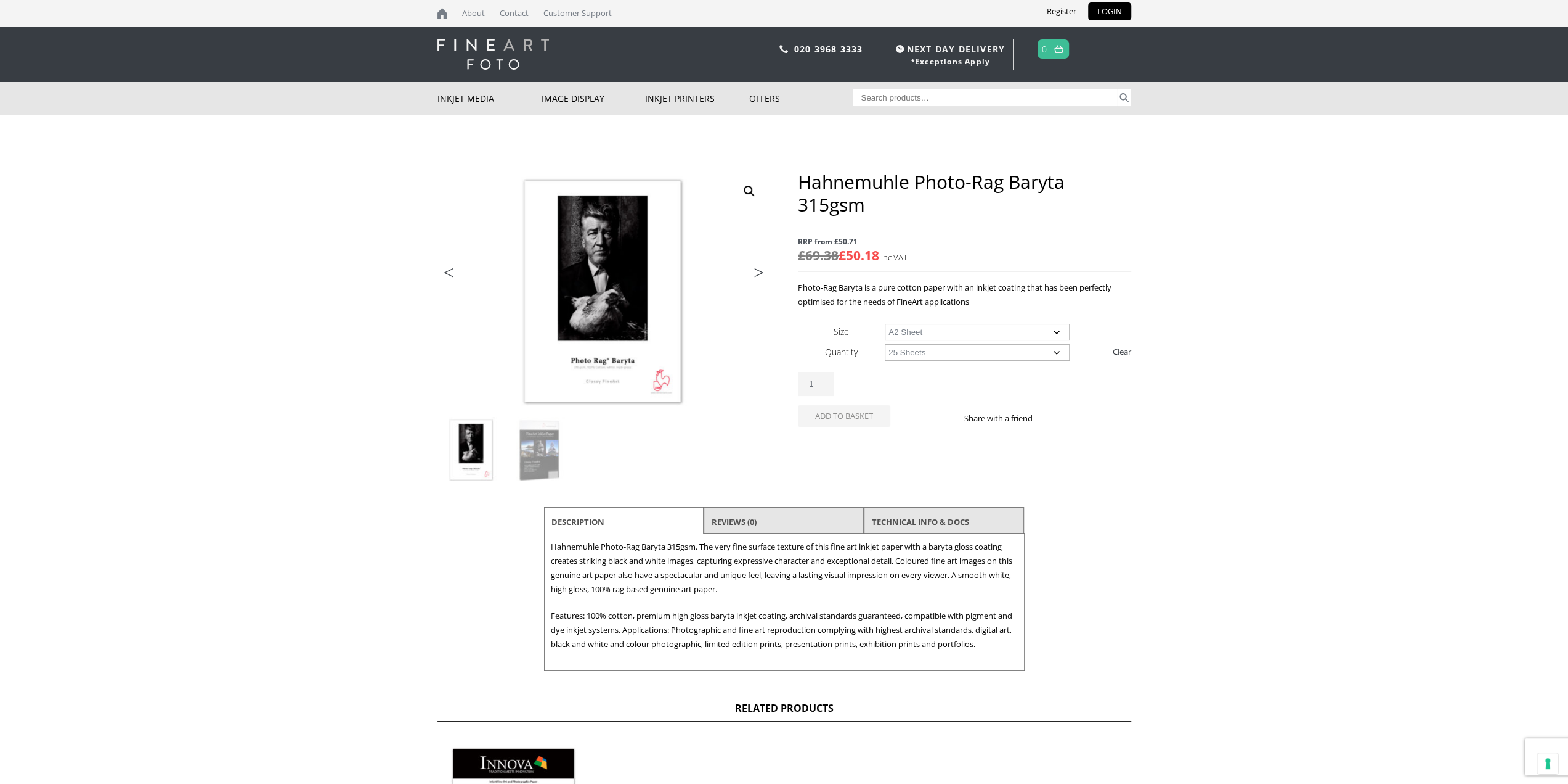
click at [885, 344] on select "Choose an option 25 Sheets" at bounding box center [977, 352] width 185 height 17
click at [757, 271] on link "Next" at bounding box center [752, 276] width 34 height 11
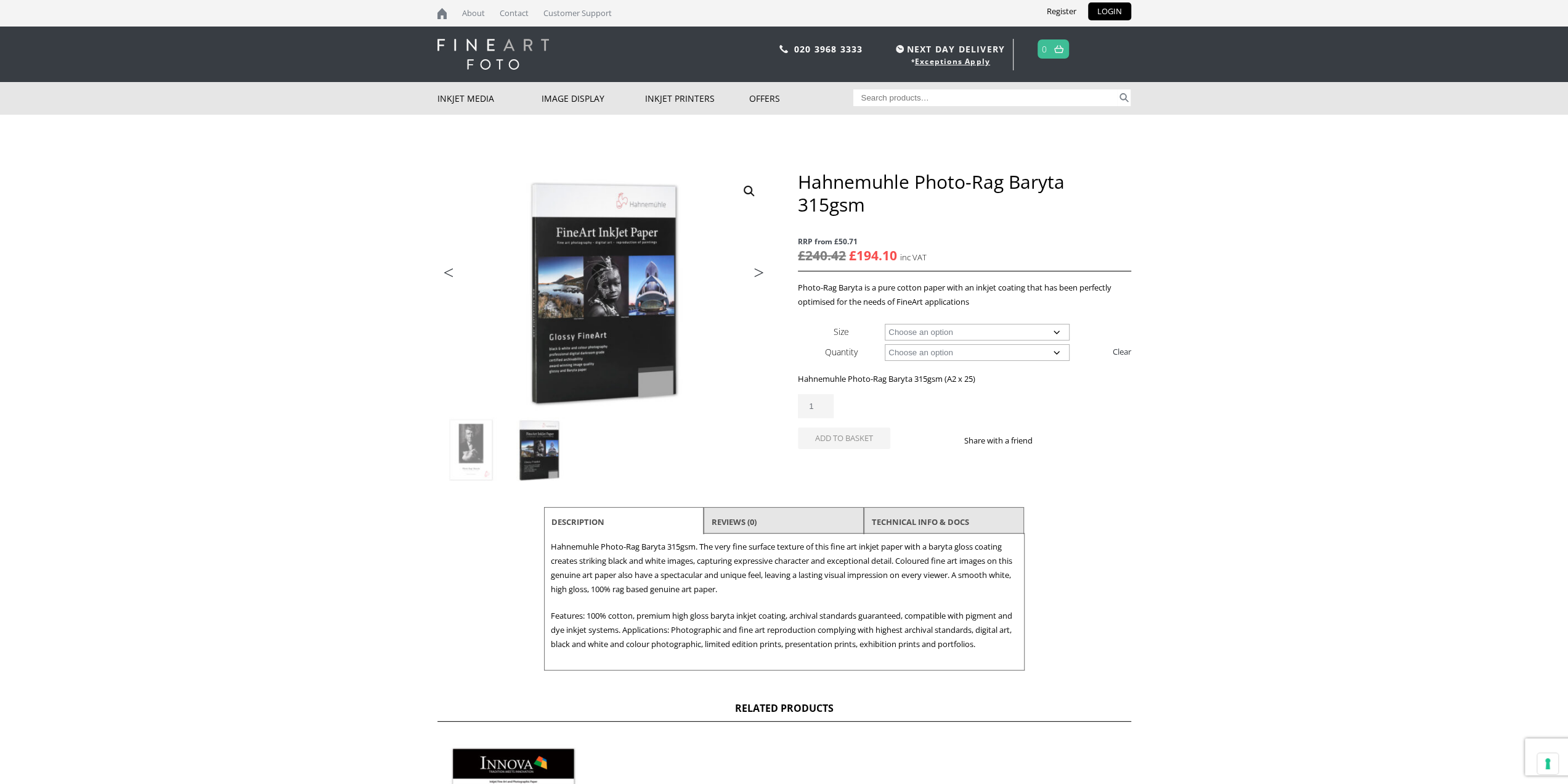
click at [458, 272] on li "Previous" at bounding box center [462, 274] width 49 height 18
click at [447, 270] on link "Previous" at bounding box center [462, 276] width 49 height 11
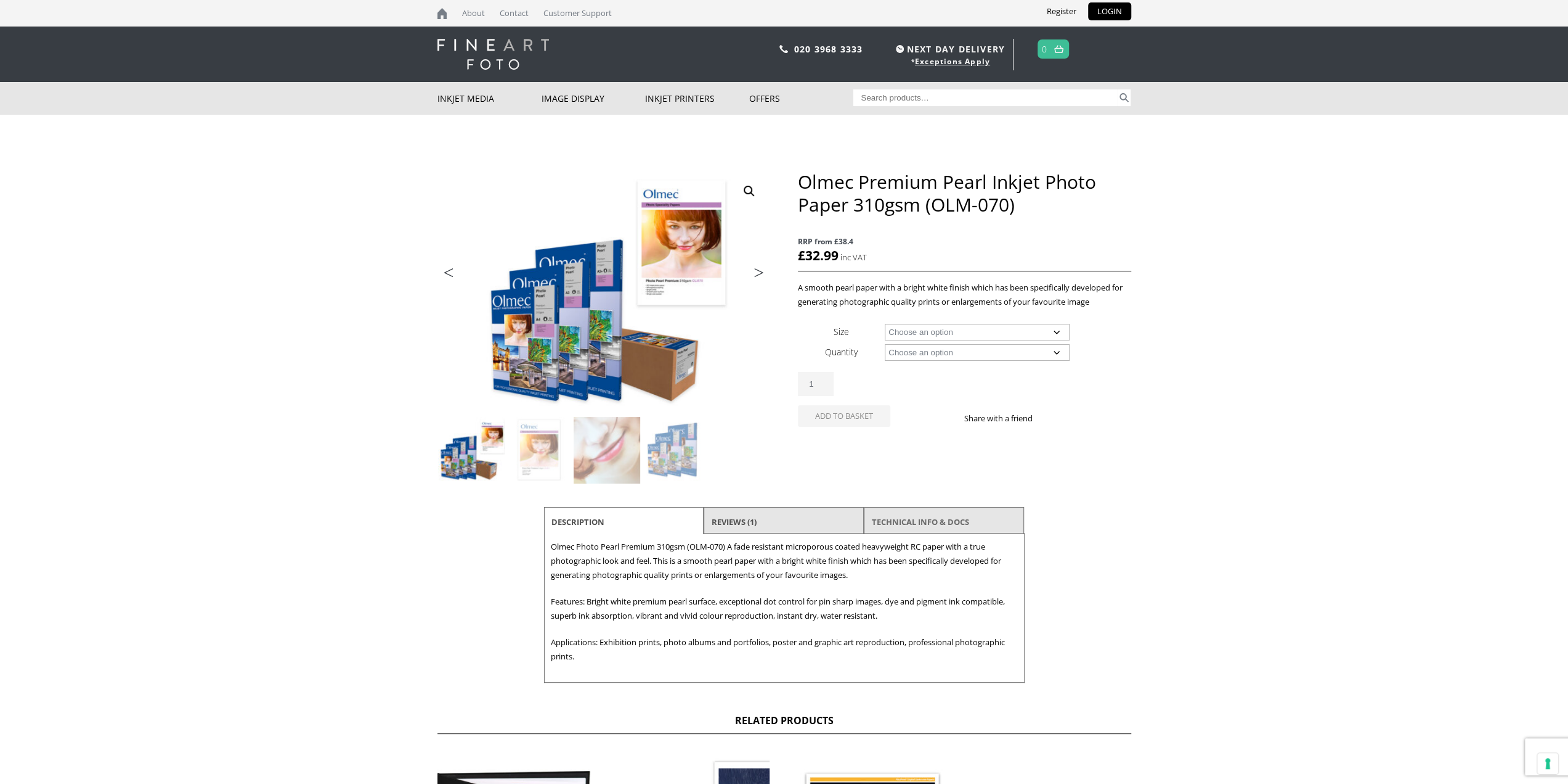
click at [927, 521] on link "TECHNICAL INFO & DOCS" at bounding box center [921, 522] width 97 height 22
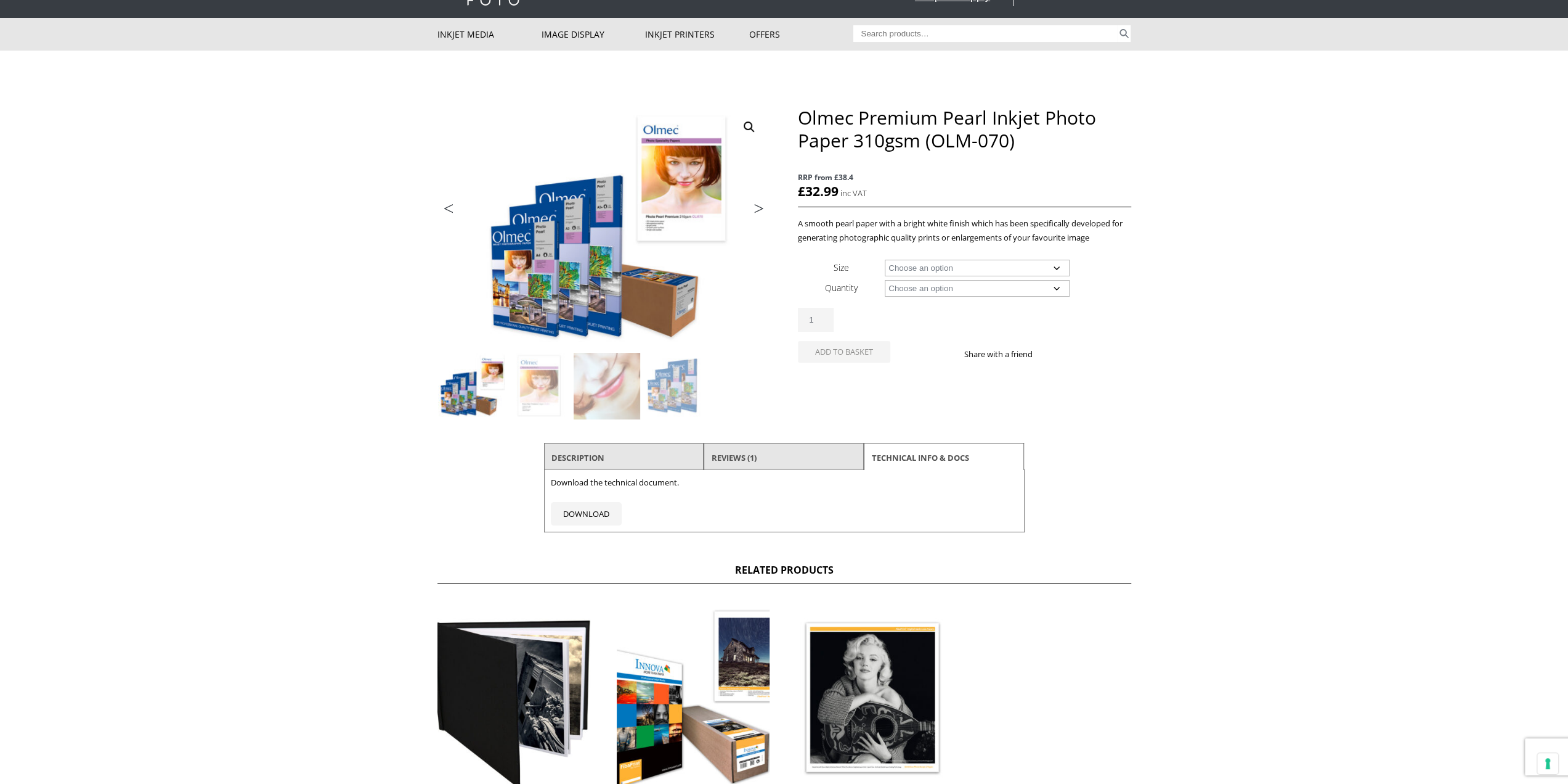
scroll to position [185, 0]
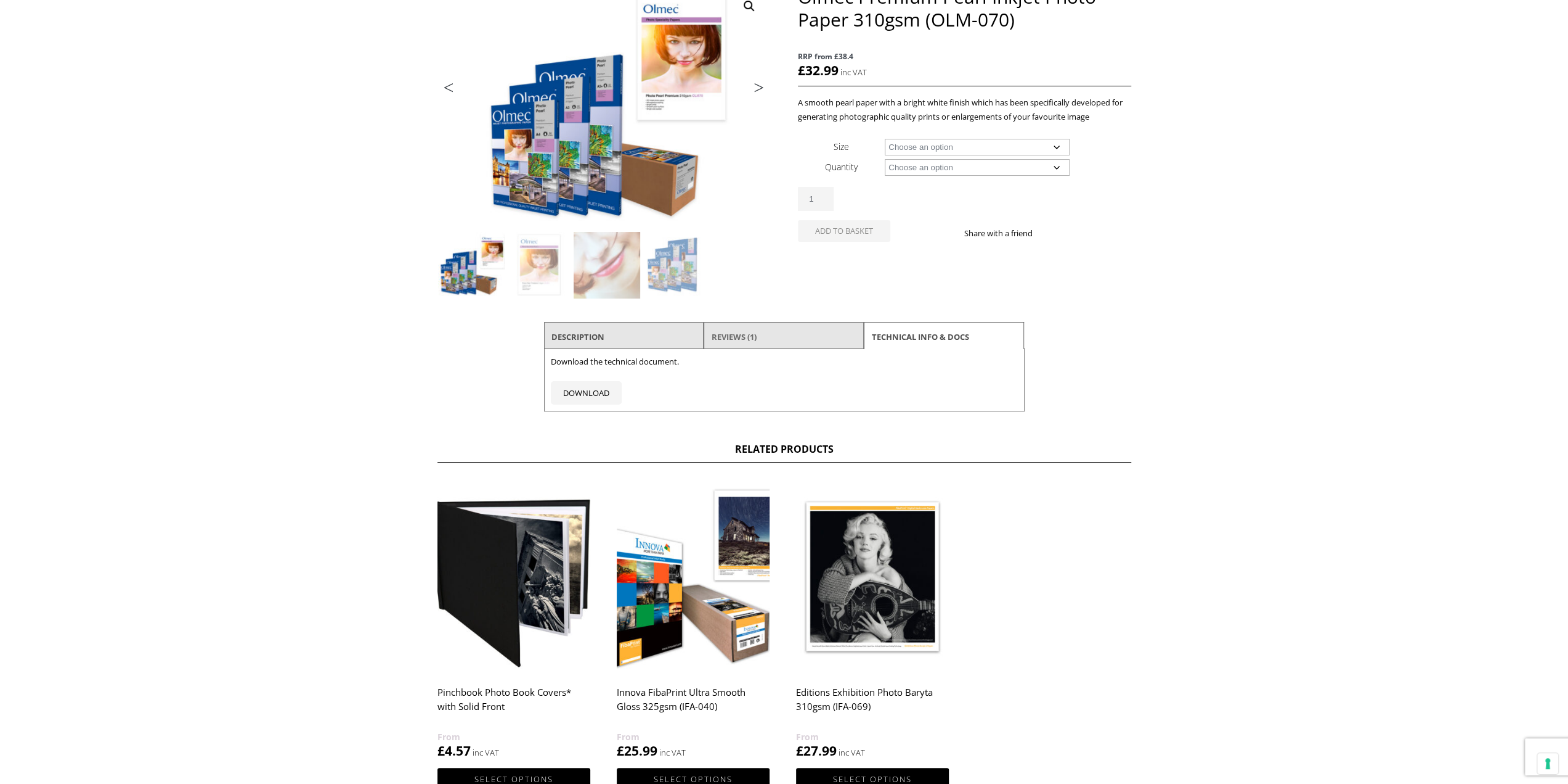
click at [728, 336] on link "Reviews (1)" at bounding box center [734, 336] width 45 height 22
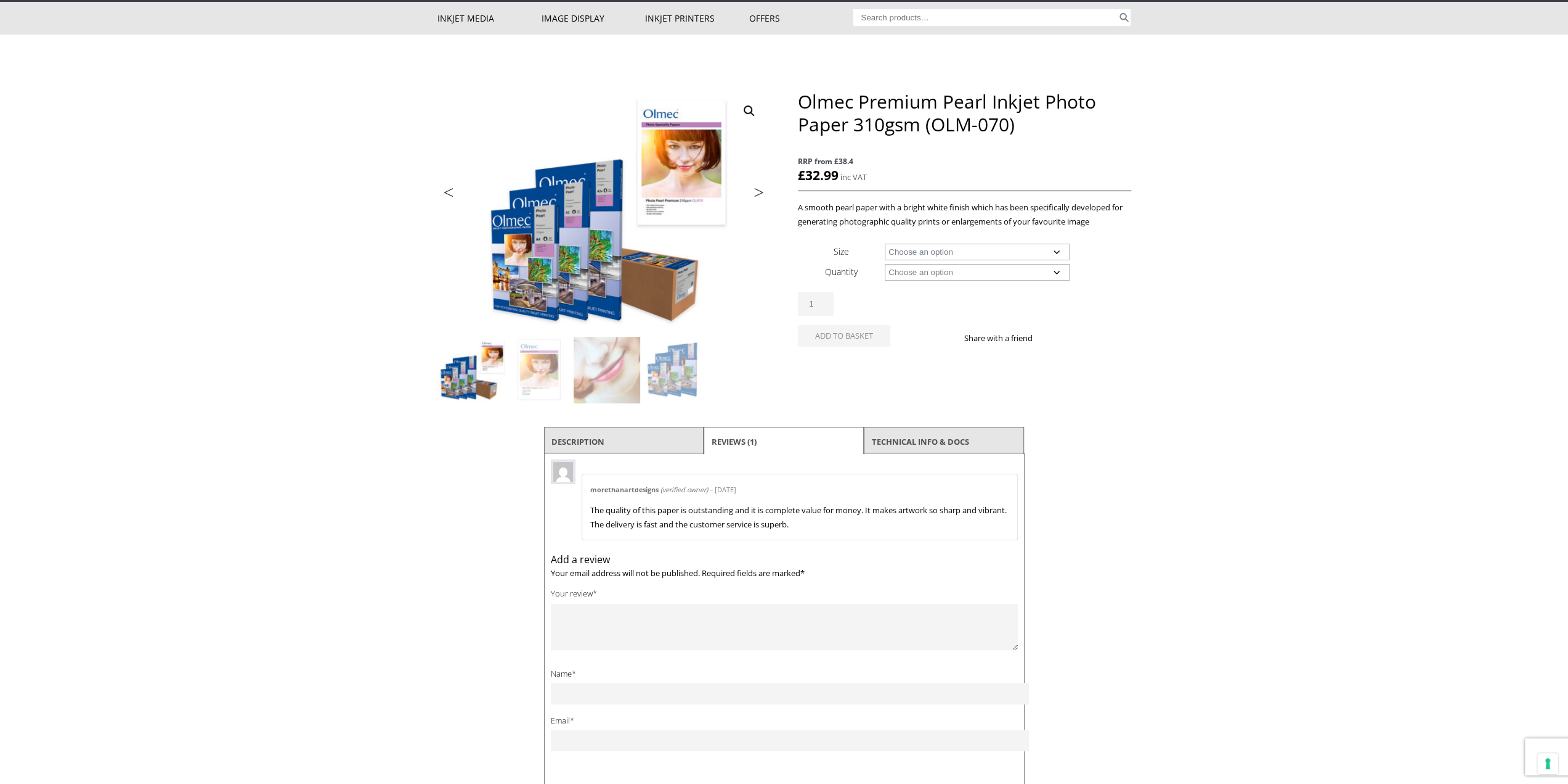
scroll to position [62, 0]
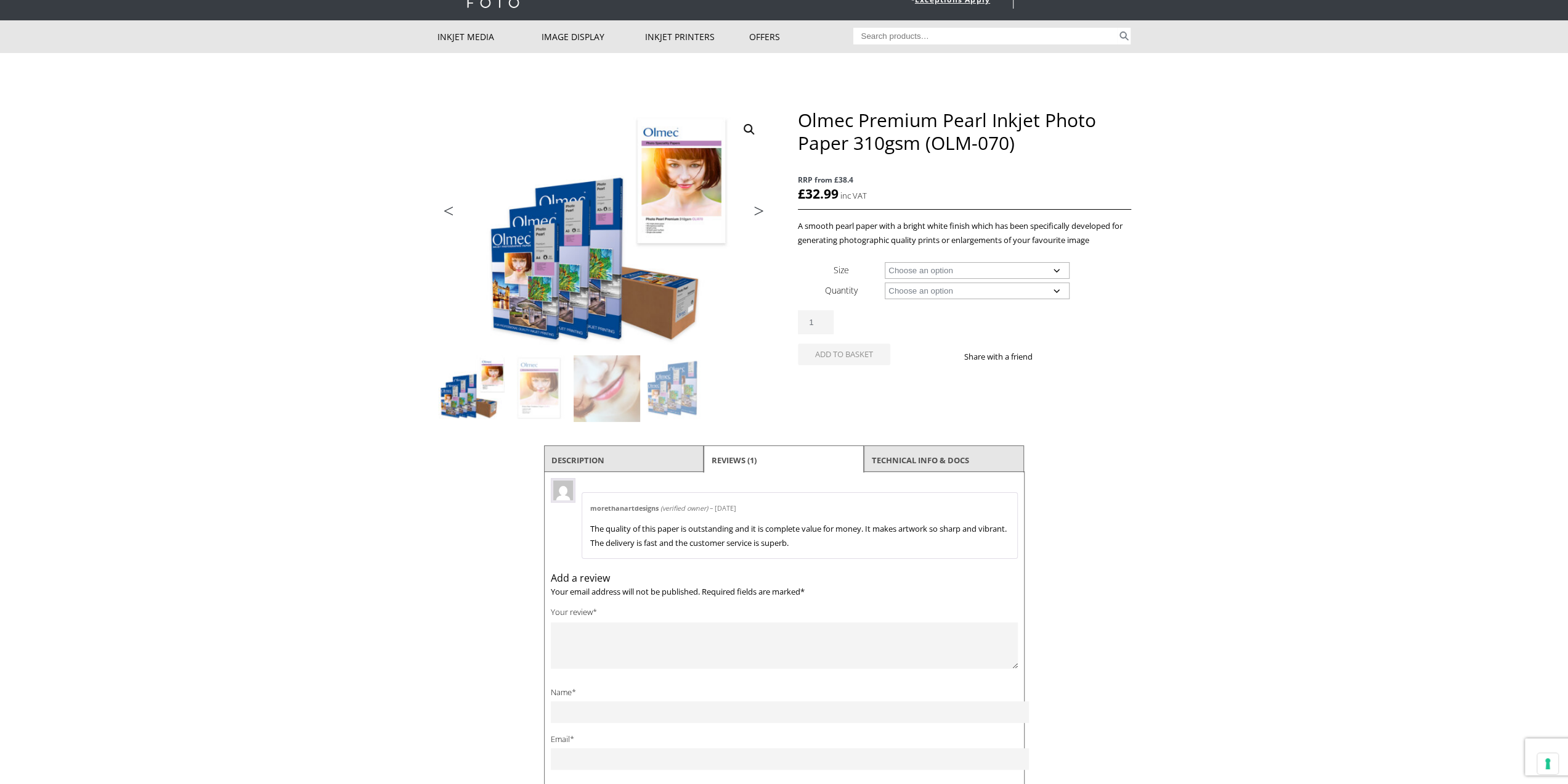
click at [968, 269] on select "Choose an option A4 Sheet A3 Sheet A3+ Sheet A2 Sheet 17" Wide Roll 24" Wide Ro…" at bounding box center [977, 270] width 185 height 17
click at [885, 262] on select "Choose an option A4 Sheet A3 Sheet A3+ Sheet A2 Sheet 17" Wide Roll 24" Wide Ro…" at bounding box center [977, 270] width 185 height 17
select select "a2-sheet"
click at [939, 290] on select "Choose an option 50 Sheets" at bounding box center [977, 290] width 185 height 17
select select "50-sheets"
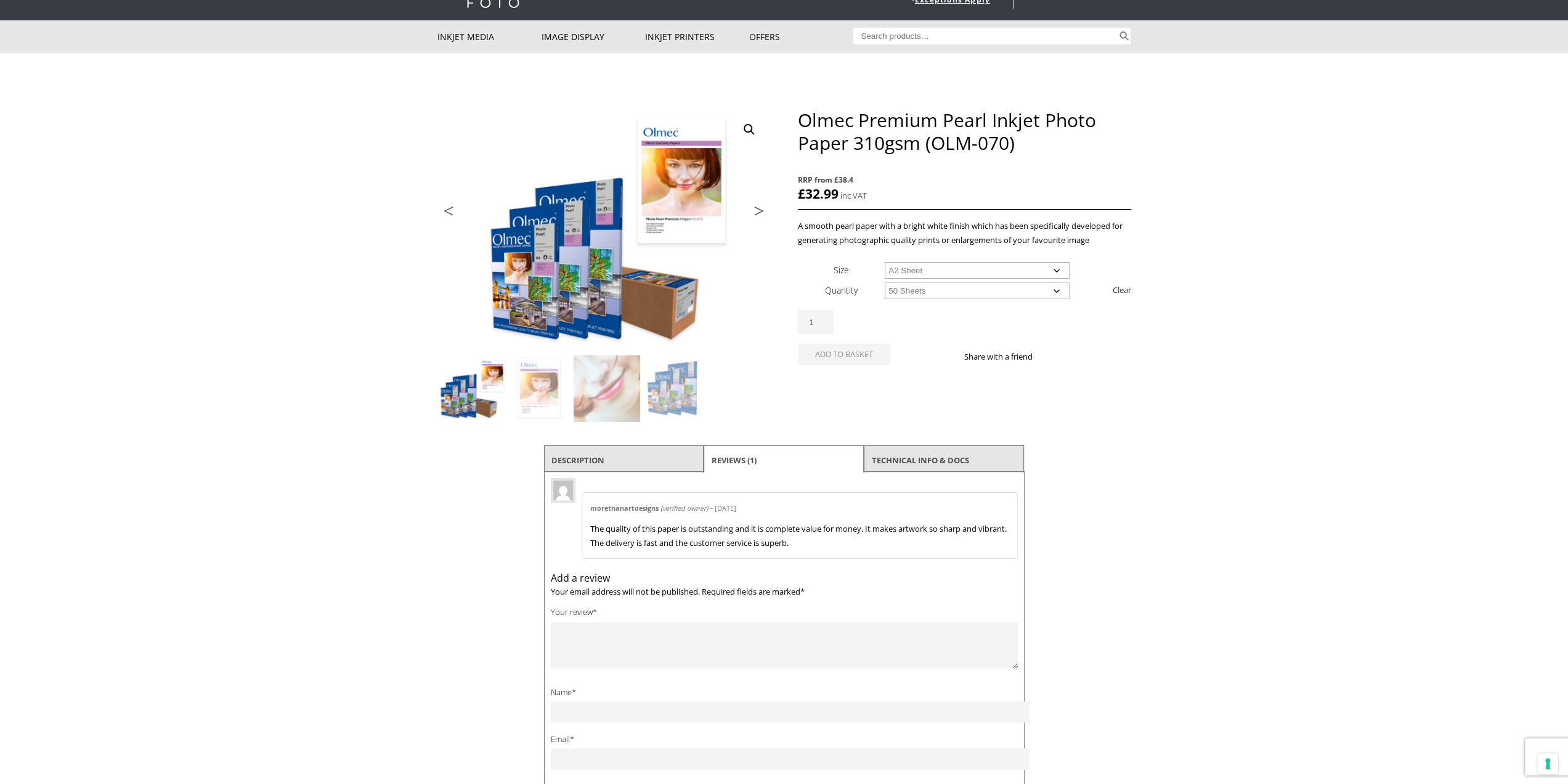
click at [885, 282] on select "Choose an option 50 Sheets" at bounding box center [977, 290] width 185 height 17
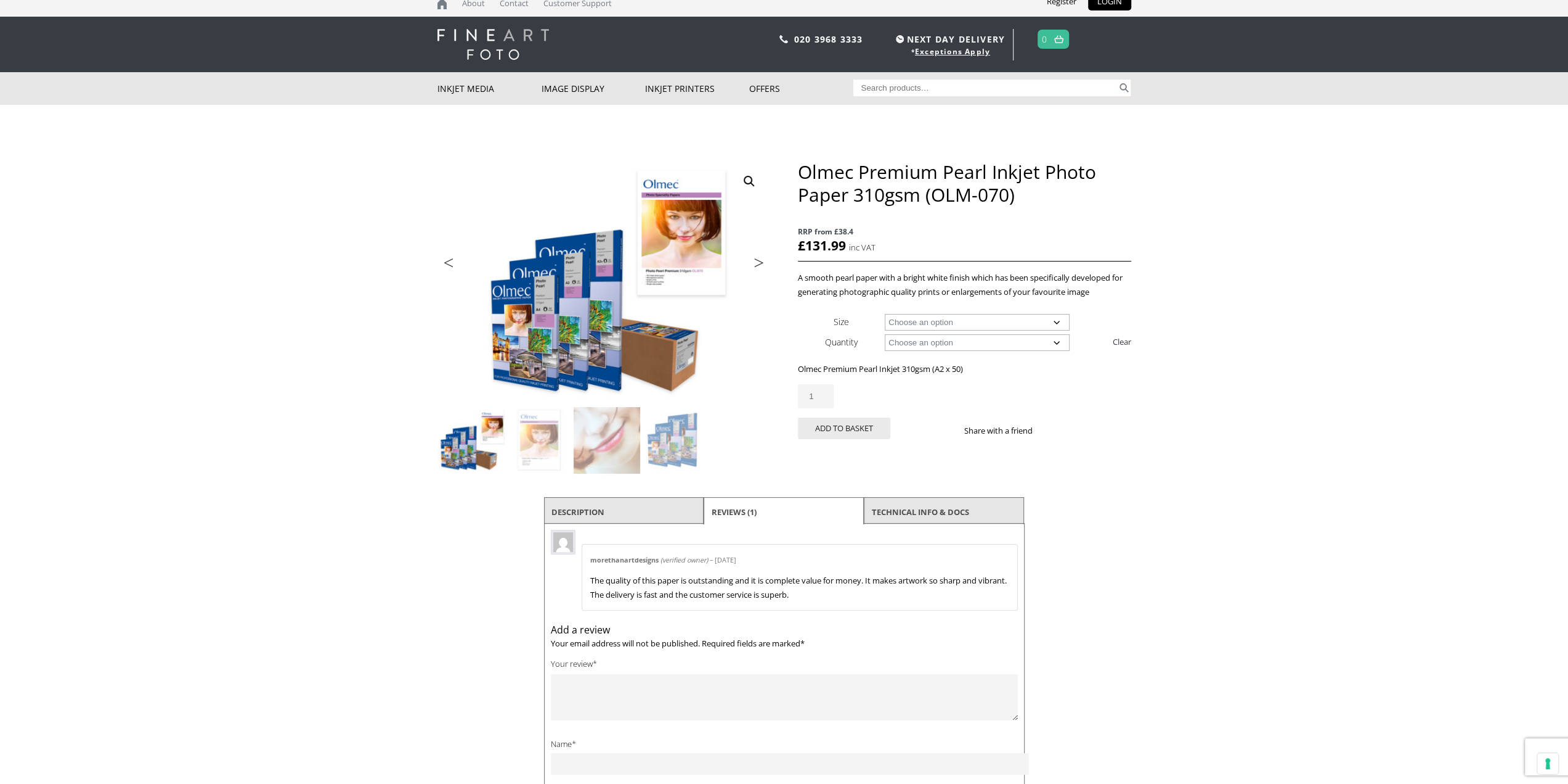
scroll to position [0, 0]
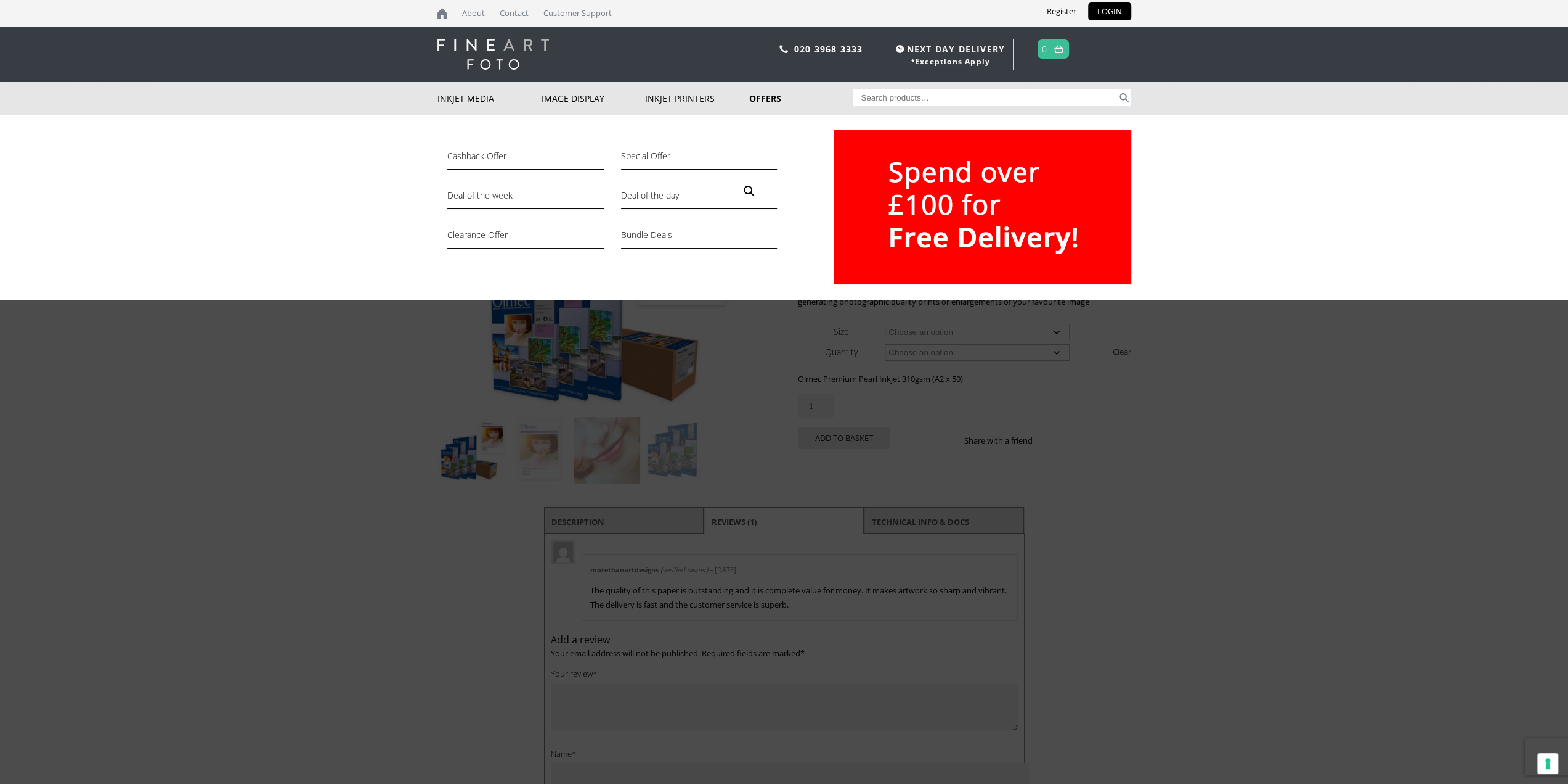
click at [776, 99] on link "Offers" at bounding box center [801, 98] width 104 height 33
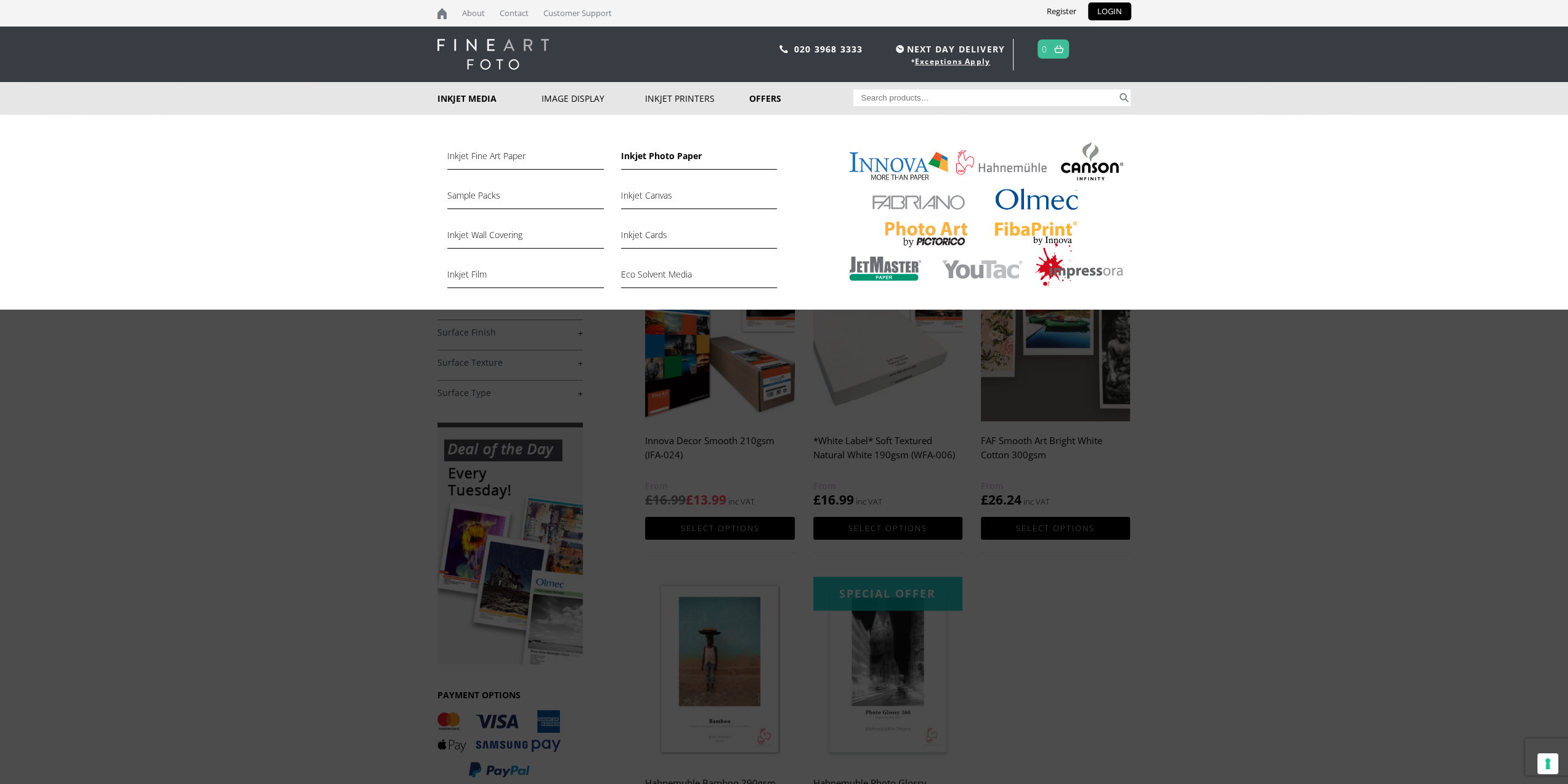
click at [669, 153] on link "Inkjet Photo Paper" at bounding box center [699, 159] width 156 height 21
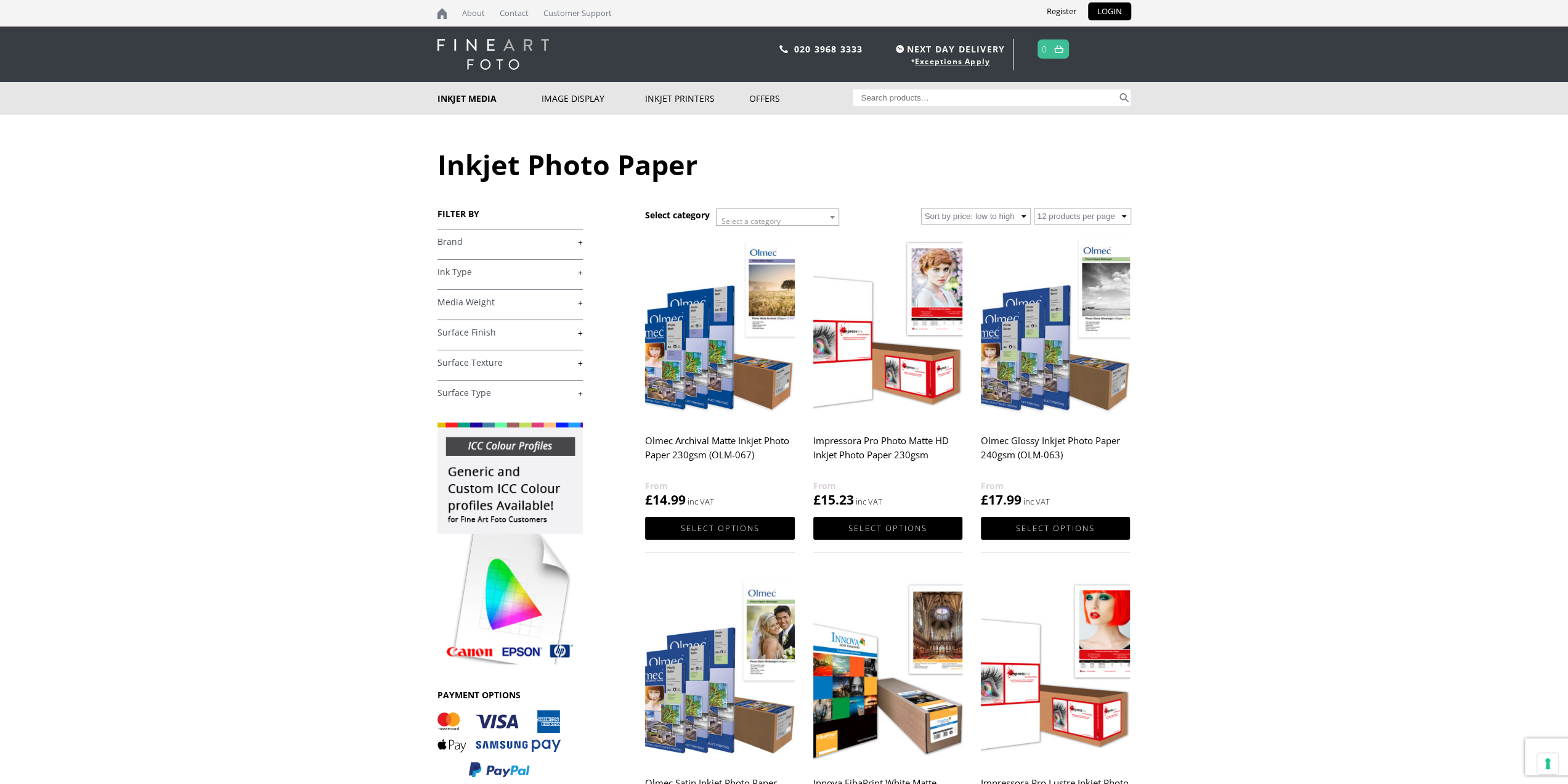
click at [578, 242] on link "+" at bounding box center [510, 241] width 145 height 12
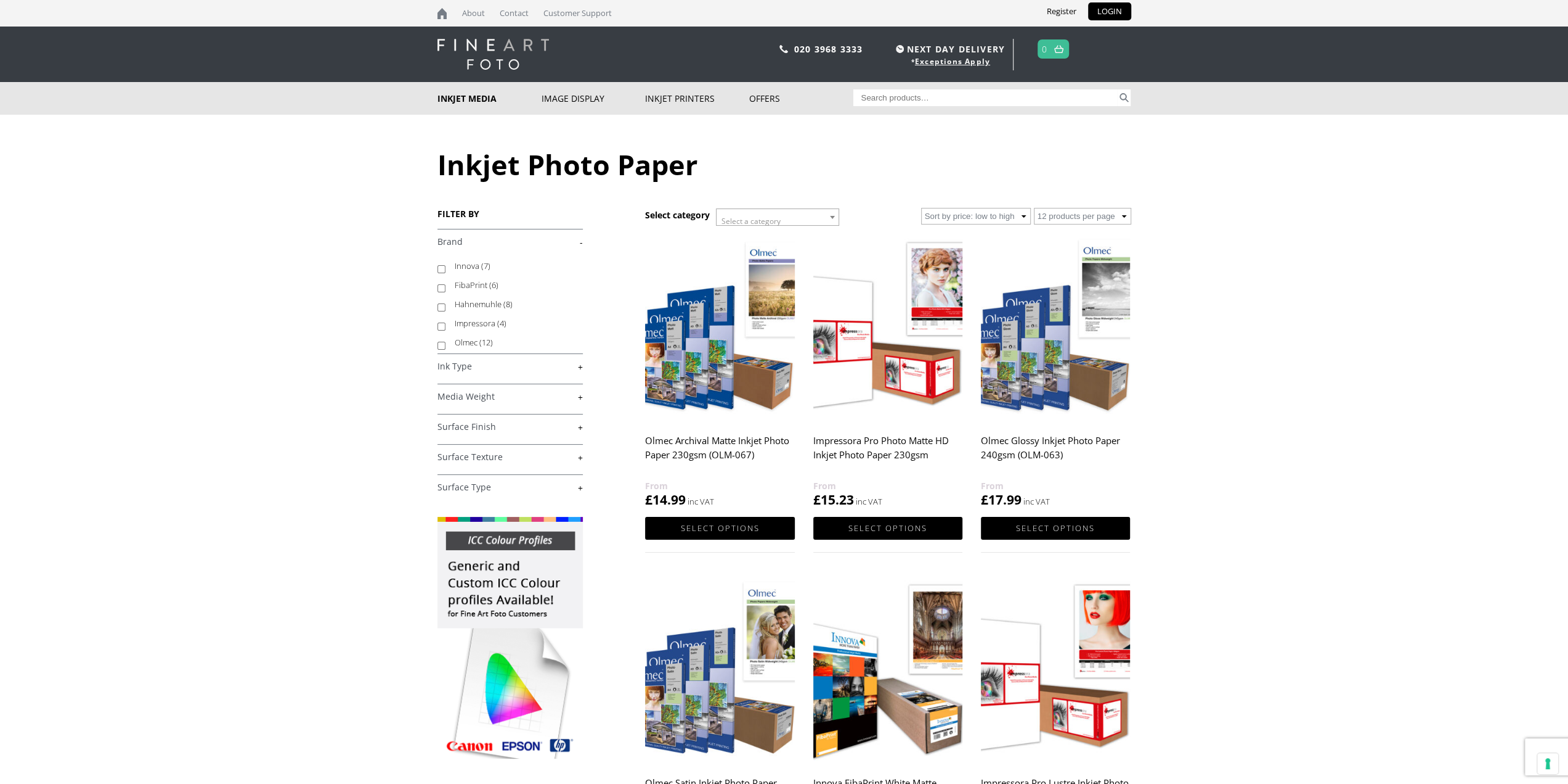
scroll to position [3, 0]
click at [470, 338] on label "Olmec (12)" at bounding box center [513, 342] width 117 height 19
click at [446, 341] on input "Olmec (12)" at bounding box center [442, 345] width 8 height 8
checkbox input "true"
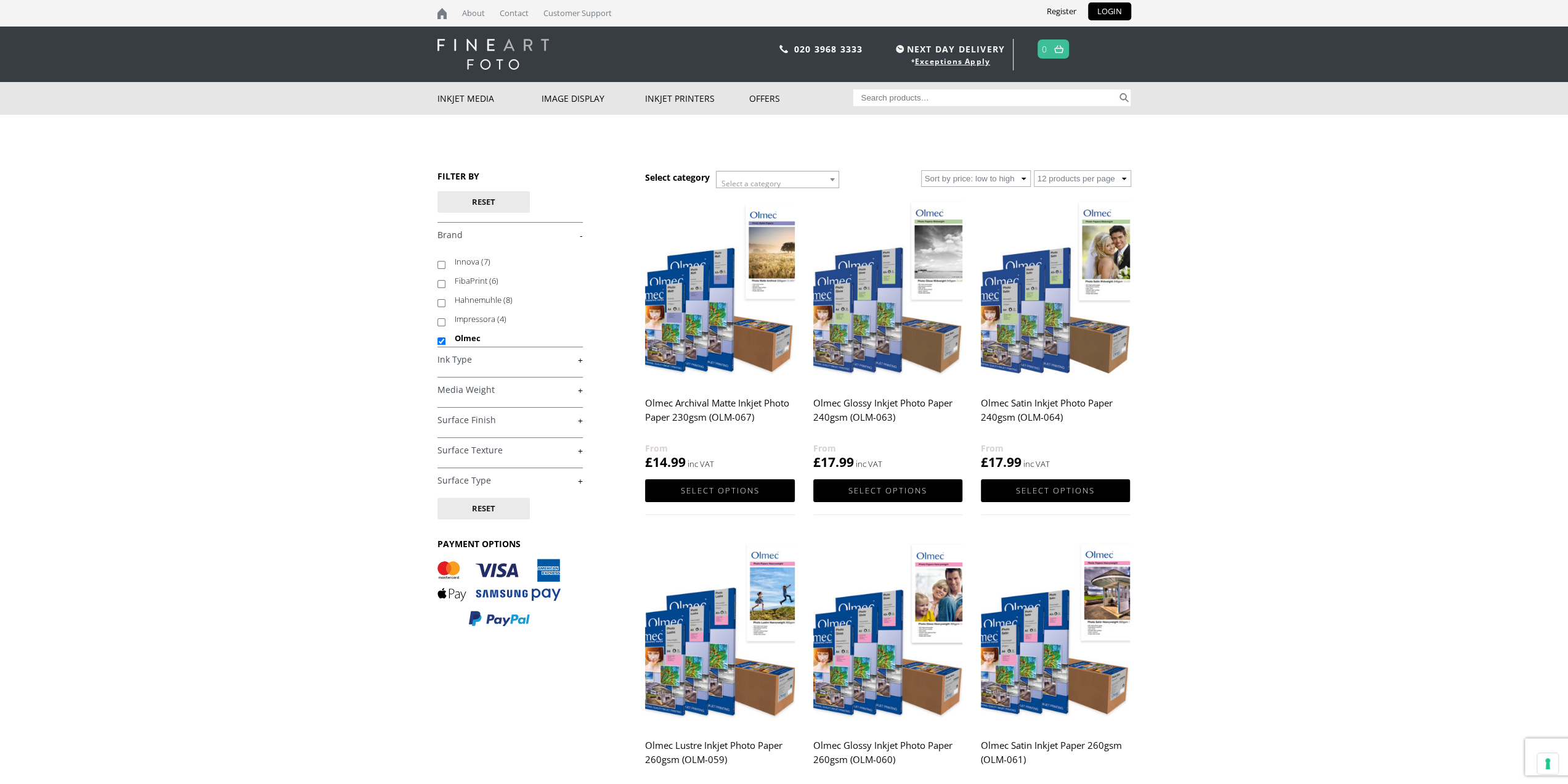
click at [511, 384] on link "+" at bounding box center [510, 390] width 145 height 12
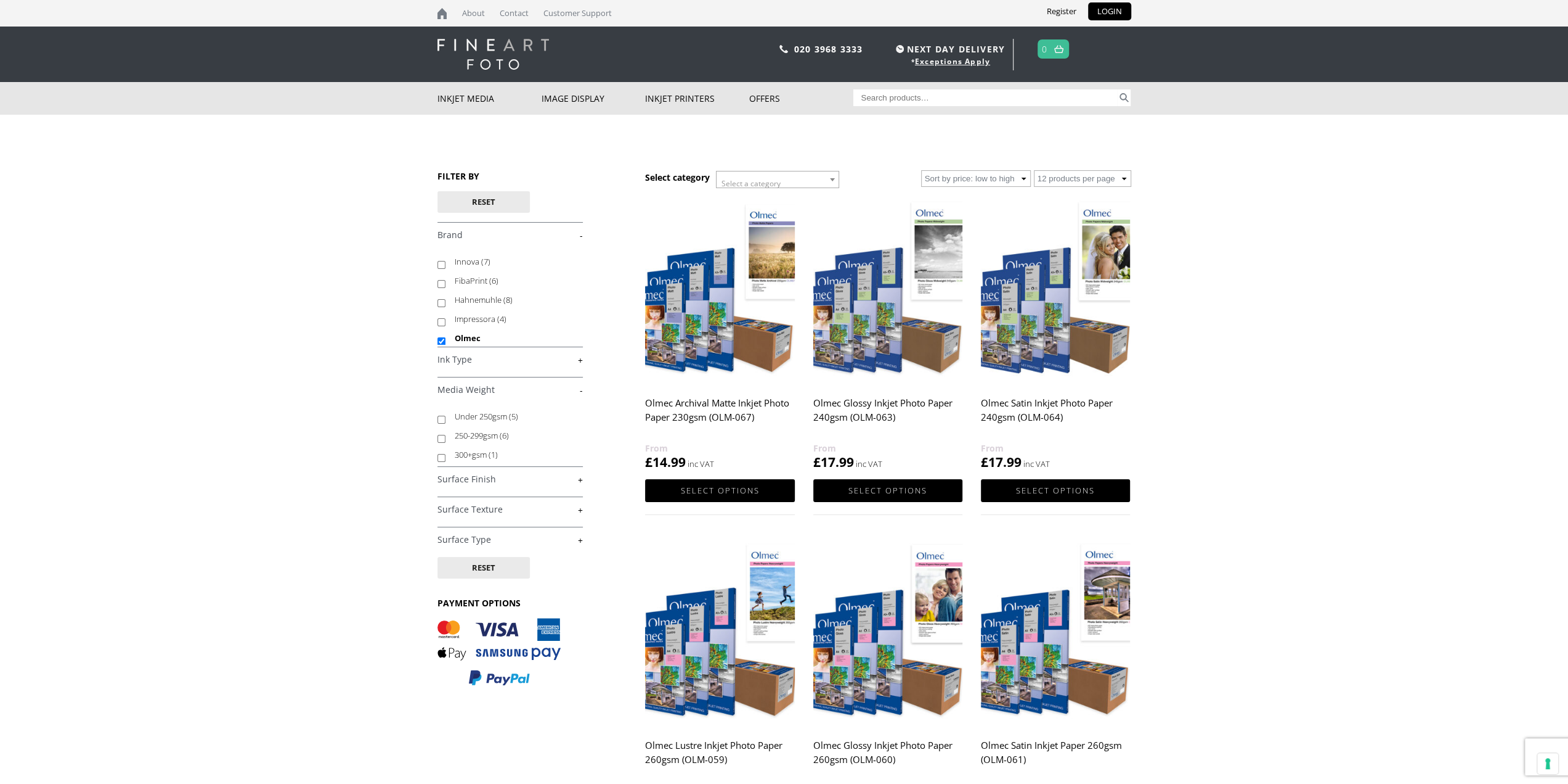
click at [477, 455] on label "300+gsm (1)" at bounding box center [513, 455] width 117 height 19
click at [446, 455] on input "300+gsm (1)" at bounding box center [442, 458] width 8 height 8
checkbox input "true"
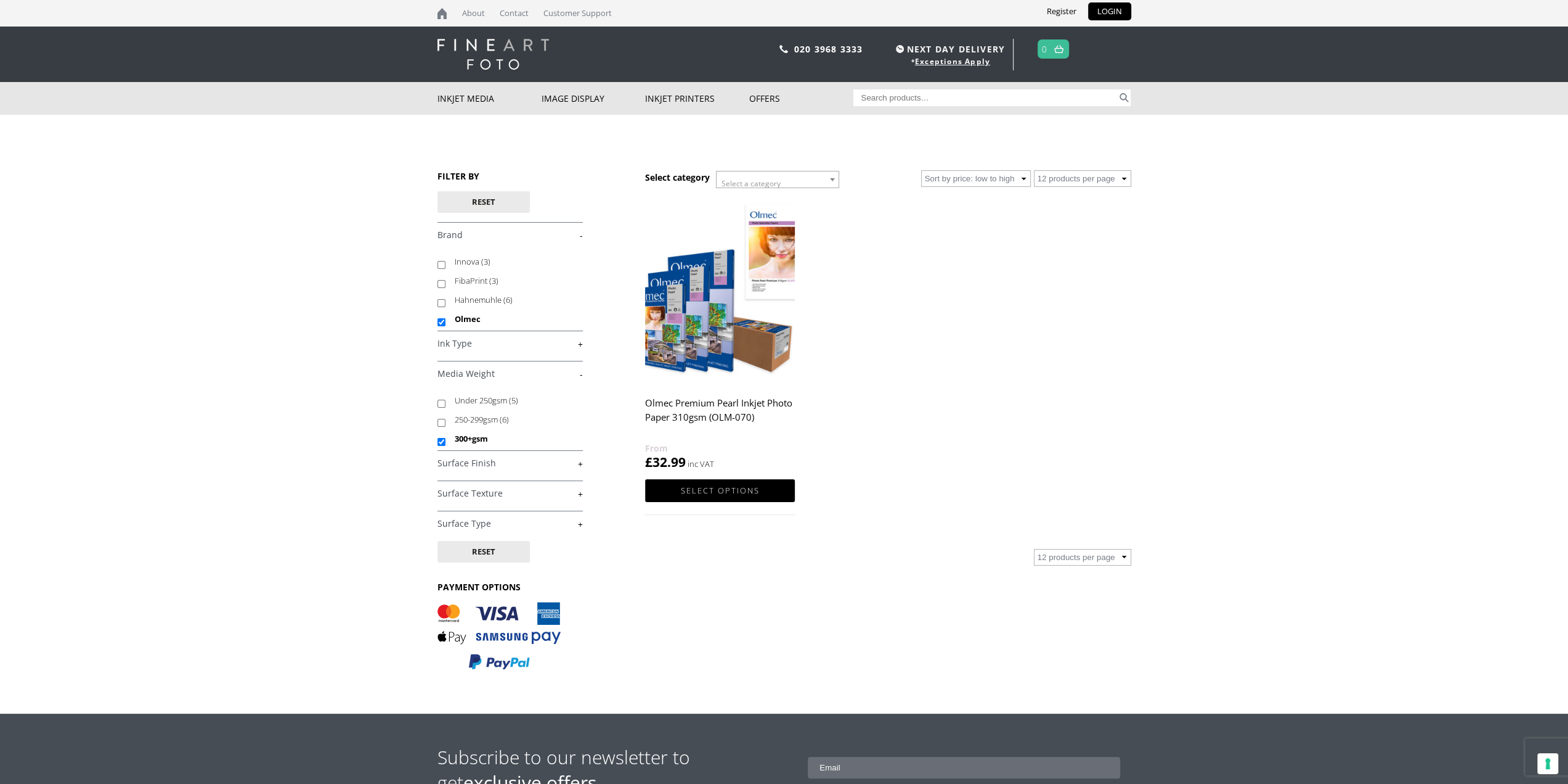
click at [906, 101] on input "Search for:" at bounding box center [985, 98] width 264 height 17
type input "olm 069"
click at [1117, 90] on button "Search" at bounding box center [1125, 98] width 14 height 17
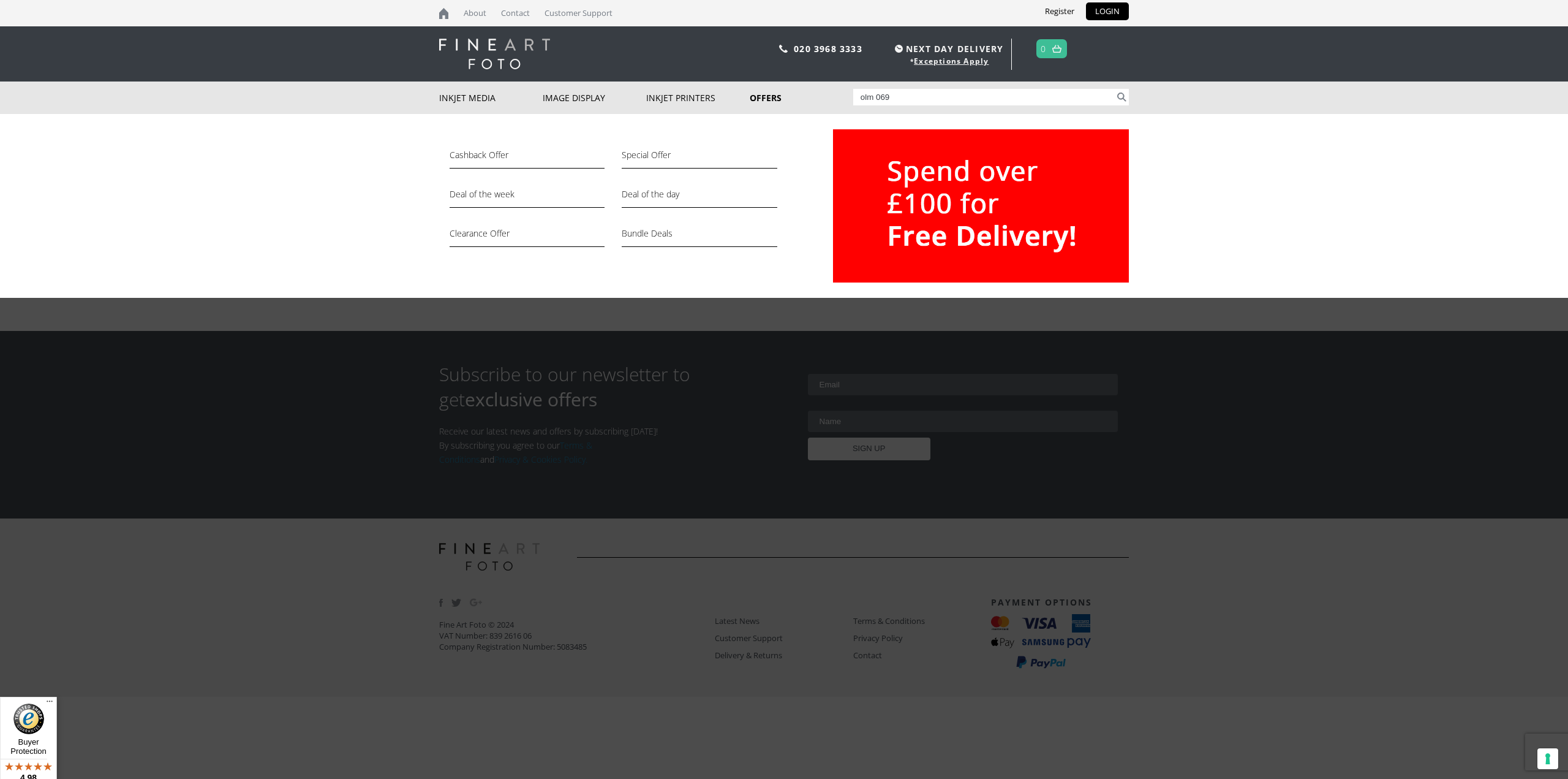
drag, startPoint x: 904, startPoint y: 99, endPoint x: 847, endPoint y: 91, distance: 57.6
click at [847, 91] on div "Inkjet Media Inkjet Fine Art Paper Inkjet Photo Paper Sample Packs Inkjet Canva…" at bounding box center [784, 98] width 690 height 33
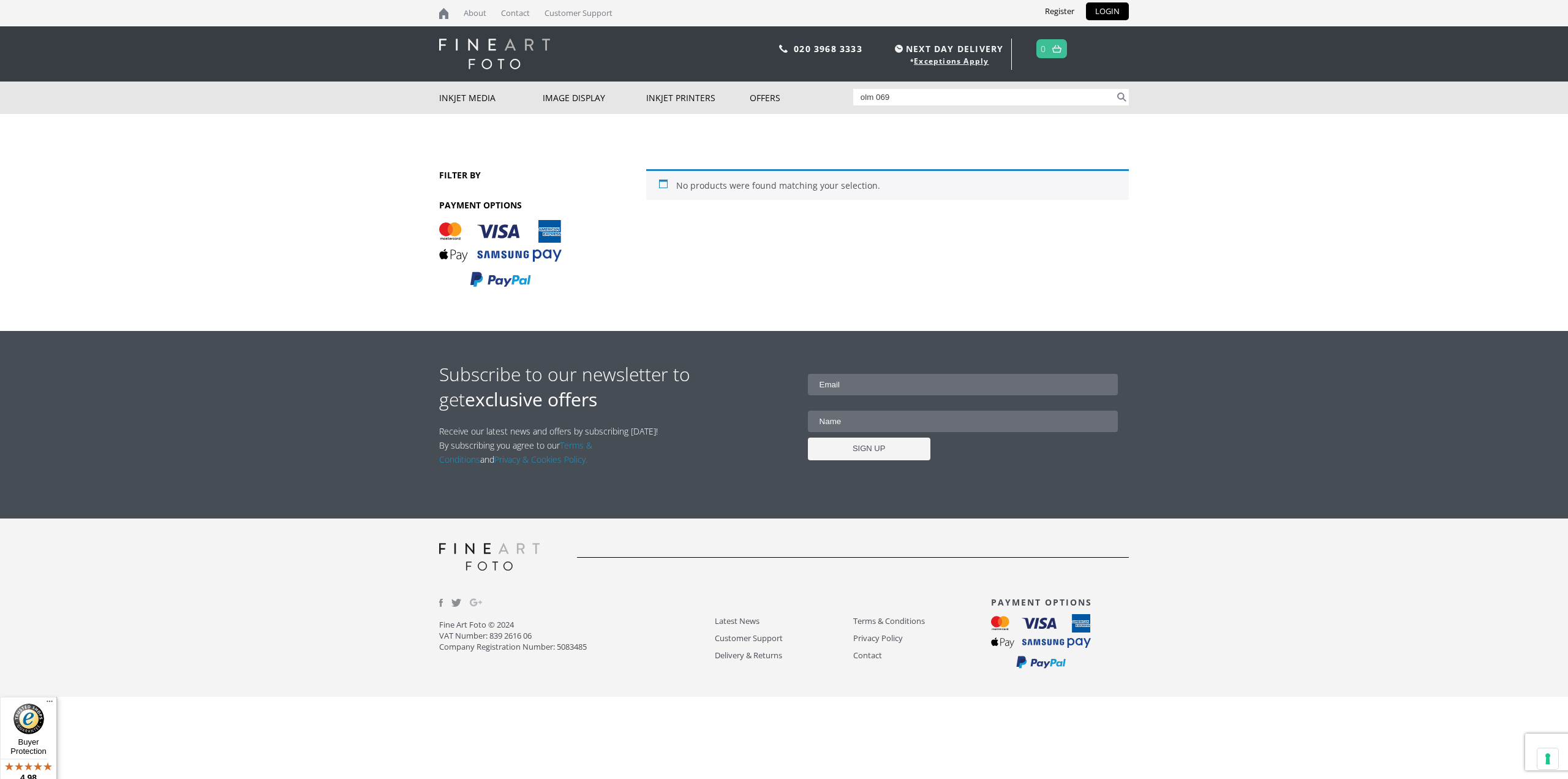
click at [875, 96] on input "olm 069" at bounding box center [984, 97] width 262 height 17
type input "olm-069"
click at [1115, 89] on button "Search" at bounding box center [1122, 97] width 14 height 17
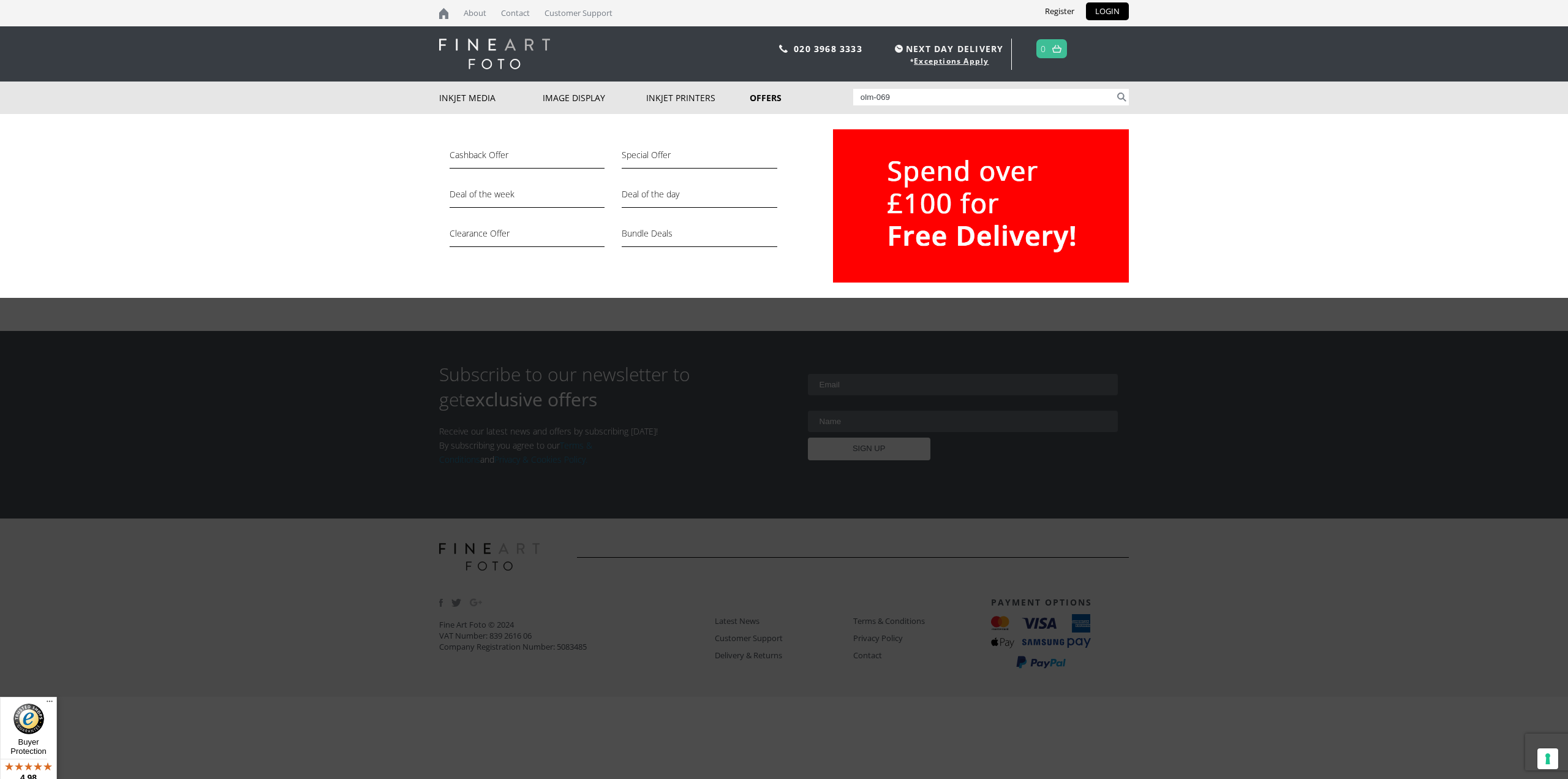
drag, startPoint x: 919, startPoint y: 98, endPoint x: 847, endPoint y: 99, distance: 72.0
click at [847, 99] on div "Inkjet Media Inkjet Fine Art Paper Inkjet Photo Paper Sample Packs Inkjet Canva…" at bounding box center [784, 98] width 690 height 33
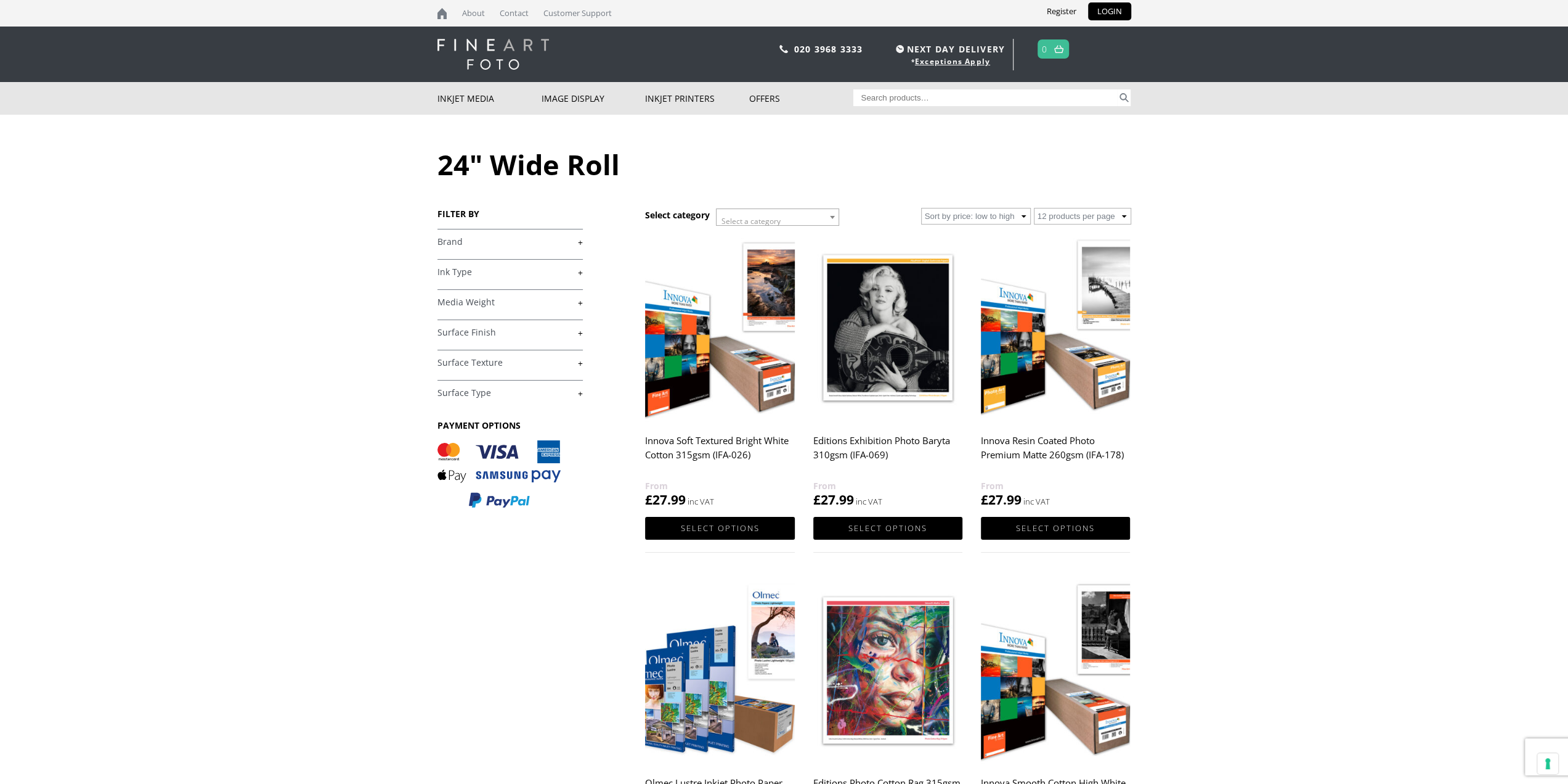
click at [511, 242] on link "+" at bounding box center [510, 241] width 145 height 12
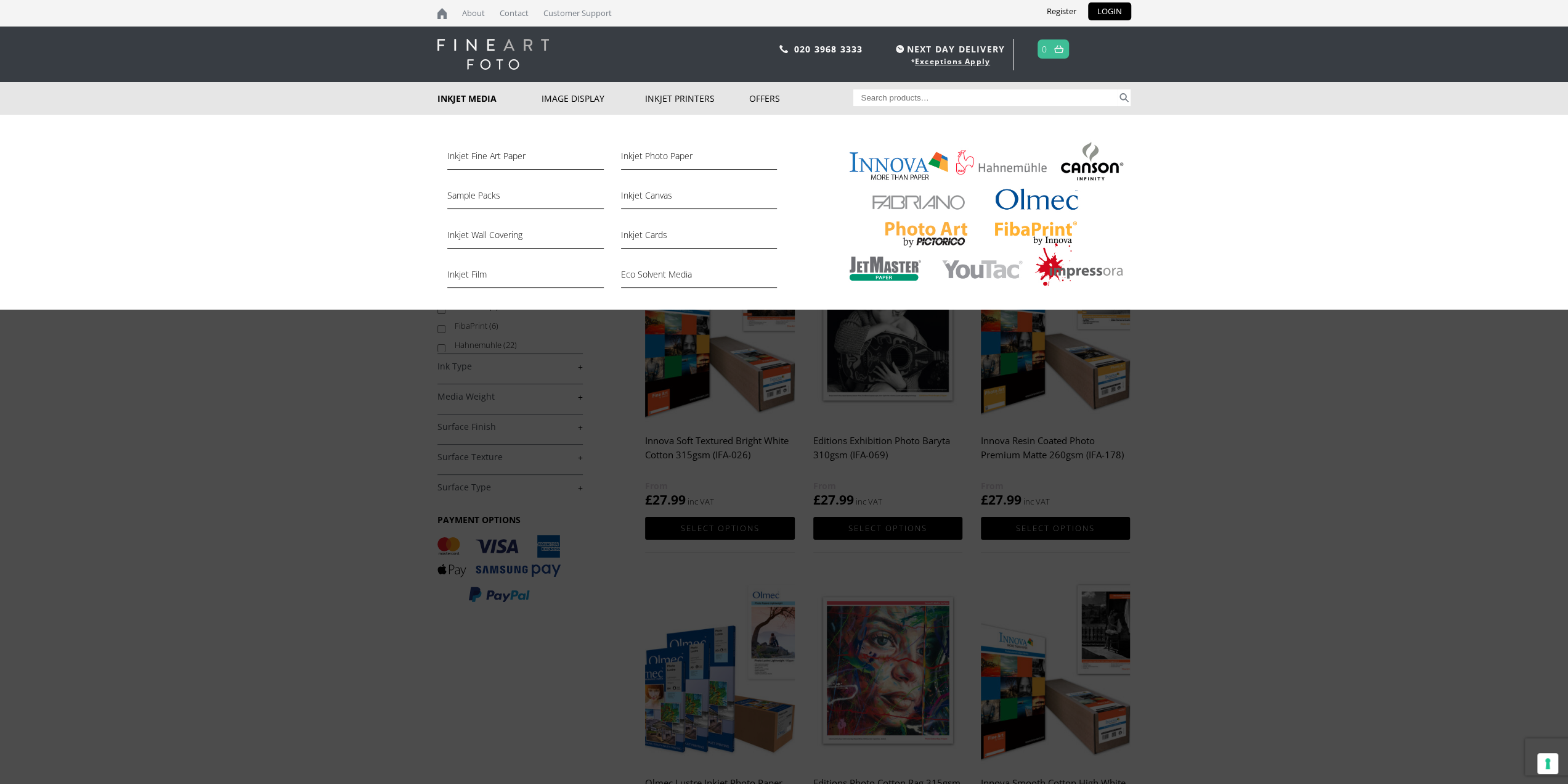
click at [487, 100] on link "Inkjet Media" at bounding box center [490, 98] width 104 height 33
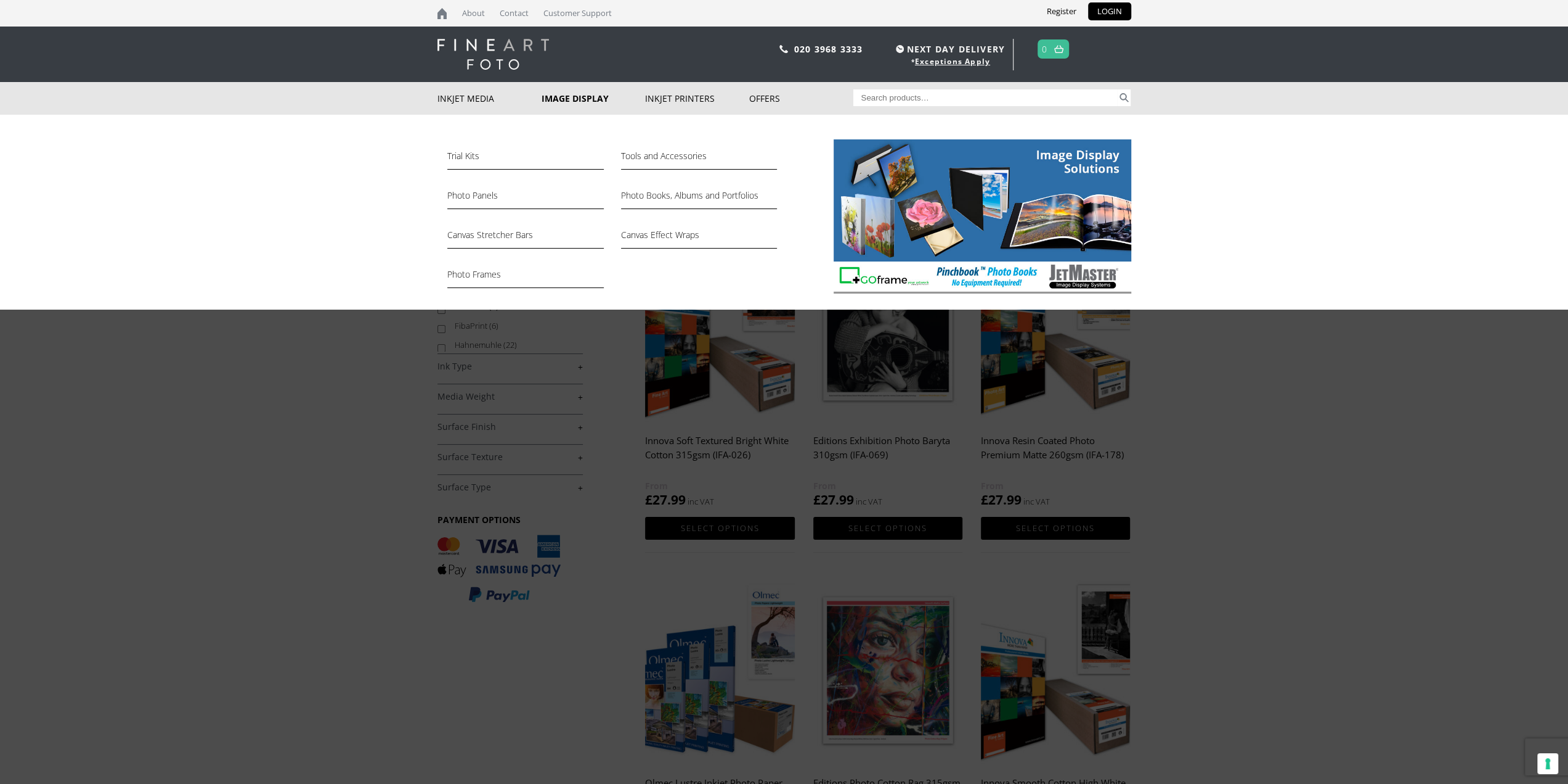
click at [1239, 187] on div "Trial Kits Tools and Accessories Photo Panels Photo Books, Albums and Portfolio…" at bounding box center [784, 211] width 1568 height 194
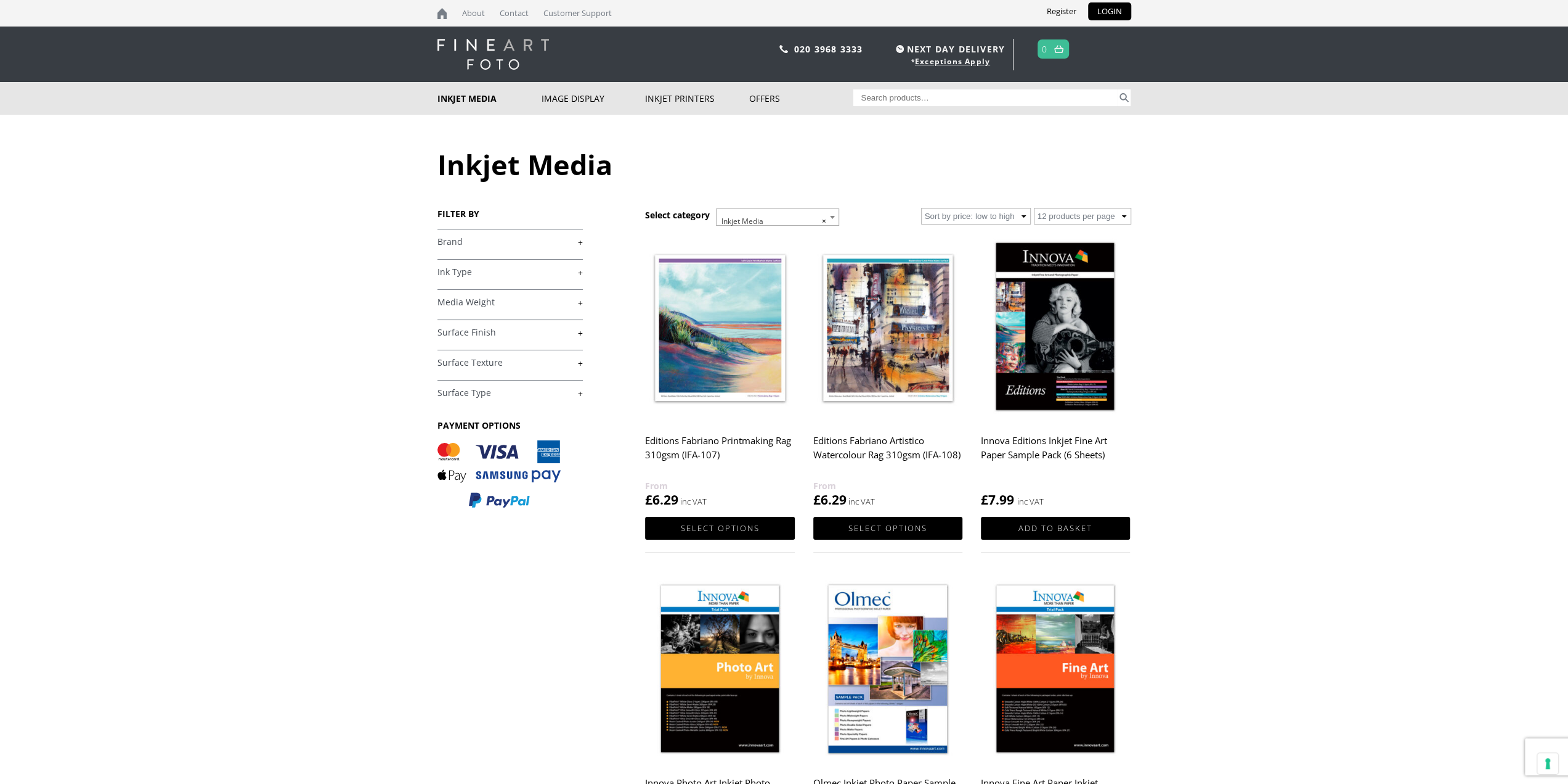
click at [506, 177] on h1 "Inkjet Media" at bounding box center [784, 164] width 694 height 38
click at [498, 60] on img at bounding box center [494, 54] width 112 height 31
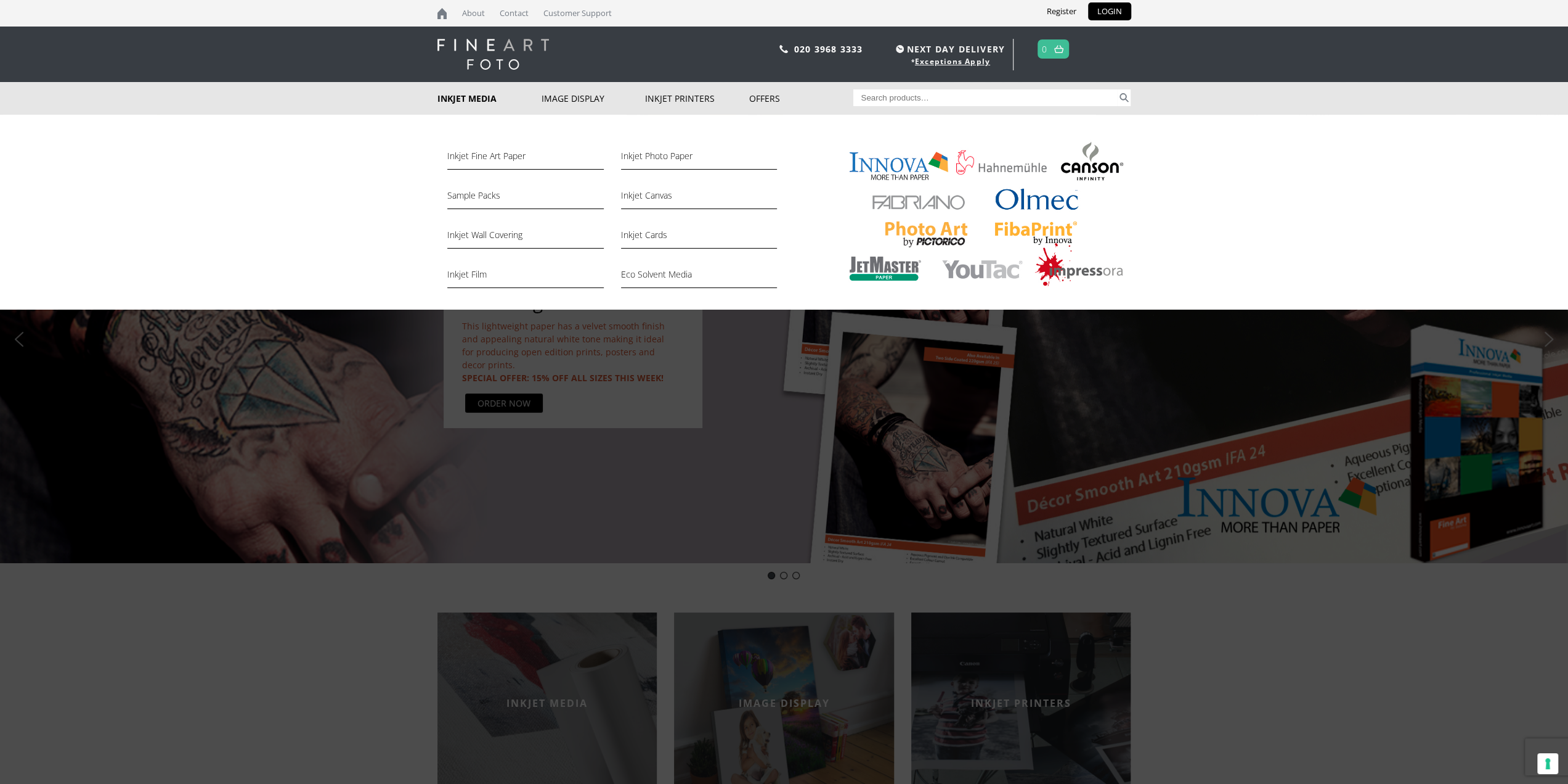
click at [1030, 199] on img at bounding box center [982, 216] width 298 height 154
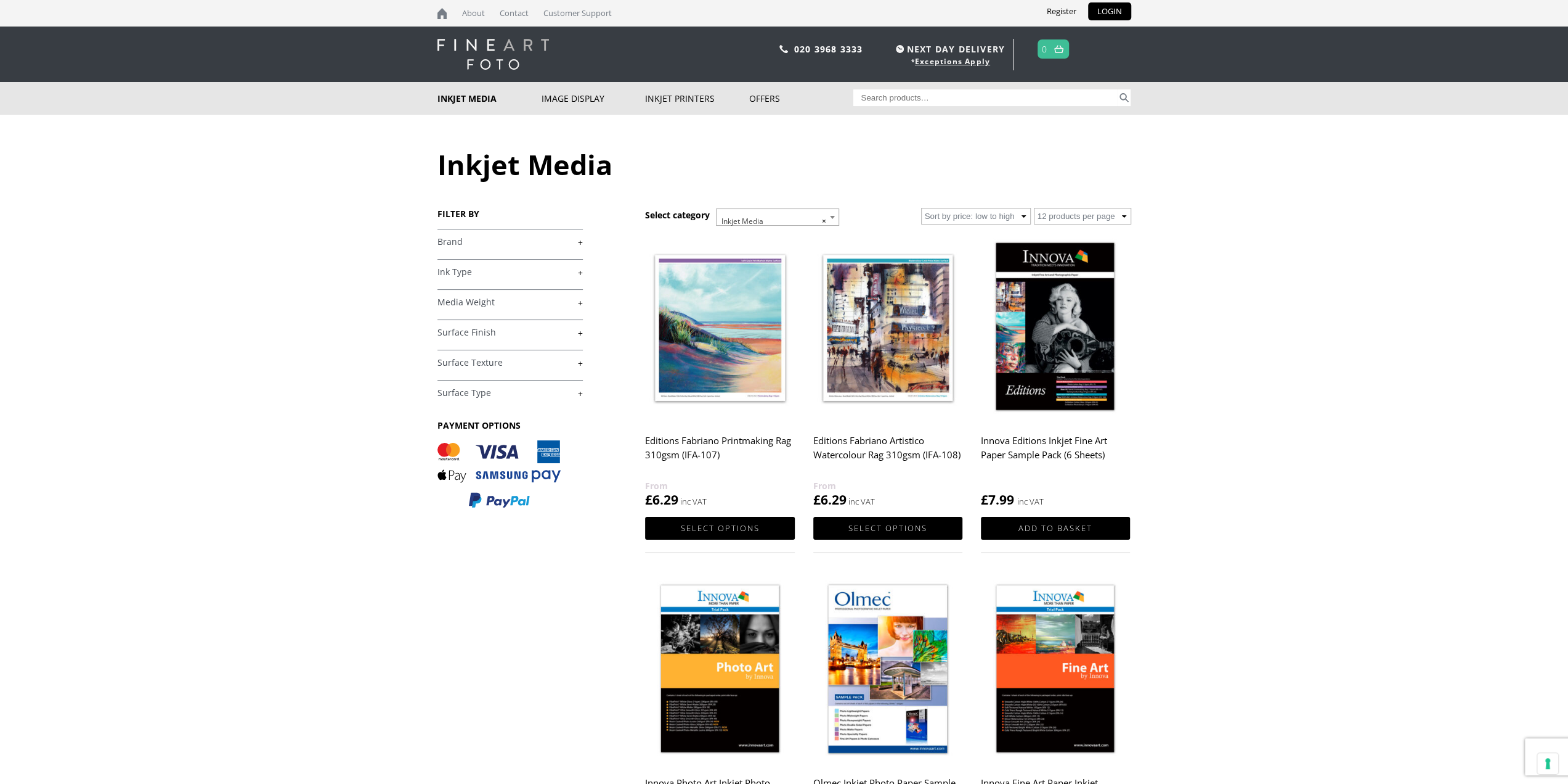
click at [532, 241] on link "+" at bounding box center [510, 241] width 145 height 12
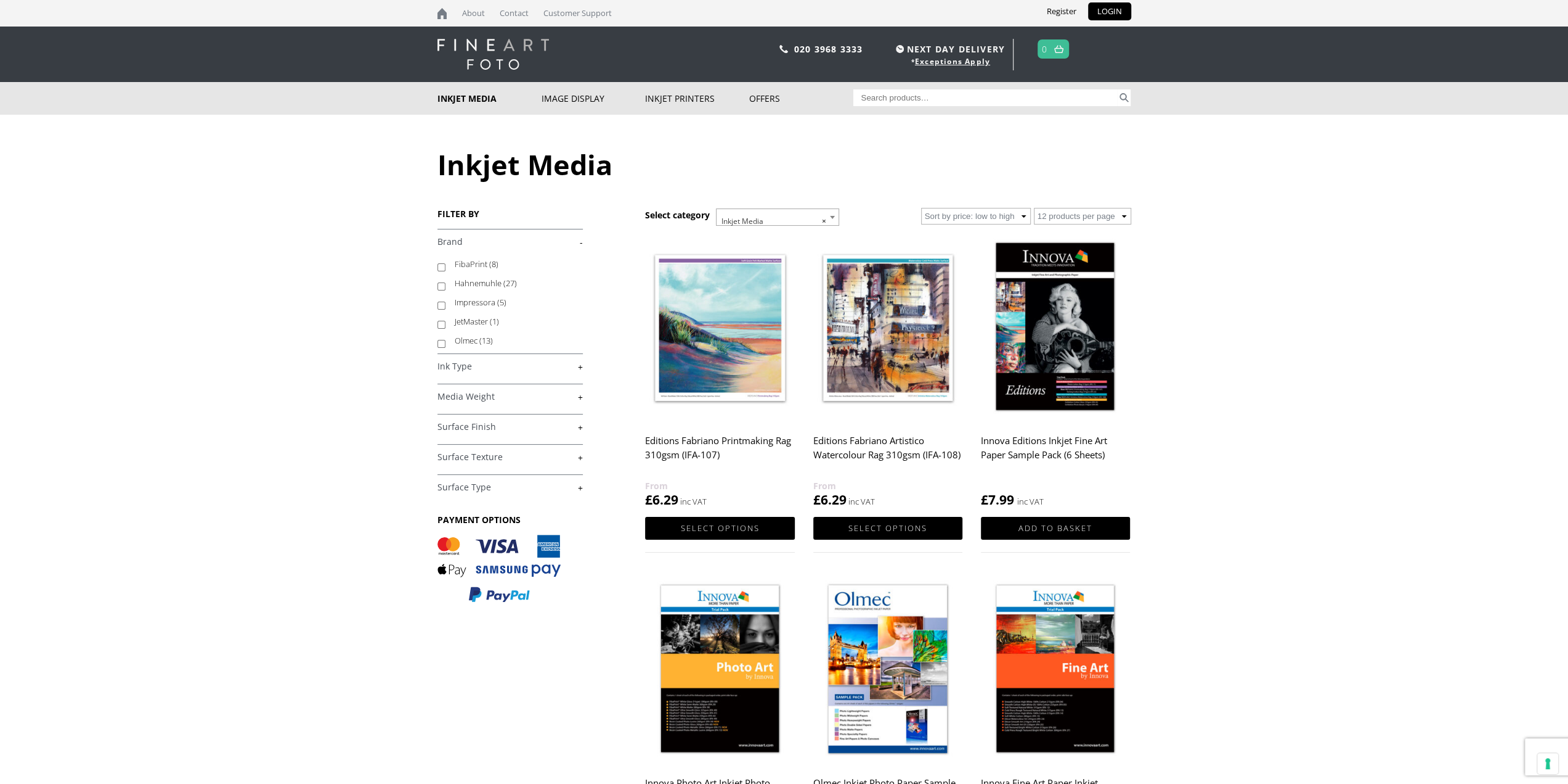
scroll to position [80, 0]
click at [465, 324] on label "Olmec (13)" at bounding box center [513, 323] width 117 height 19
click at [446, 324] on input "Olmec (13)" at bounding box center [442, 326] width 8 height 8
checkbox input "true"
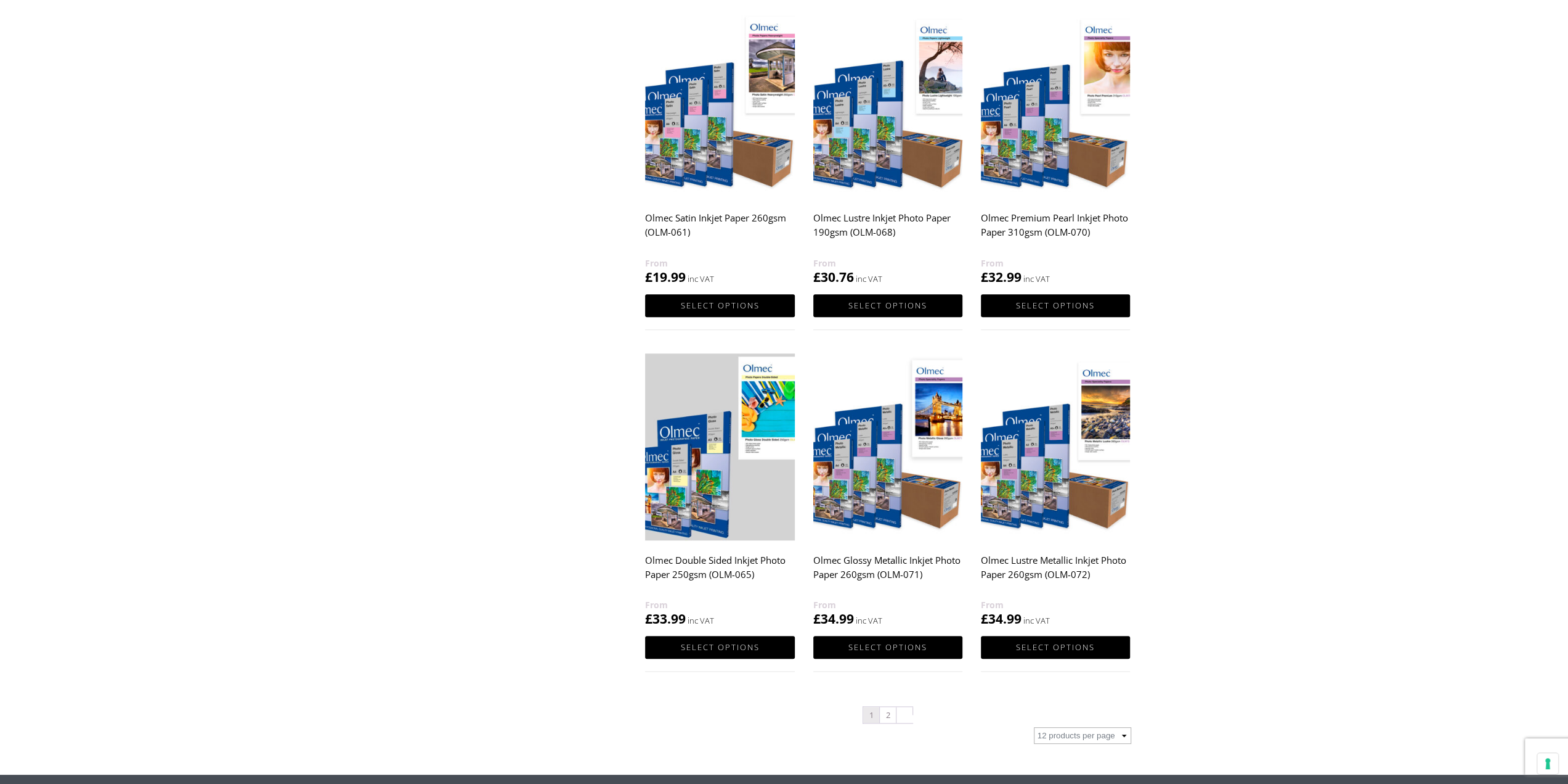
scroll to position [986, 0]
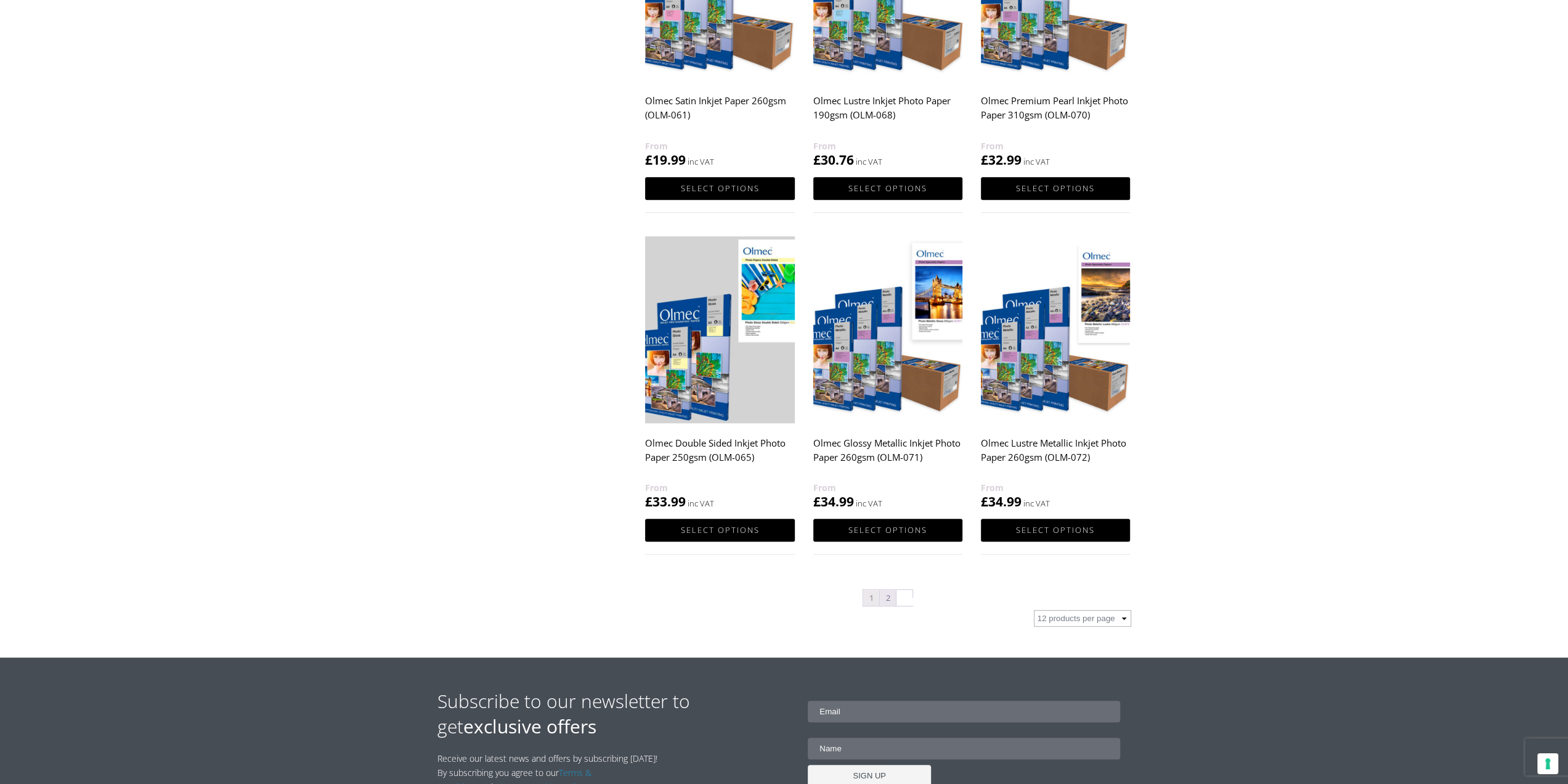
click at [889, 595] on link "2" at bounding box center [888, 598] width 16 height 16
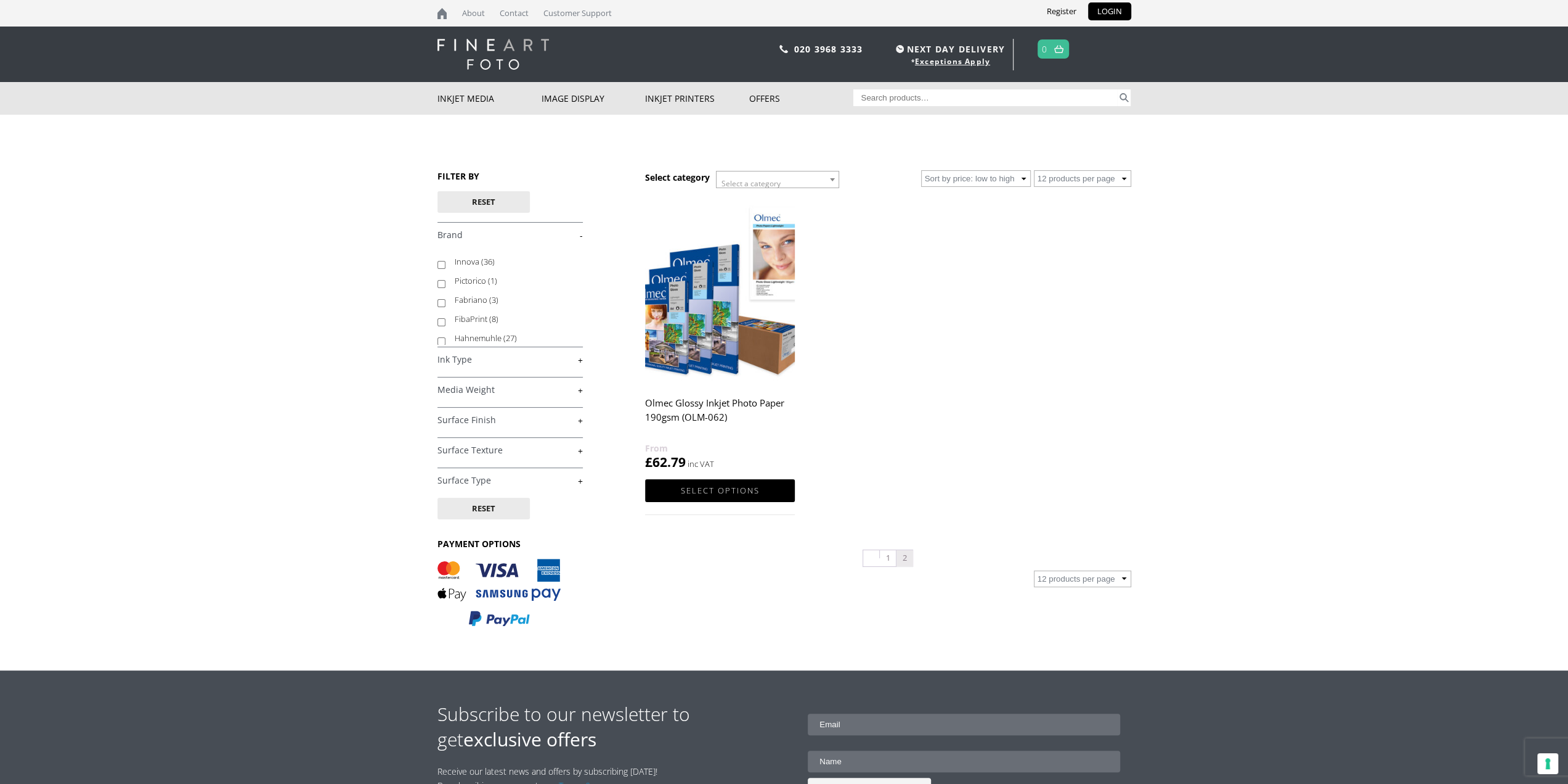
click at [474, 300] on label "Fabriano (3)" at bounding box center [513, 300] width 117 height 19
click at [446, 300] on input "Fabriano (3)" at bounding box center [442, 303] width 8 height 8
checkbox input "true"
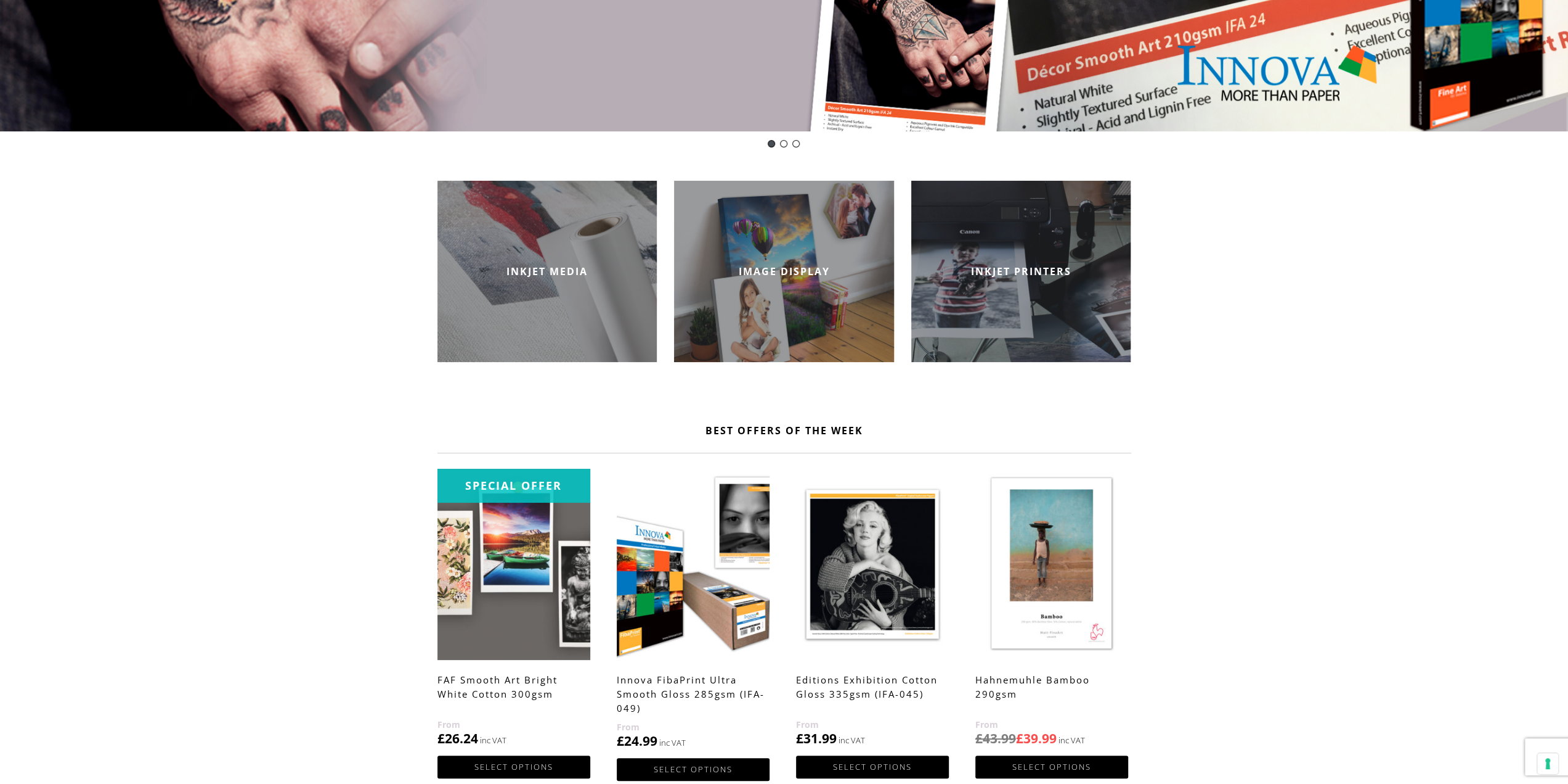
scroll to position [616, 0]
